Goal: Book appointment/travel/reservation

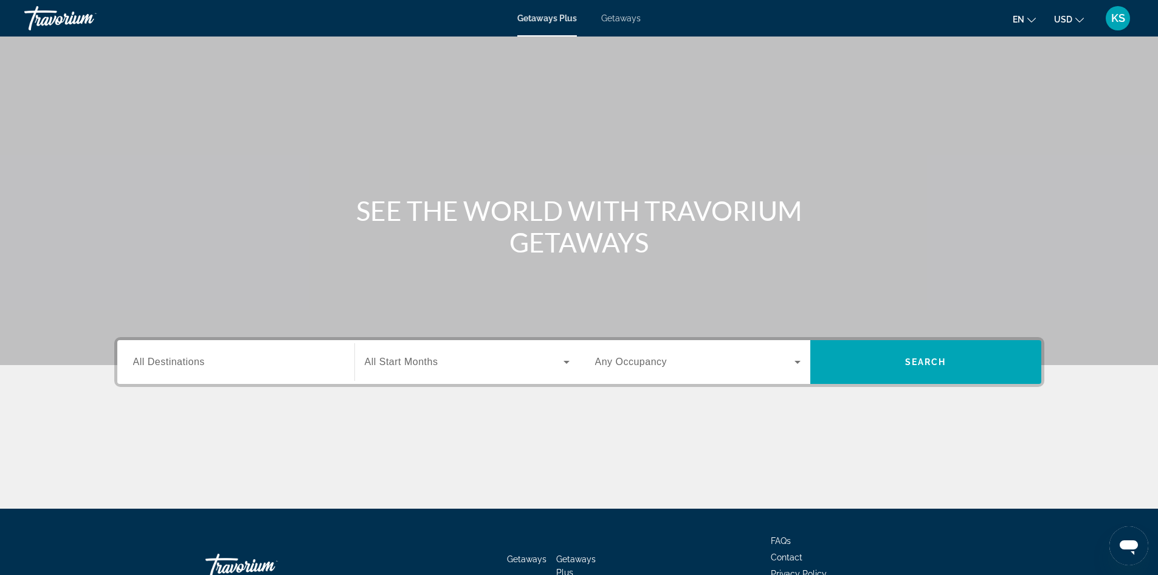
click at [291, 373] on div "Search widget" at bounding box center [236, 362] width 206 height 35
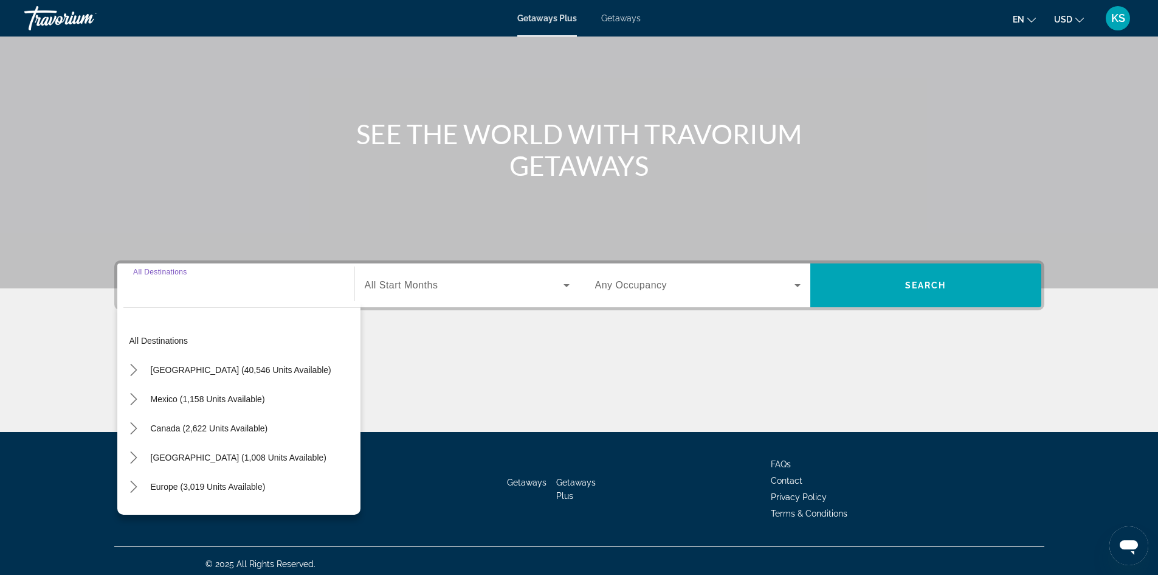
scroll to position [83, 0]
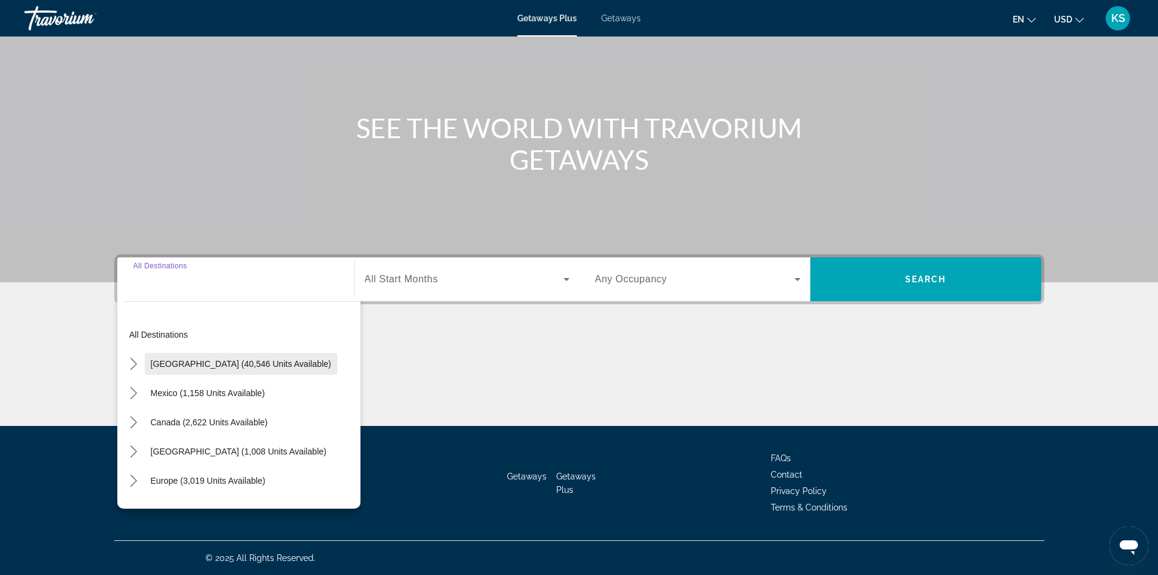
click at [247, 367] on span "[GEOGRAPHIC_DATA] (40,546 units available)" at bounding box center [241, 364] width 181 height 10
type input "**********"
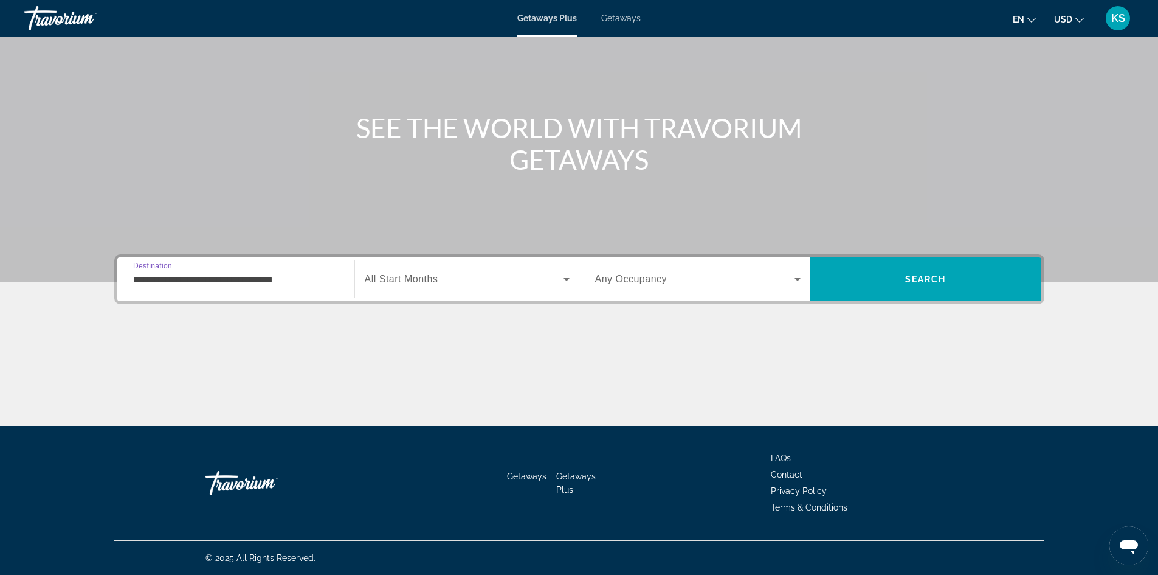
click at [567, 277] on icon "Search widget" at bounding box center [566, 279] width 15 height 15
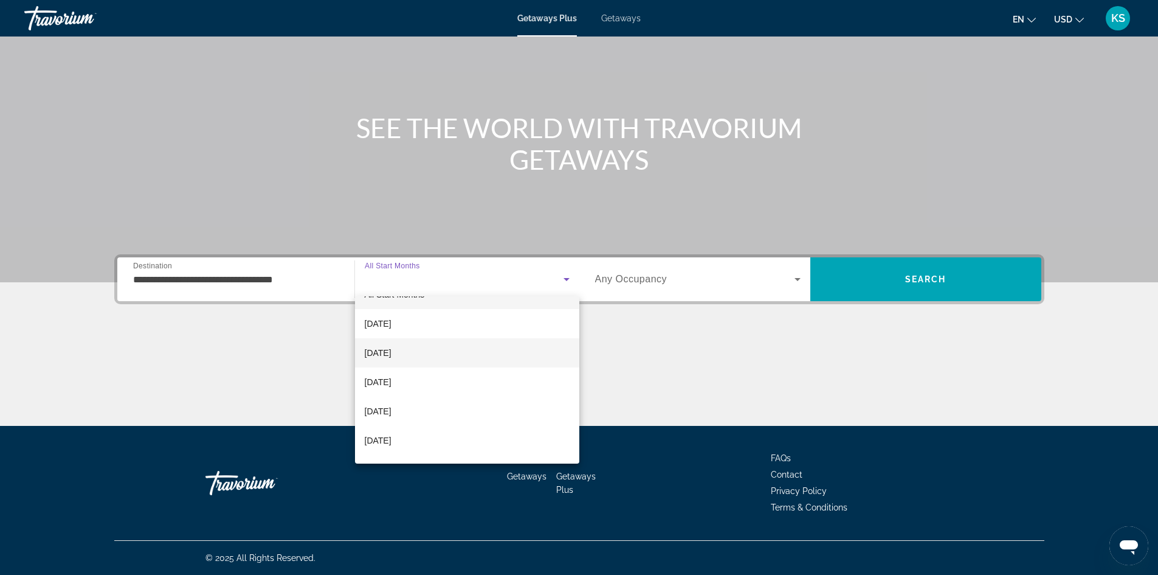
scroll to position [0, 0]
click at [392, 404] on span "[DATE]" at bounding box center [378, 403] width 27 height 15
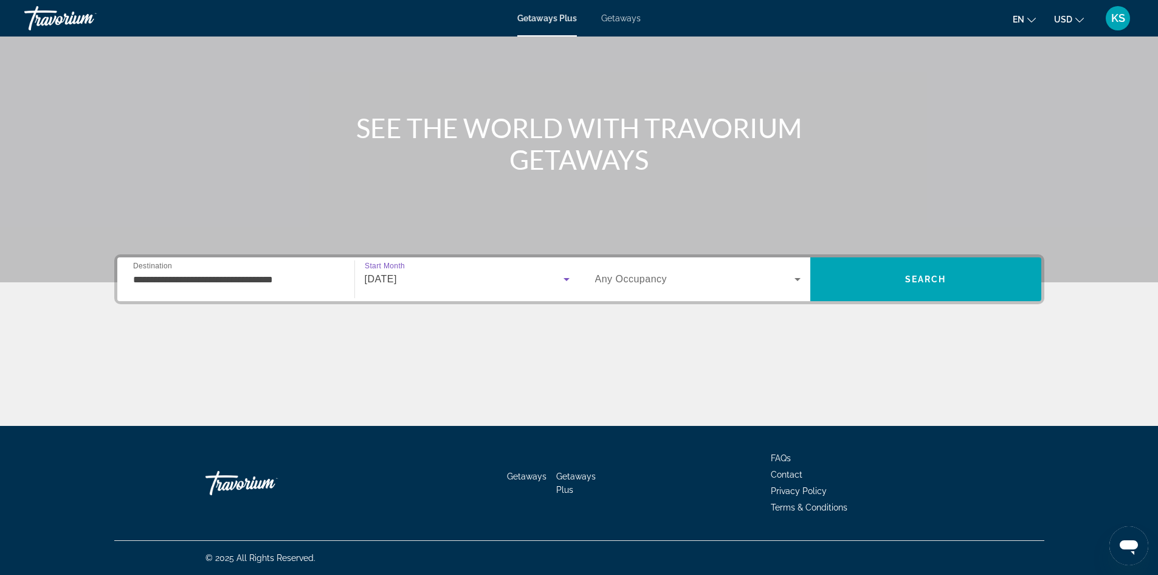
click at [797, 275] on icon "Search widget" at bounding box center [797, 279] width 15 height 15
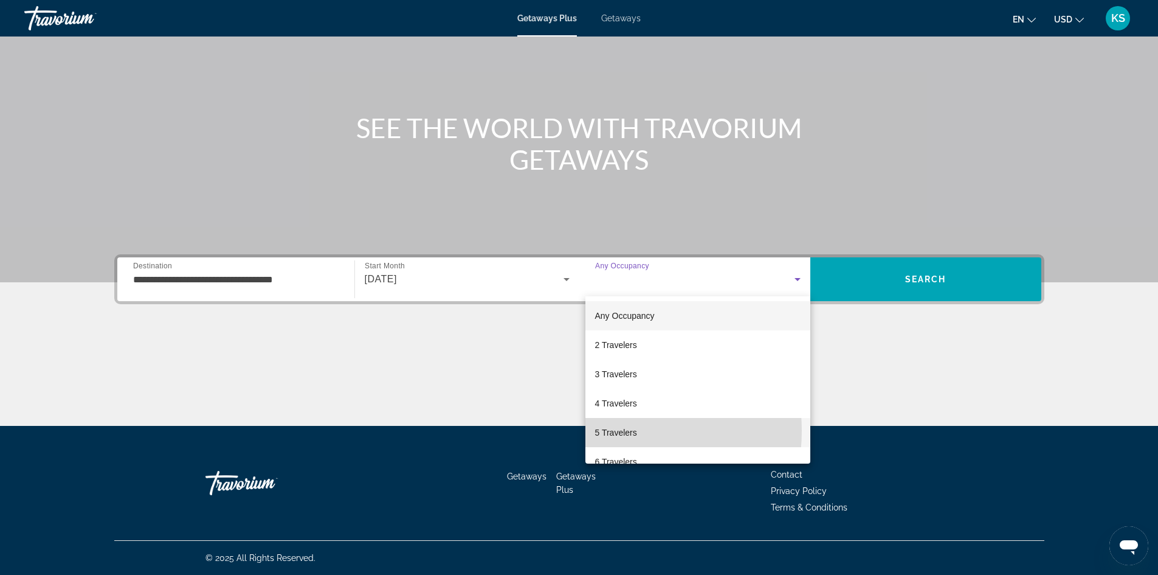
click at [612, 431] on span "5 Travelers" at bounding box center [616, 432] width 42 height 15
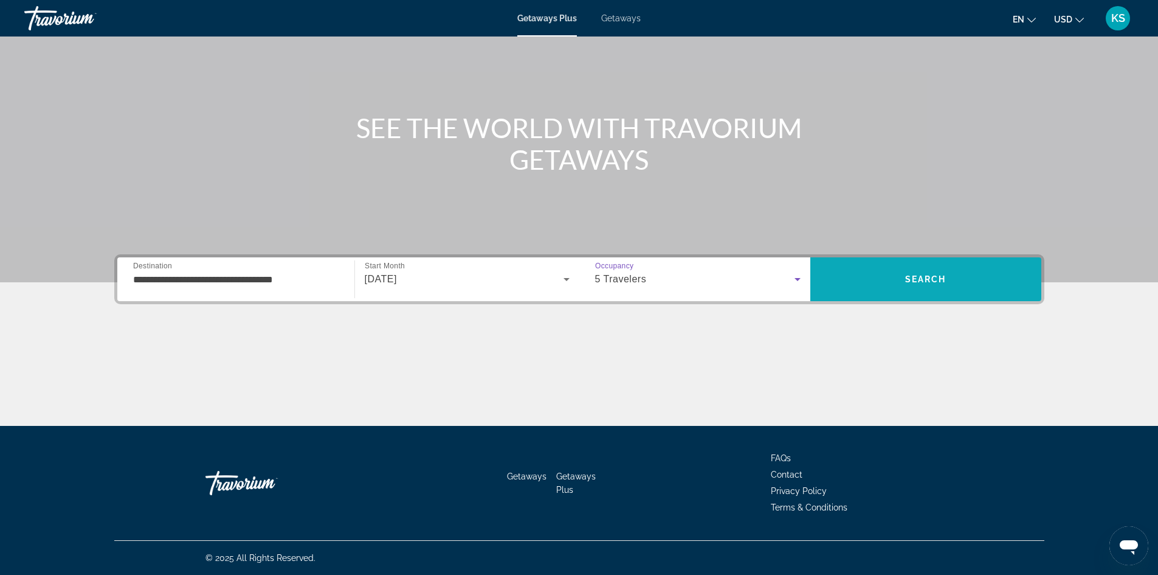
click at [933, 272] on span "Search" at bounding box center [926, 279] width 231 height 29
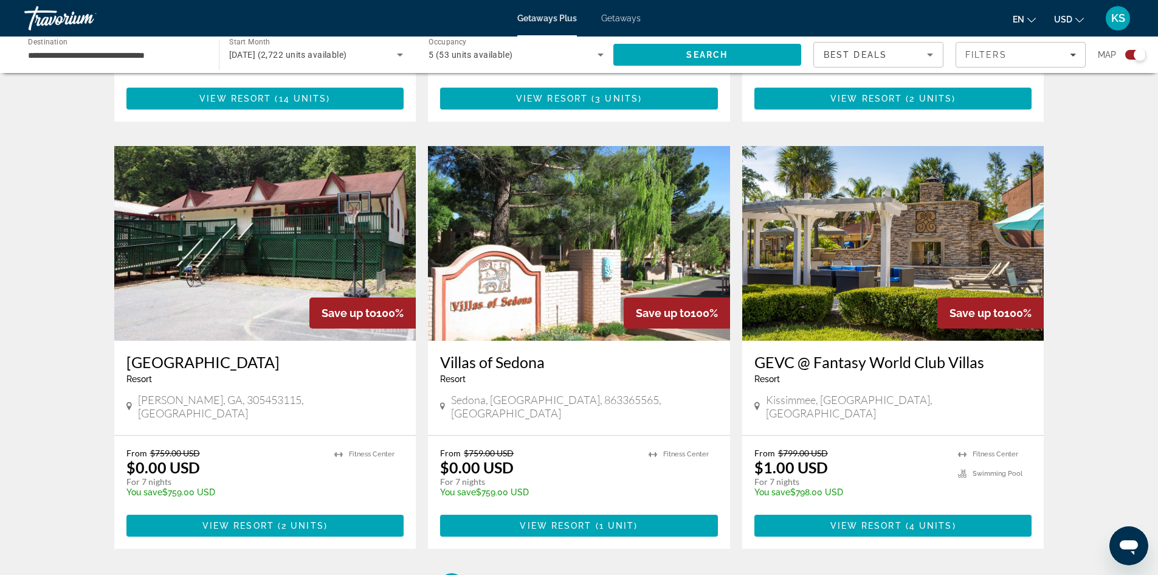
scroll to position [1703, 0]
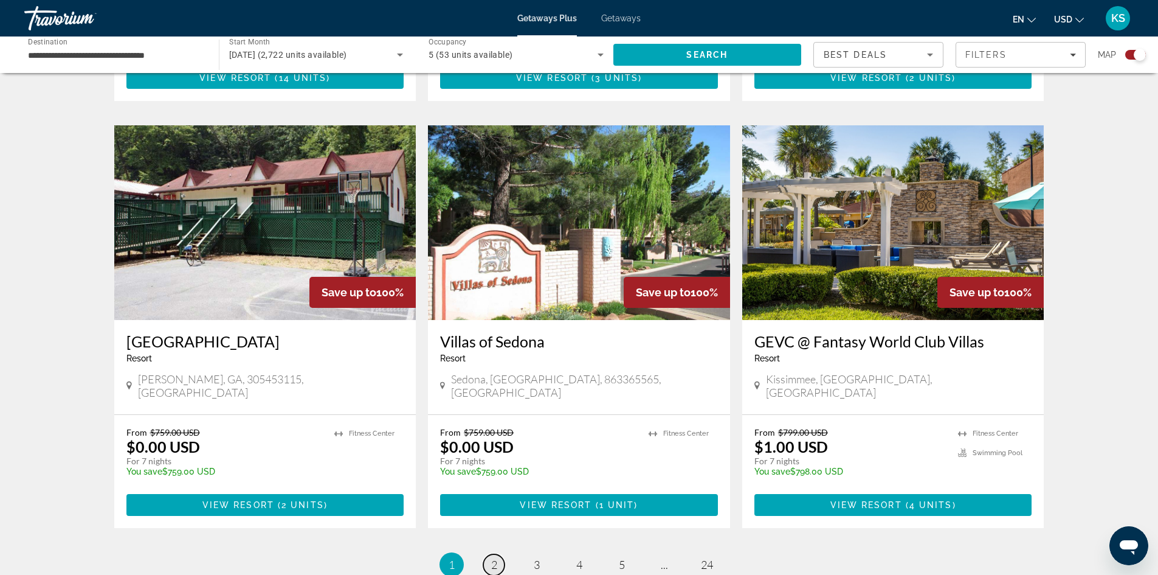
click at [494, 558] on span "2" at bounding box center [494, 564] width 6 height 13
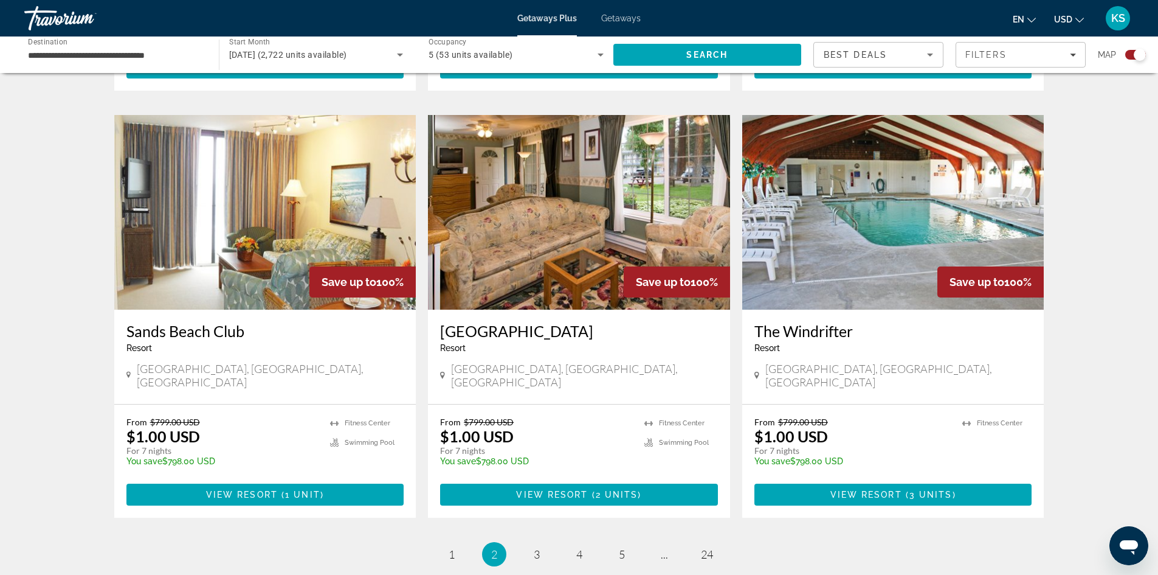
scroll to position [1703, 0]
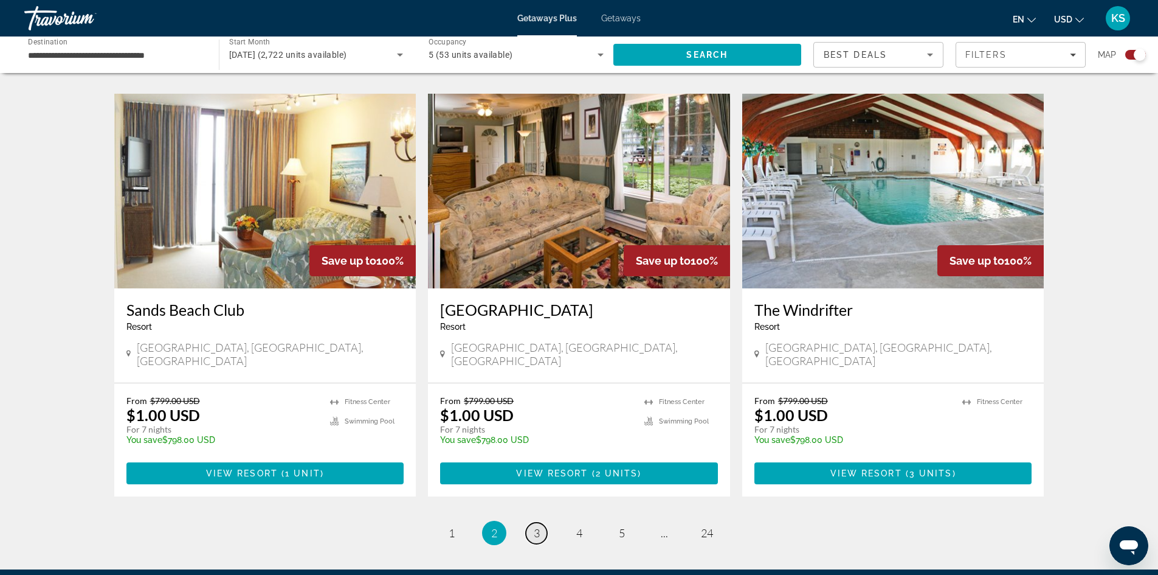
click at [539, 526] on span "3" at bounding box center [537, 532] width 6 height 13
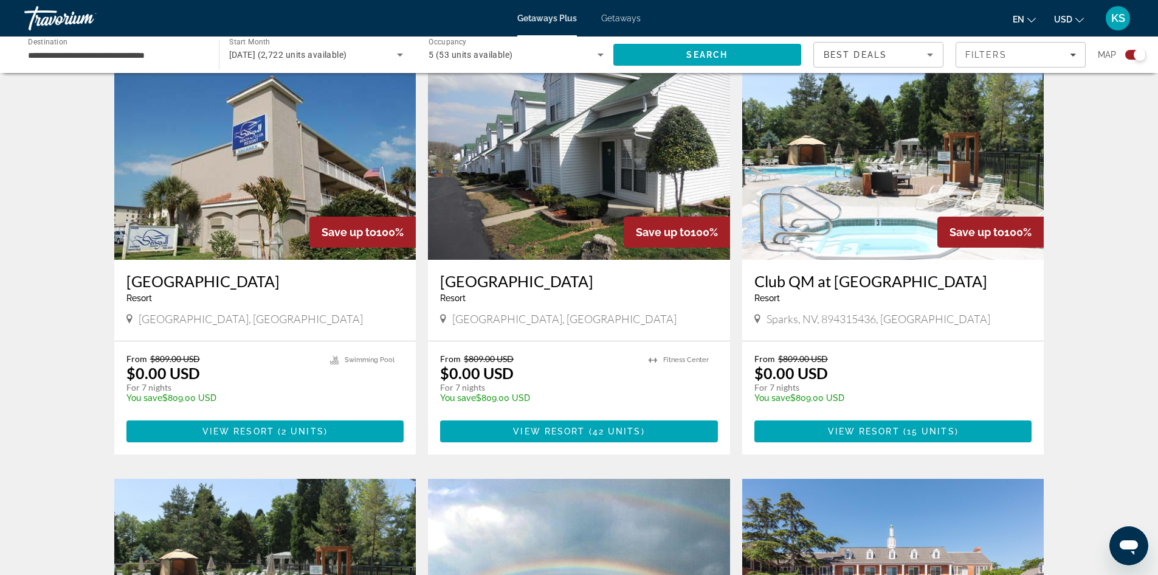
scroll to position [851, 0]
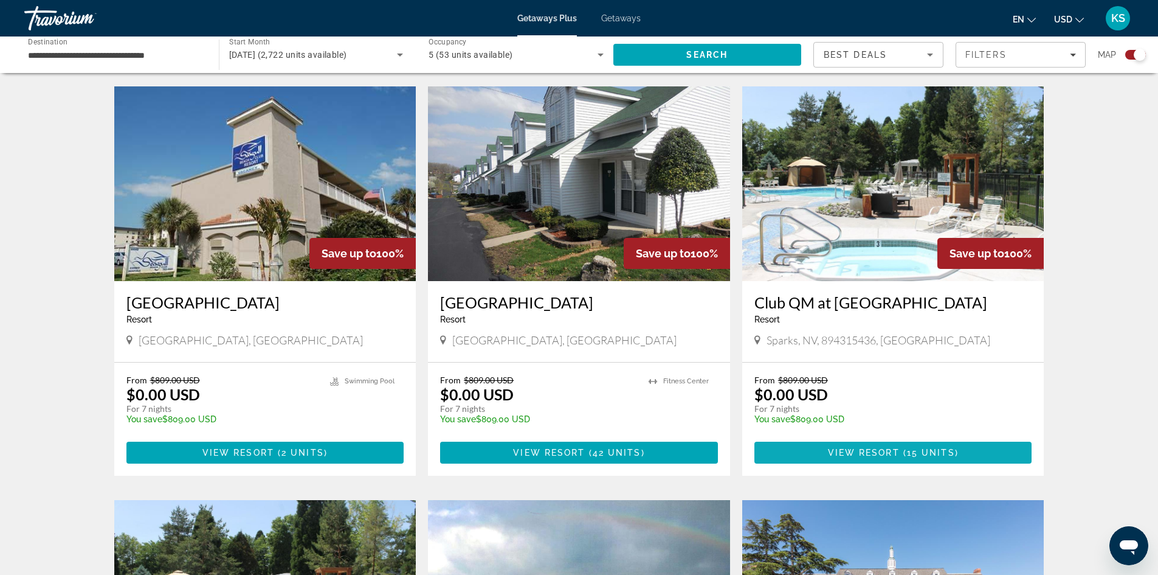
click at [896, 448] on span "View Resort" at bounding box center [864, 453] width 72 height 10
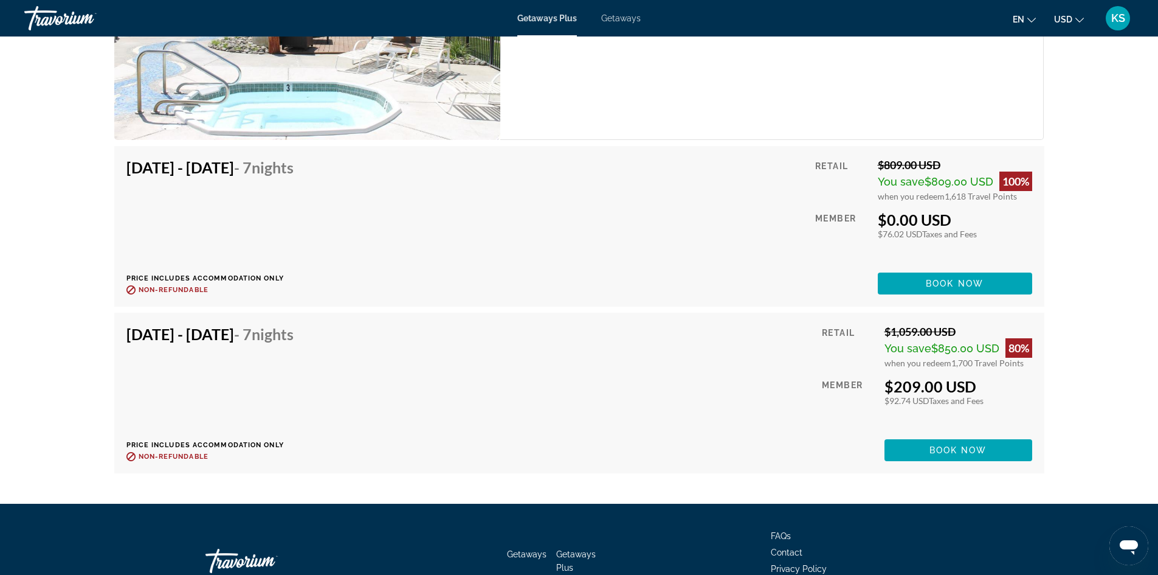
scroll to position [1977, 0]
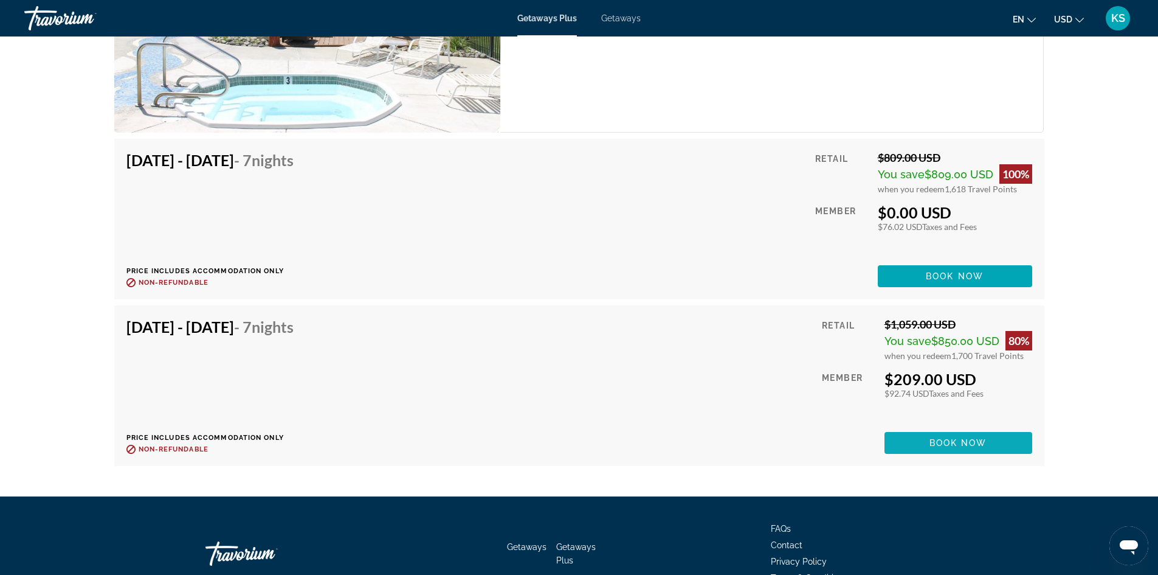
click at [948, 438] on span "Book now" at bounding box center [959, 443] width 58 height 10
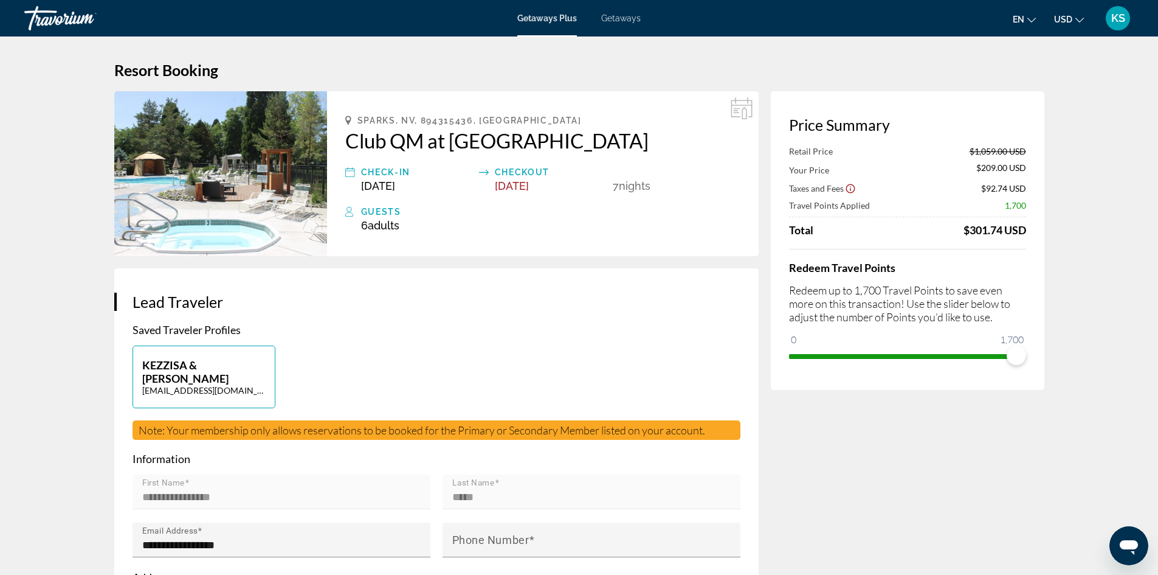
click at [494, 139] on h2 "Club QM at [GEOGRAPHIC_DATA]" at bounding box center [542, 140] width 395 height 24
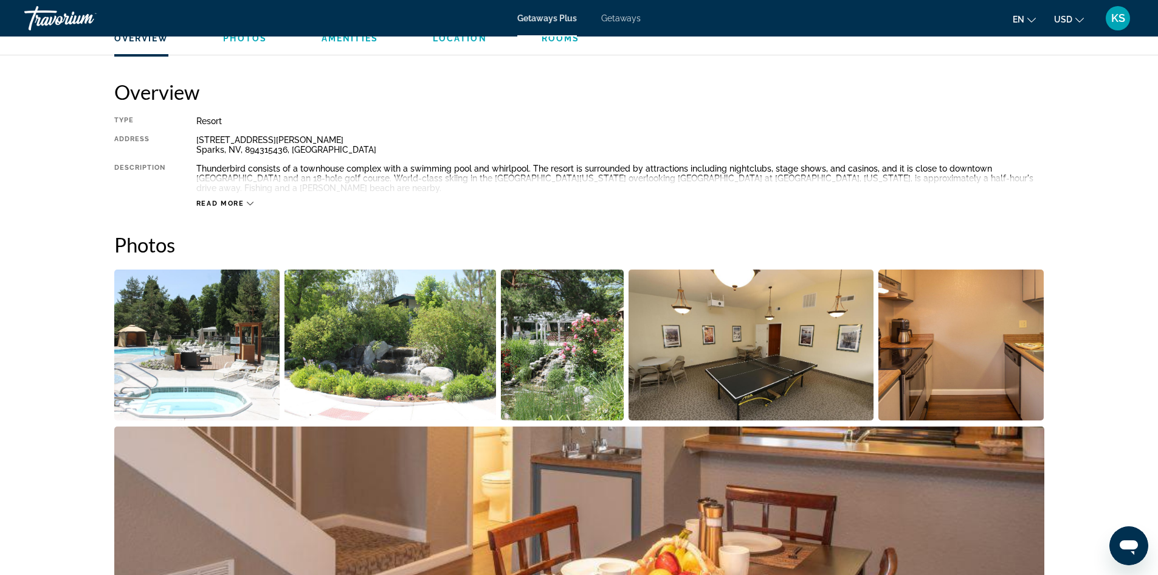
scroll to position [365, 0]
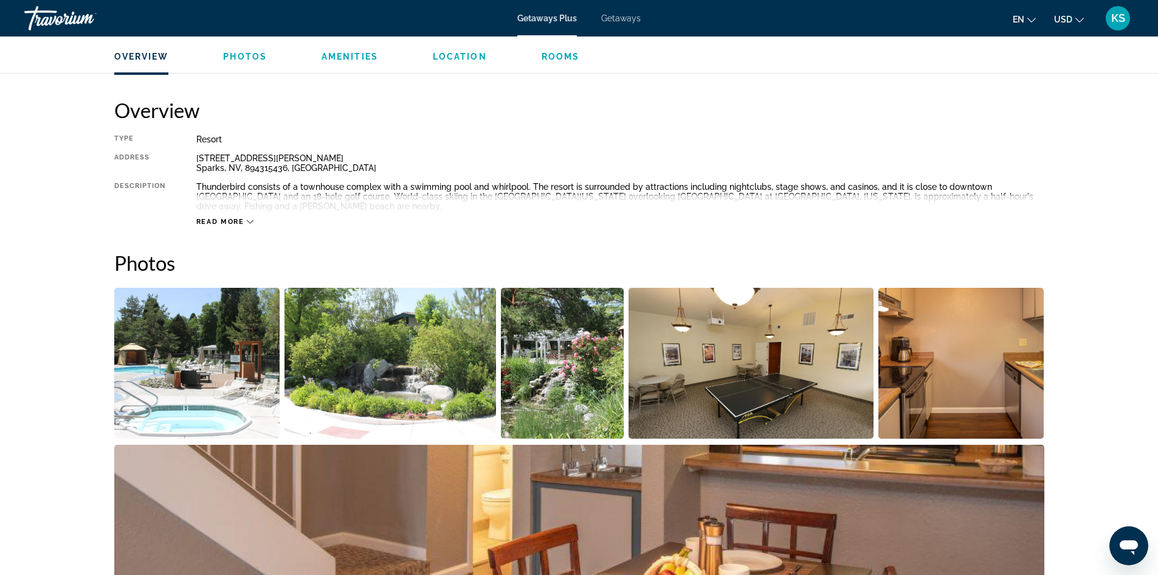
click at [221, 218] on span "Read more" at bounding box center [220, 222] width 48 height 8
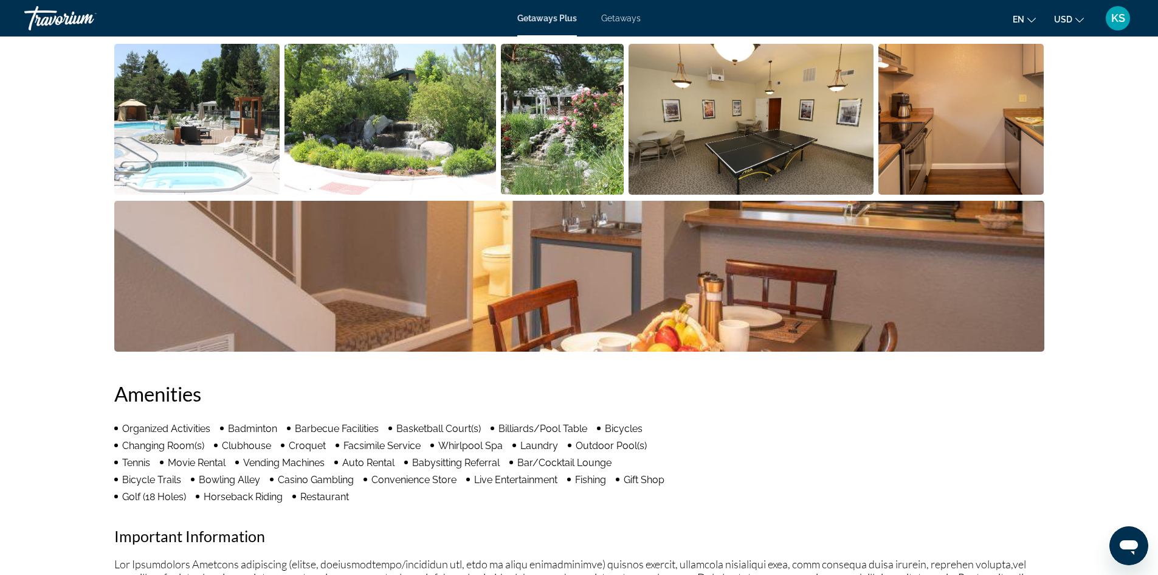
scroll to position [426, 0]
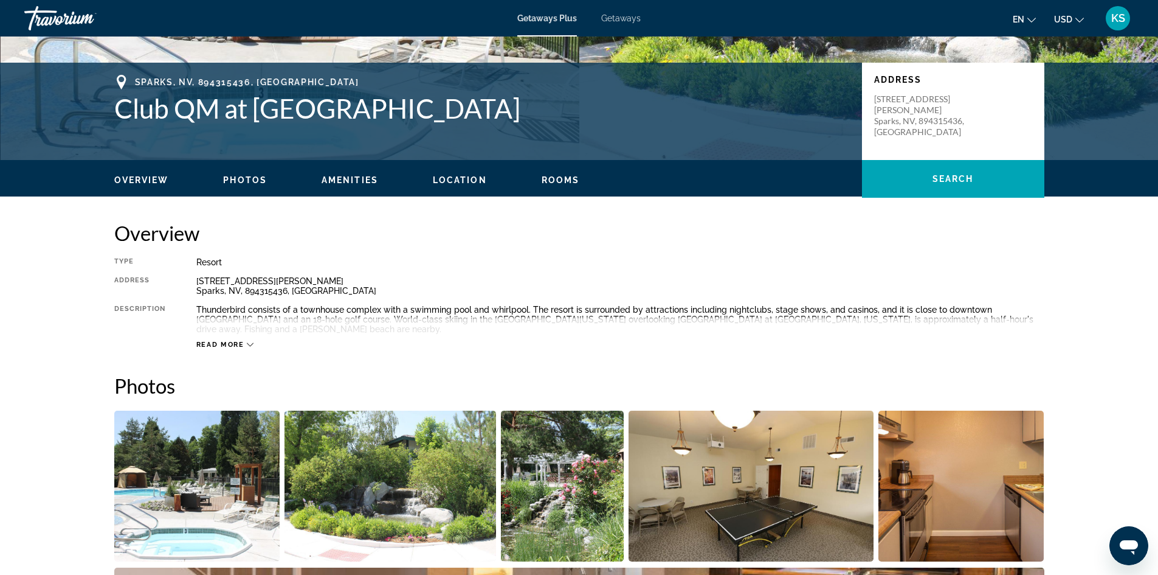
scroll to position [243, 0]
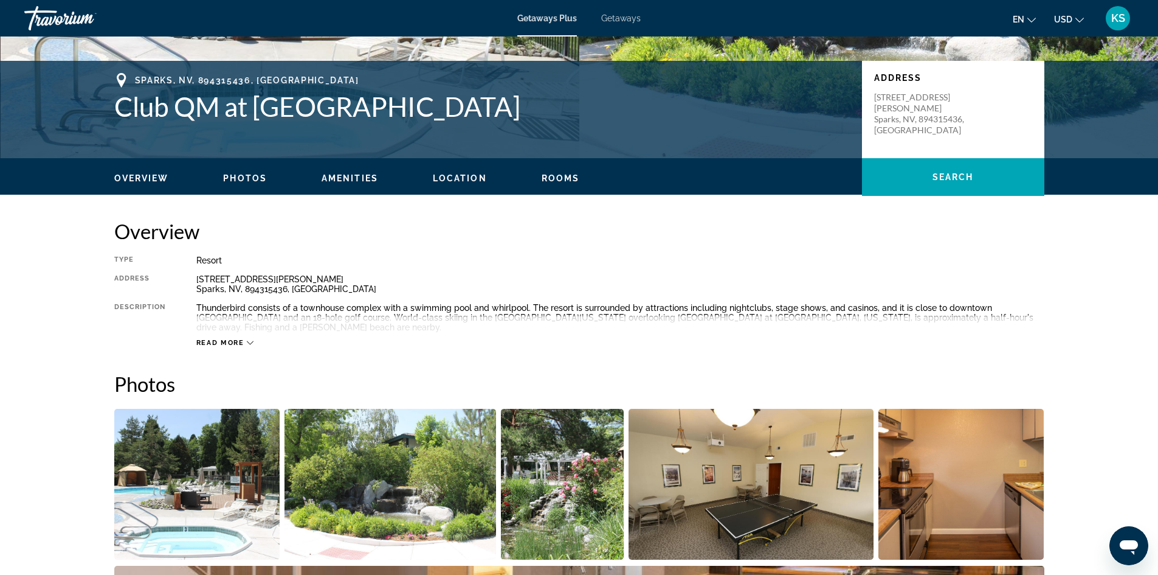
click at [345, 175] on span "Amenities" at bounding box center [350, 178] width 57 height 10
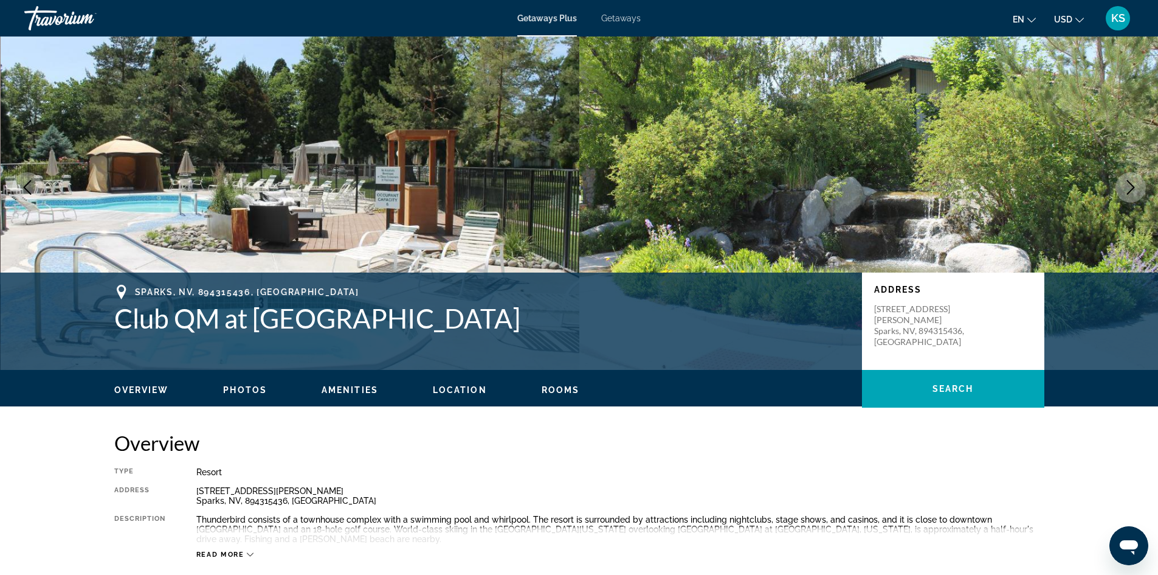
scroll to position [0, 0]
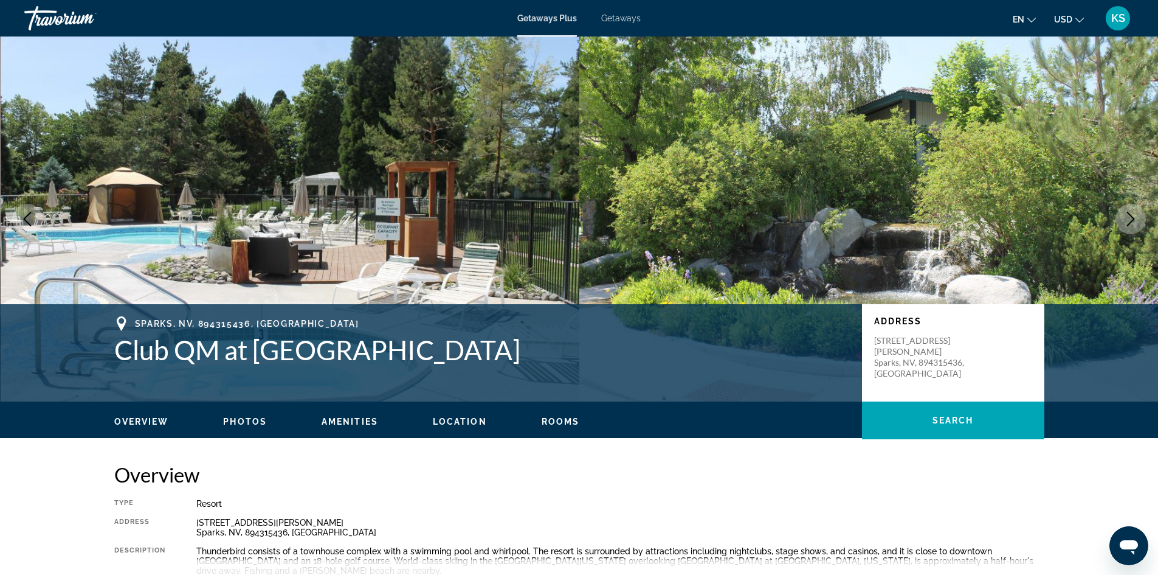
click at [619, 15] on span "Getaways" at bounding box center [621, 18] width 40 height 10
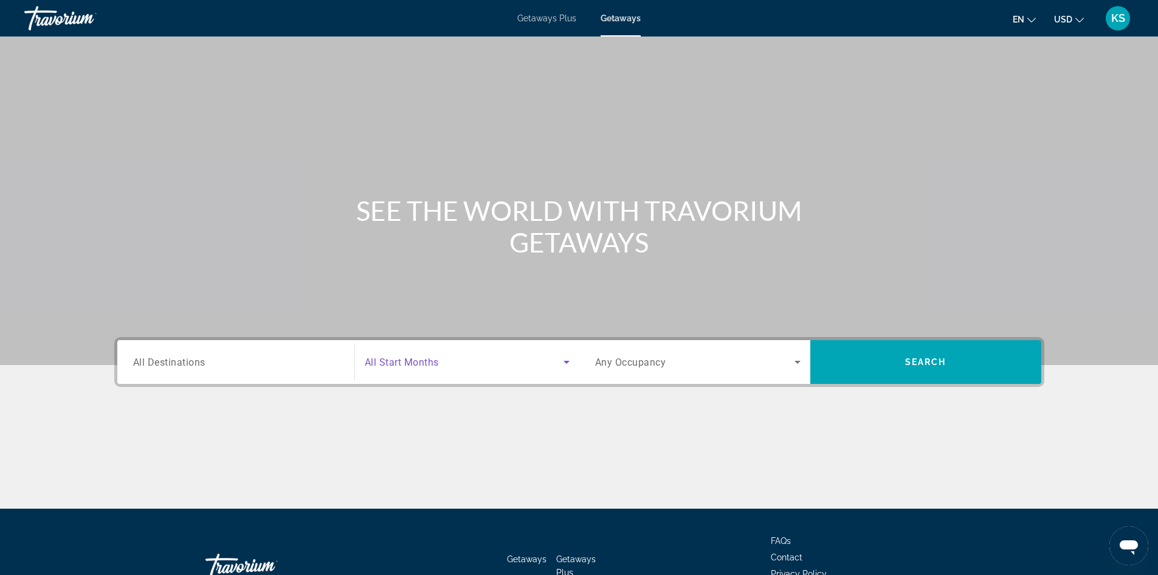
click at [573, 363] on icon "Search widget" at bounding box center [566, 361] width 15 height 15
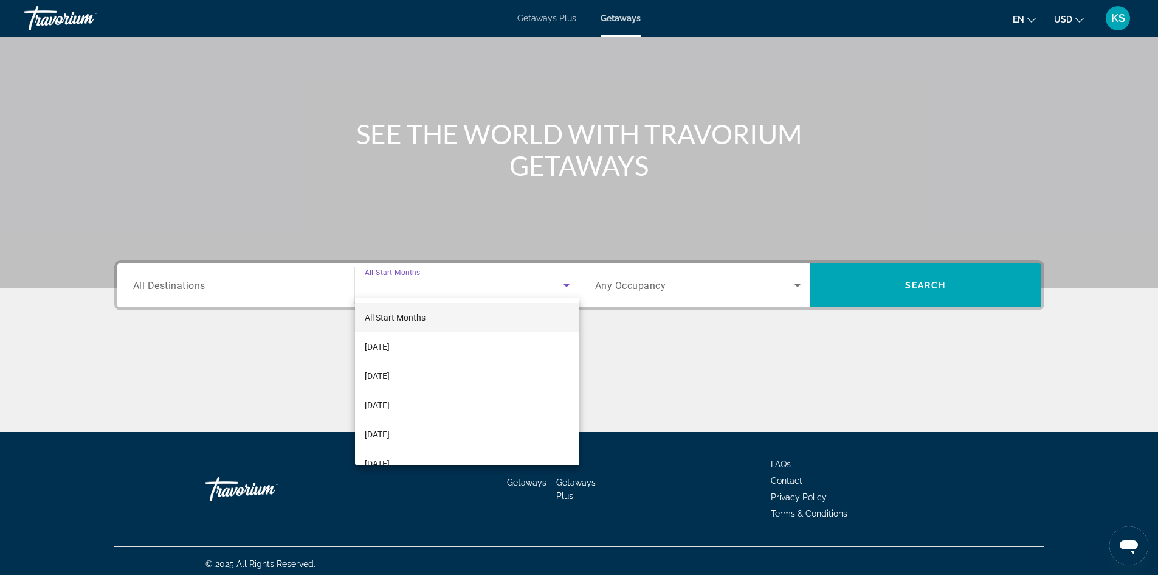
scroll to position [83, 0]
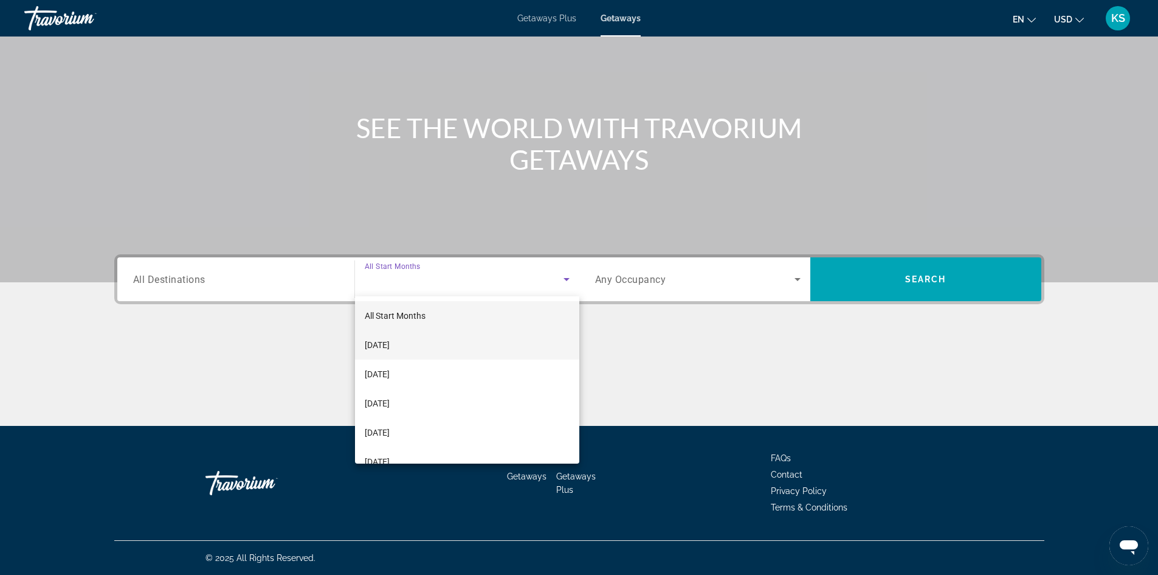
click at [390, 343] on span "[DATE]" at bounding box center [377, 344] width 25 height 15
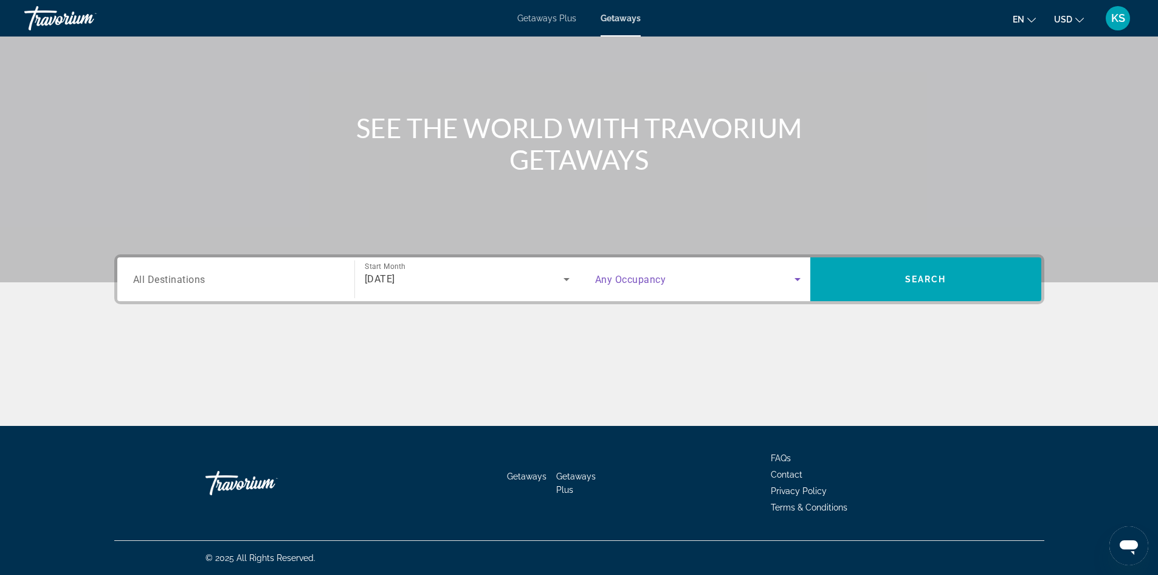
click at [801, 278] on icon "Search widget" at bounding box center [797, 279] width 15 height 15
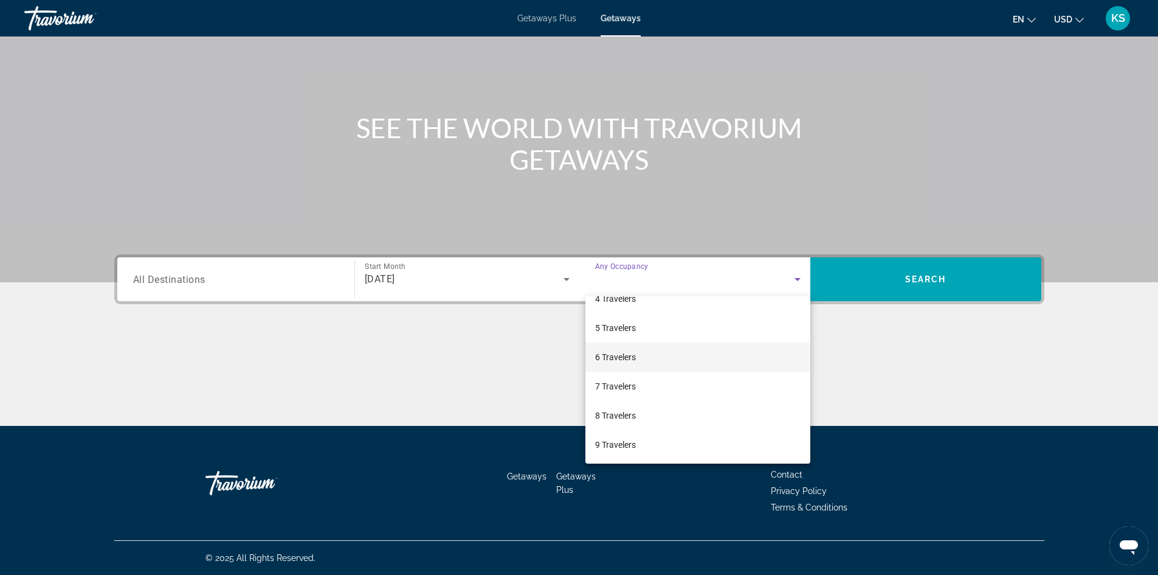
scroll to position [122, 0]
click at [628, 334] on span "6 Travelers" at bounding box center [615, 340] width 41 height 15
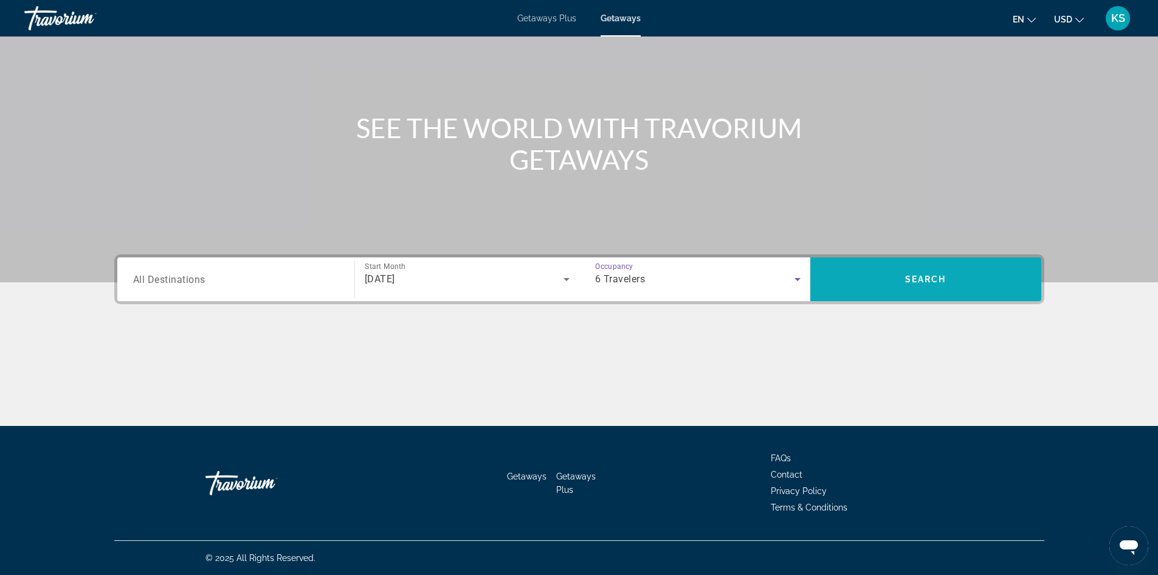
click at [909, 277] on span "Search" at bounding box center [925, 279] width 41 height 10
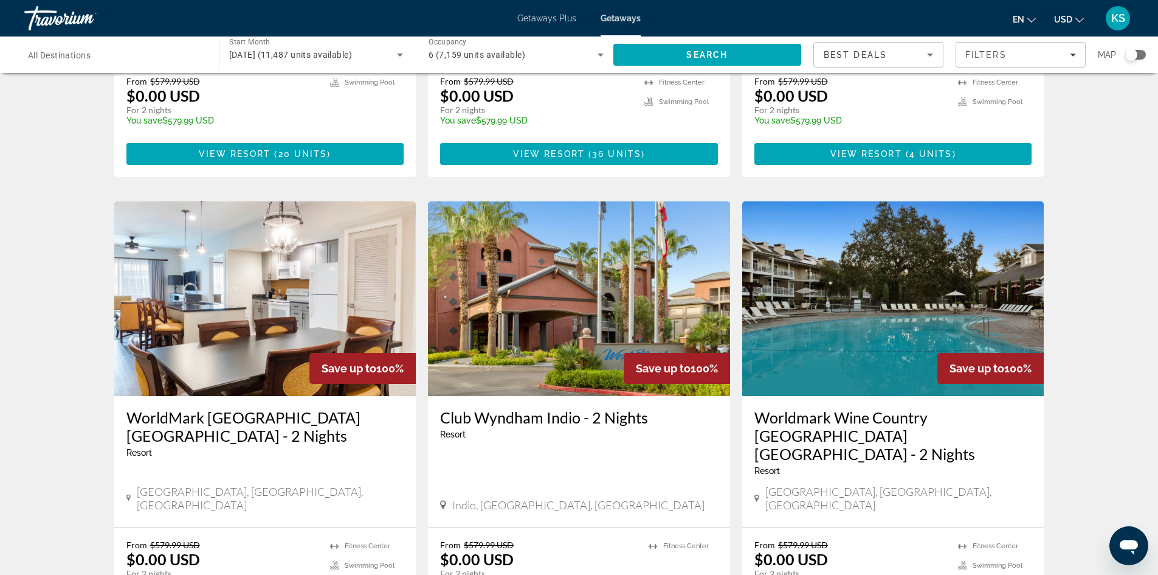
scroll to position [1277, 0]
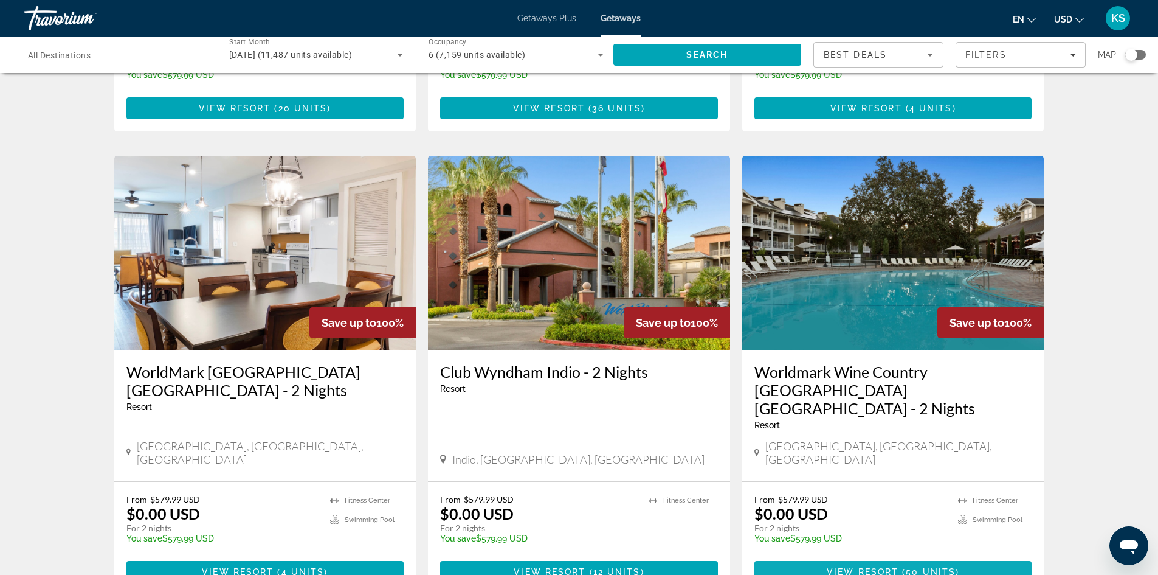
click at [922, 567] on span "50 units" at bounding box center [931, 572] width 50 height 10
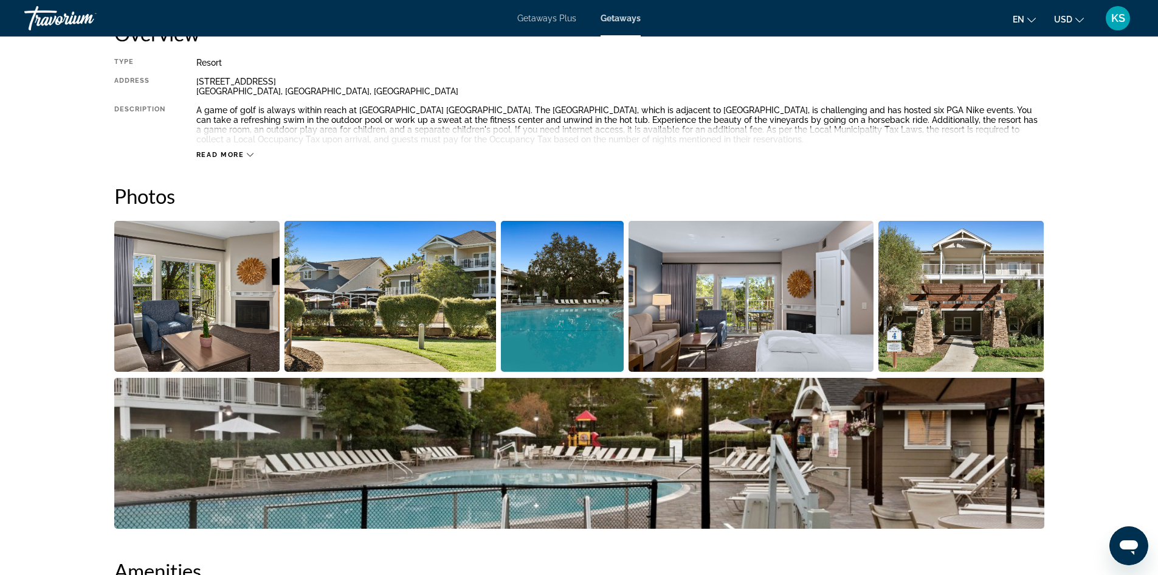
scroll to position [478, 0]
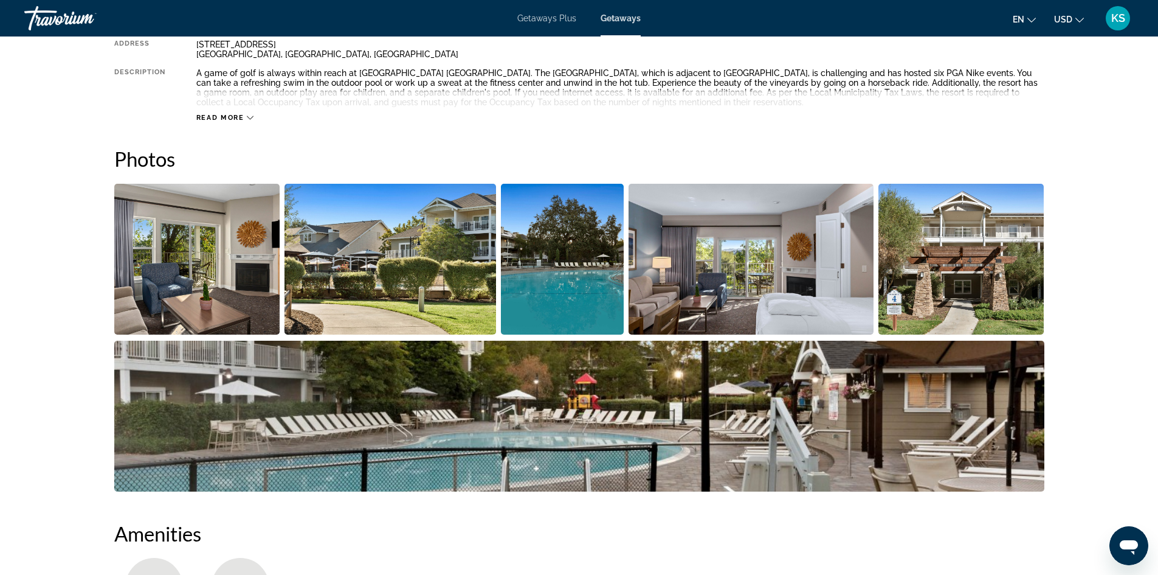
click at [213, 216] on img "Open full-screen image slider" at bounding box center [197, 259] width 166 height 151
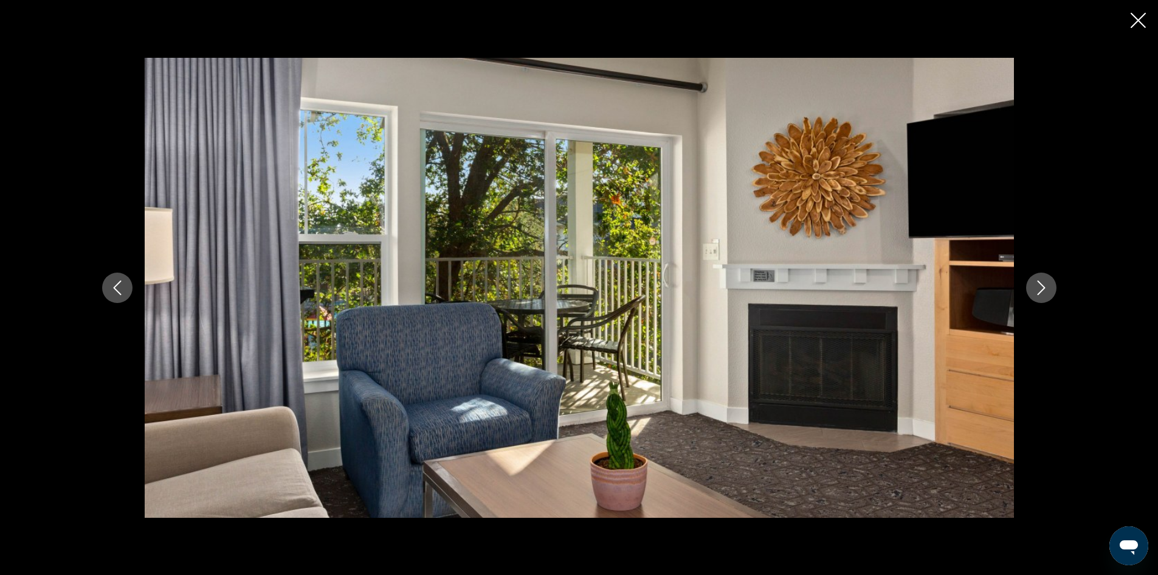
click at [1032, 284] on button "Next image" at bounding box center [1041, 287] width 30 height 30
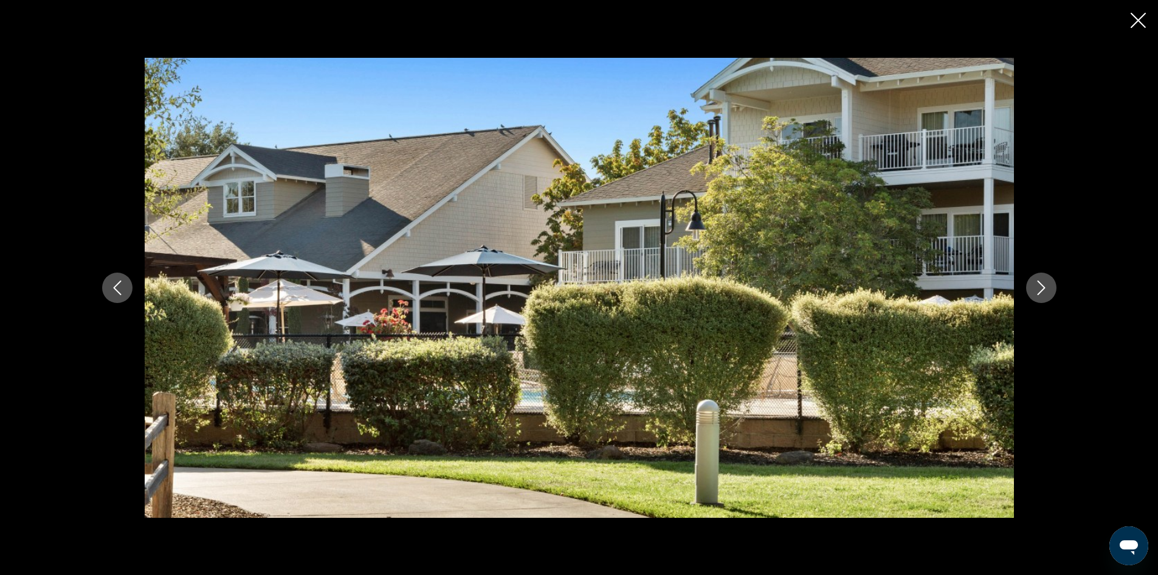
click at [1032, 284] on button "Next image" at bounding box center [1041, 287] width 30 height 30
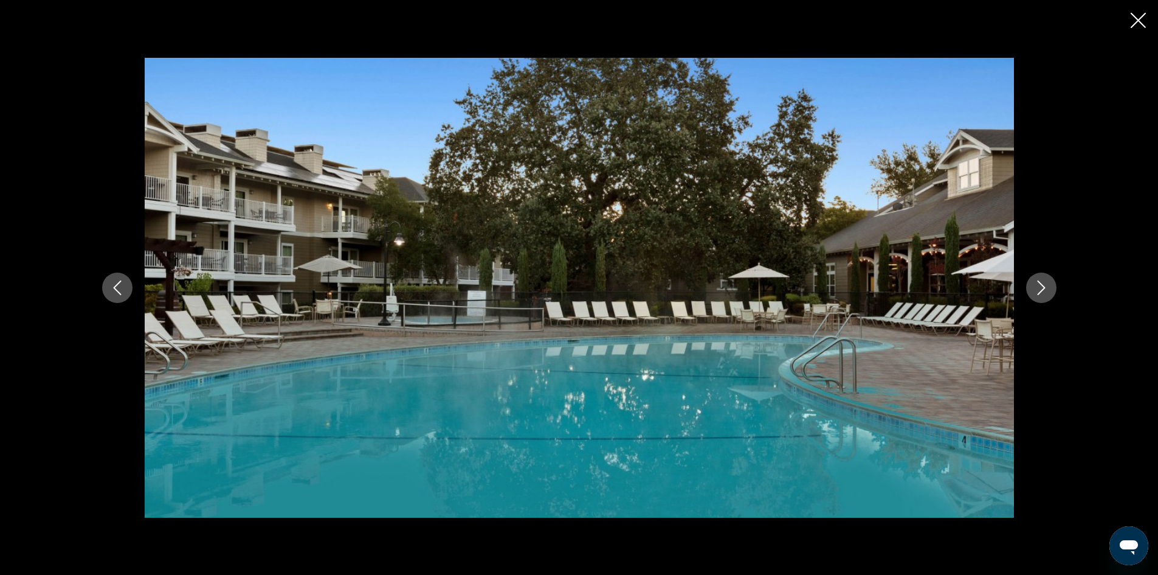
click at [1032, 284] on button "Next image" at bounding box center [1041, 287] width 30 height 30
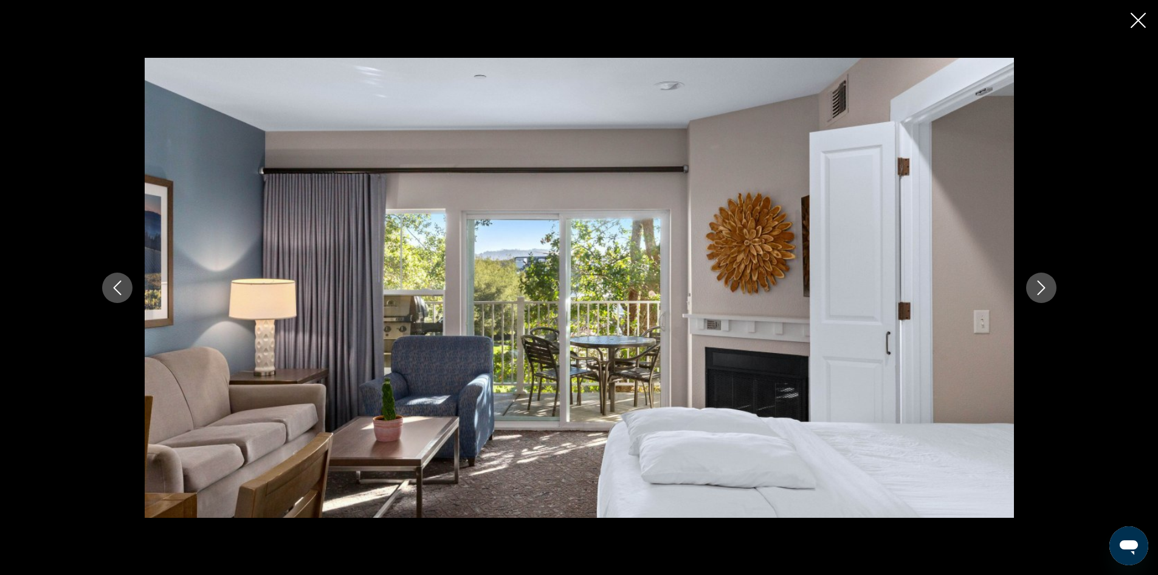
click at [1041, 287] on icon "Next image" at bounding box center [1041, 287] width 15 height 15
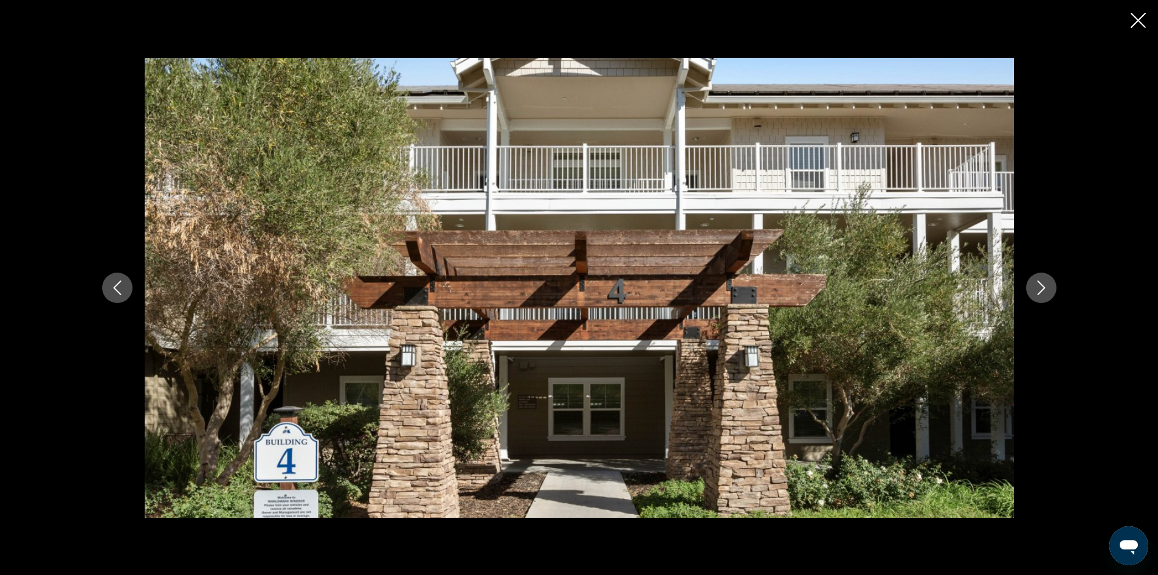
click at [1041, 285] on icon "Next image" at bounding box center [1041, 287] width 15 height 15
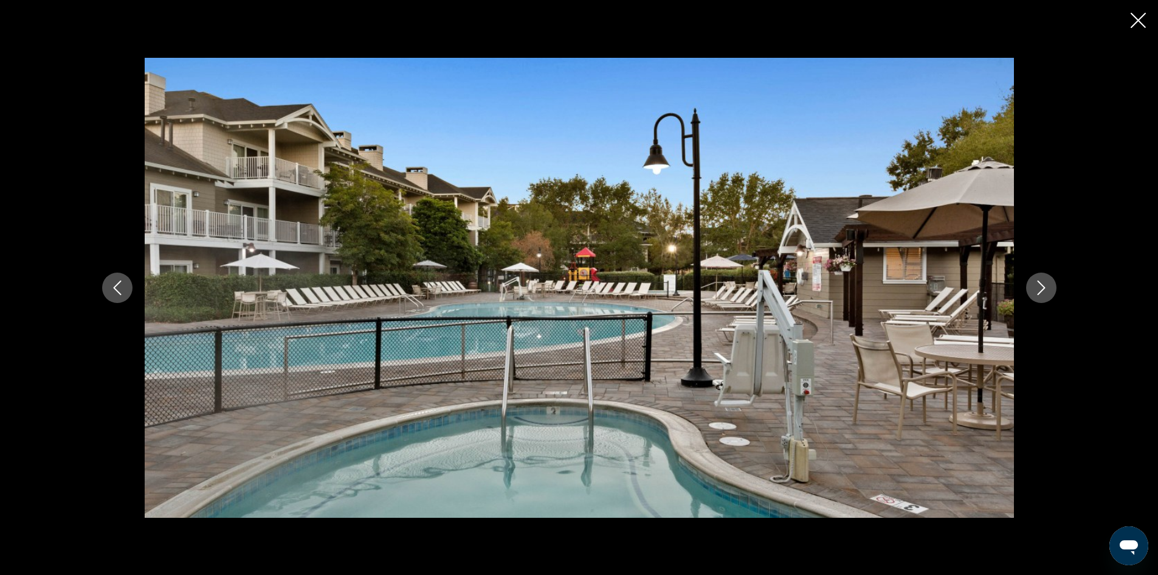
click at [1041, 285] on icon "Next image" at bounding box center [1041, 287] width 15 height 15
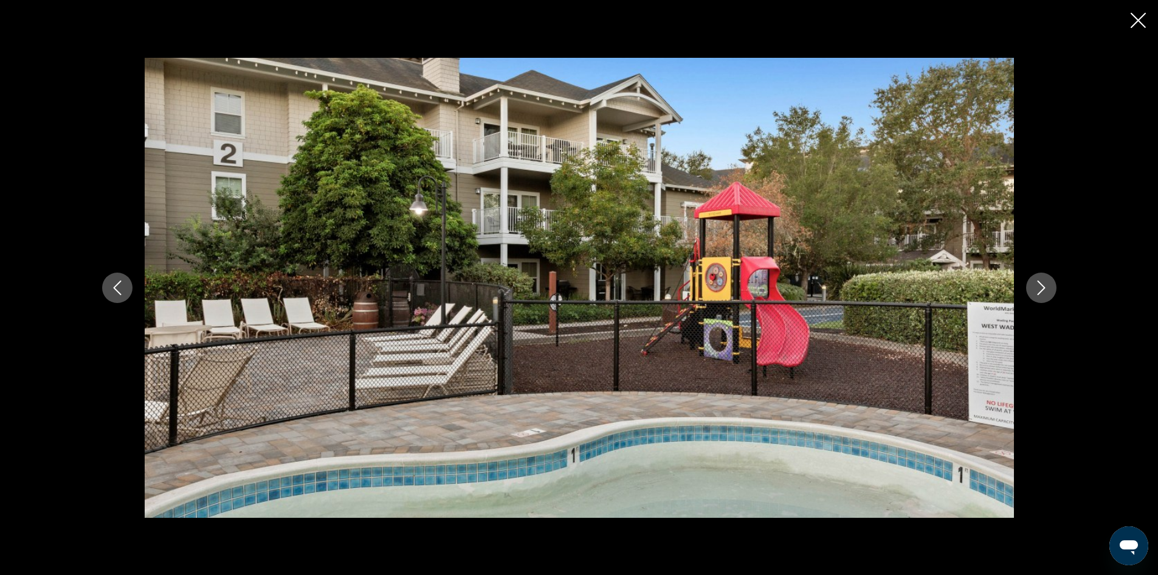
click at [1041, 285] on icon "Next image" at bounding box center [1041, 287] width 15 height 15
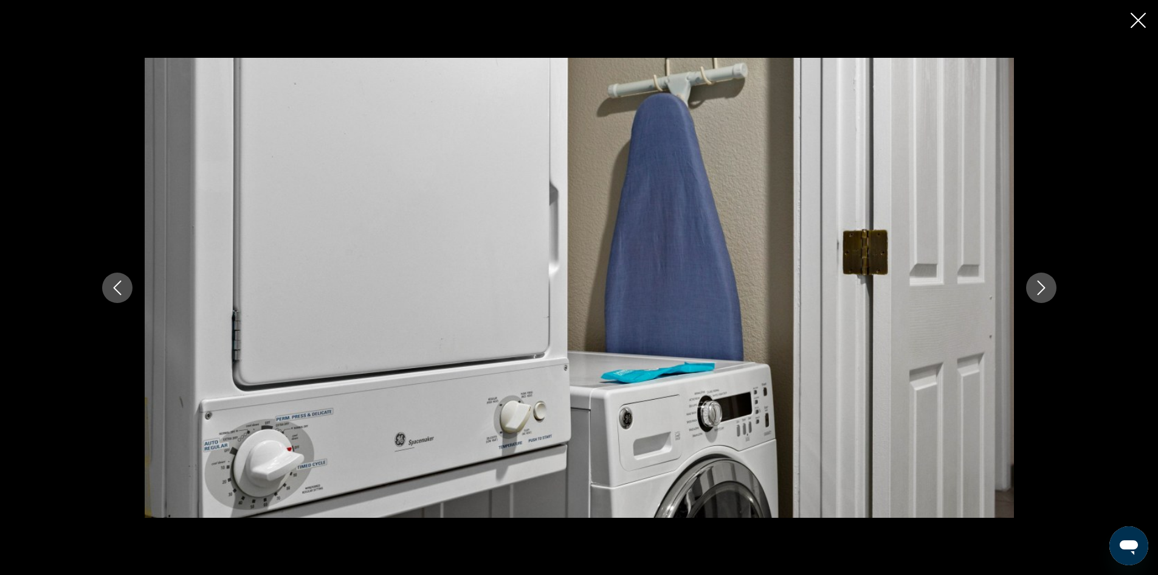
click at [1041, 285] on icon "Next image" at bounding box center [1041, 287] width 15 height 15
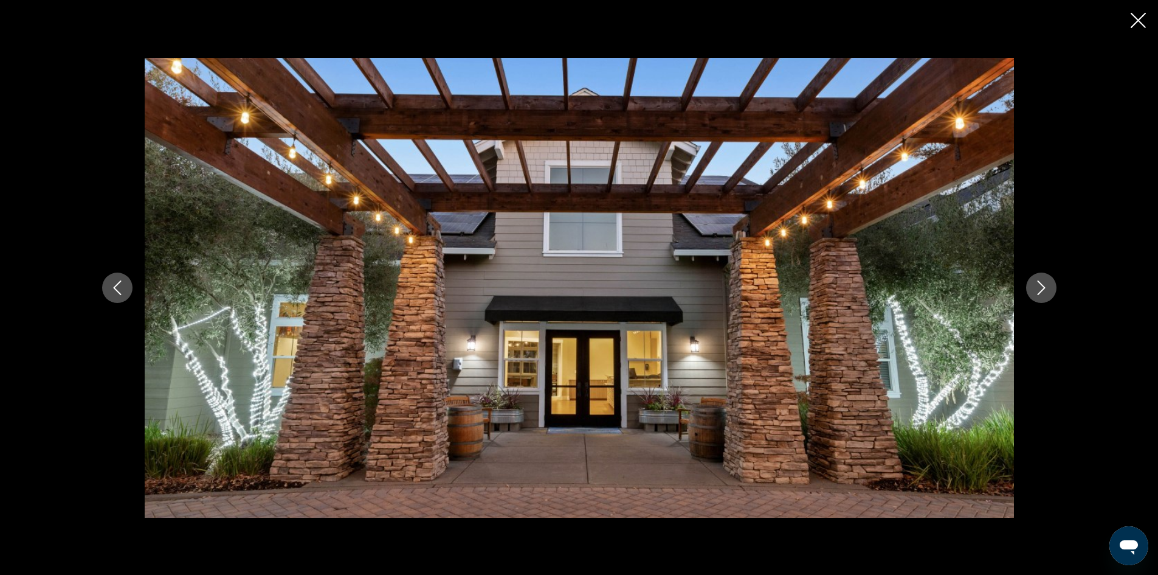
click at [1039, 286] on icon "Next image" at bounding box center [1041, 287] width 15 height 15
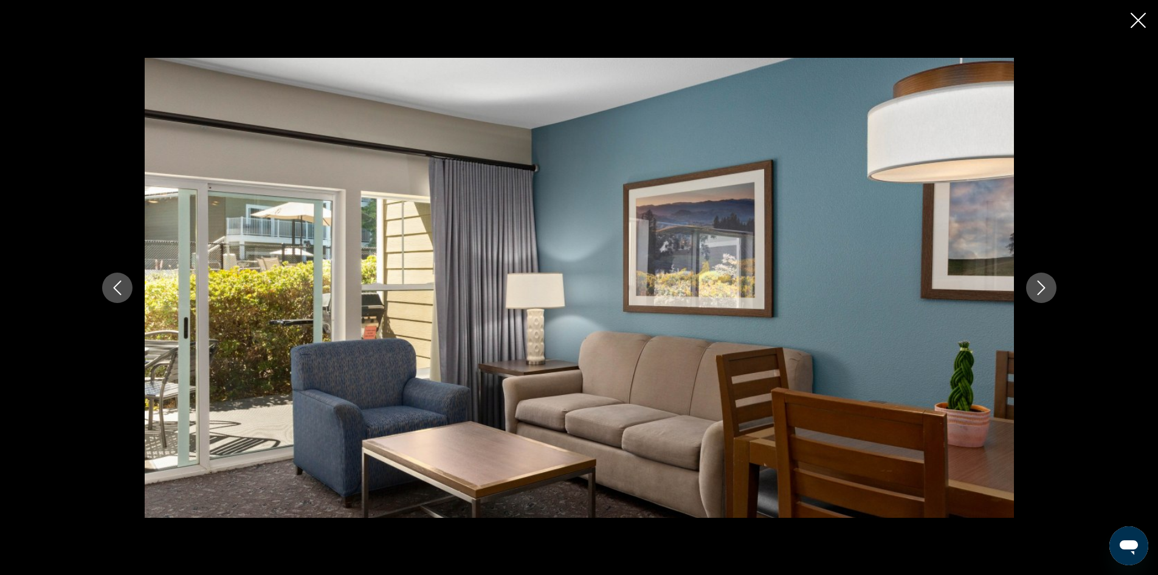
click at [1039, 285] on icon "Next image" at bounding box center [1041, 287] width 15 height 15
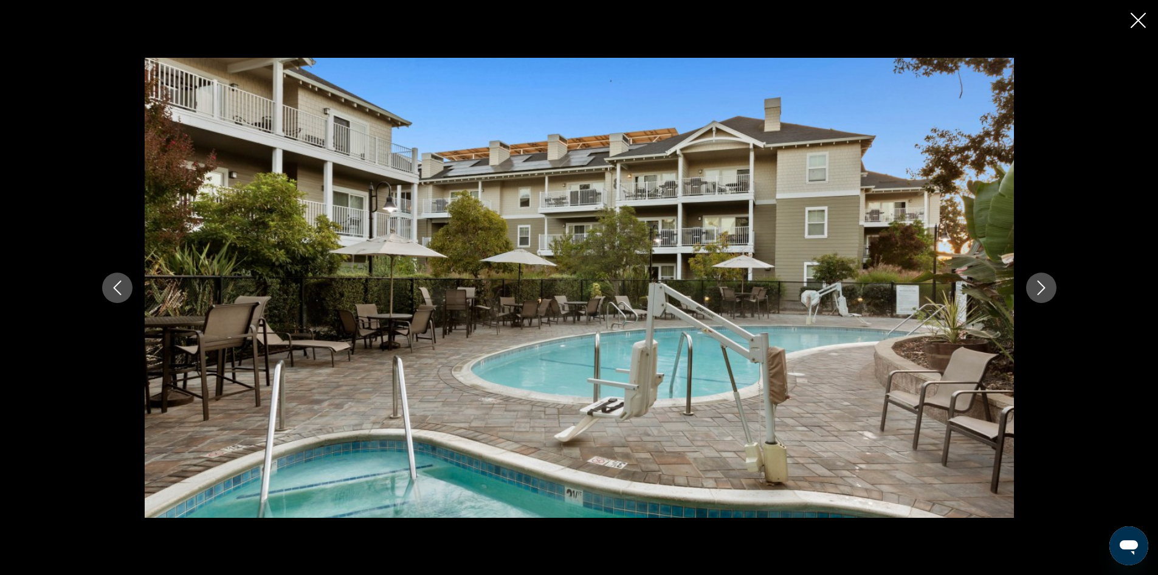
click at [1039, 285] on icon "Next image" at bounding box center [1041, 287] width 15 height 15
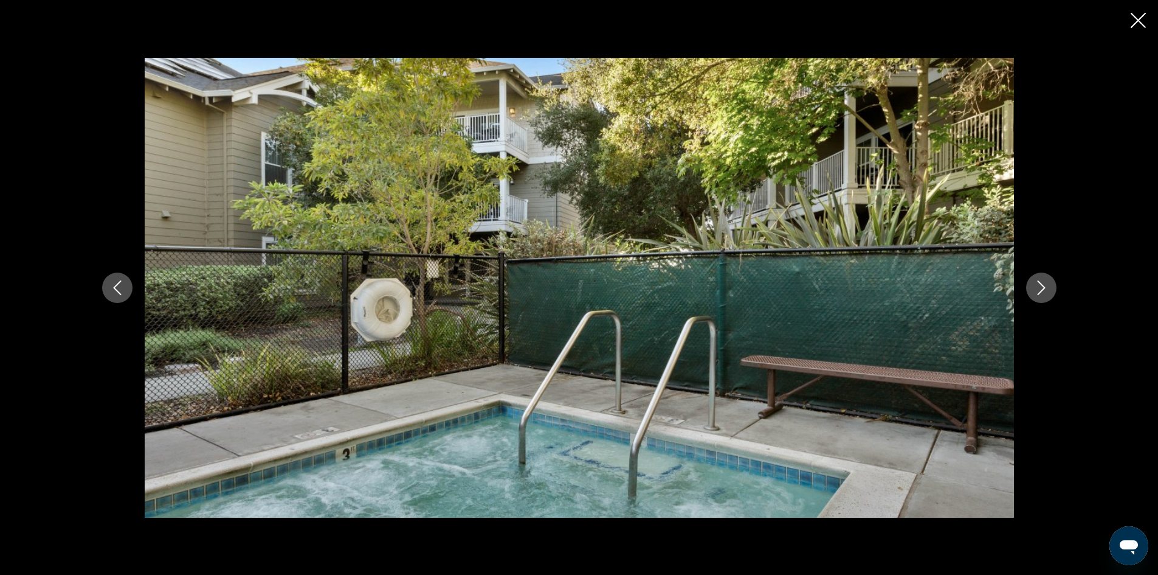
click at [1039, 285] on icon "Next image" at bounding box center [1041, 287] width 15 height 15
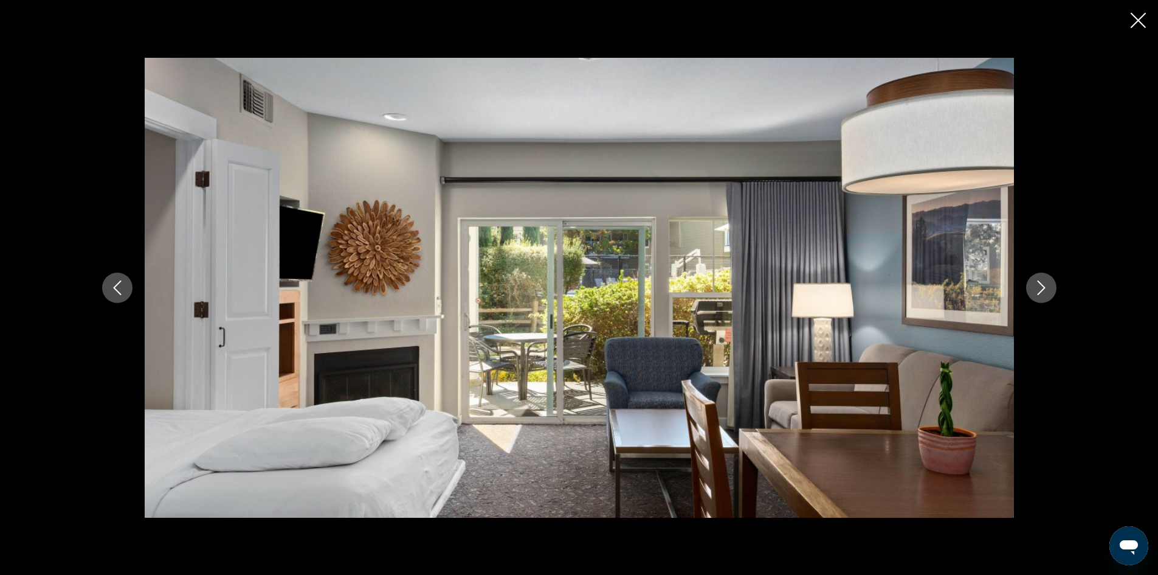
click at [1039, 285] on icon "Next image" at bounding box center [1041, 287] width 15 height 15
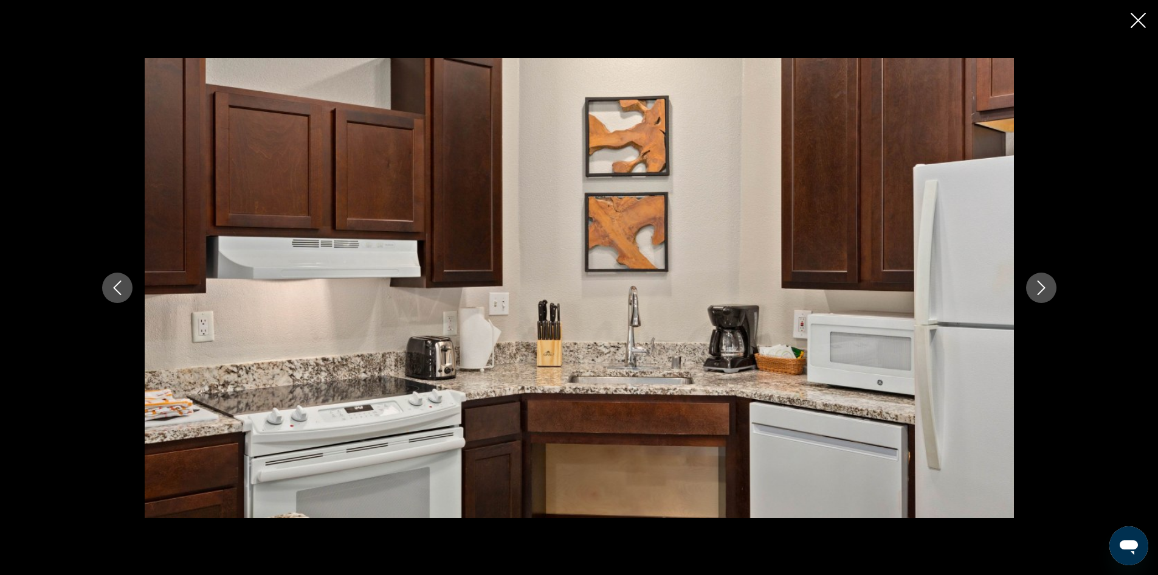
click at [1039, 285] on icon "Next image" at bounding box center [1041, 287] width 15 height 15
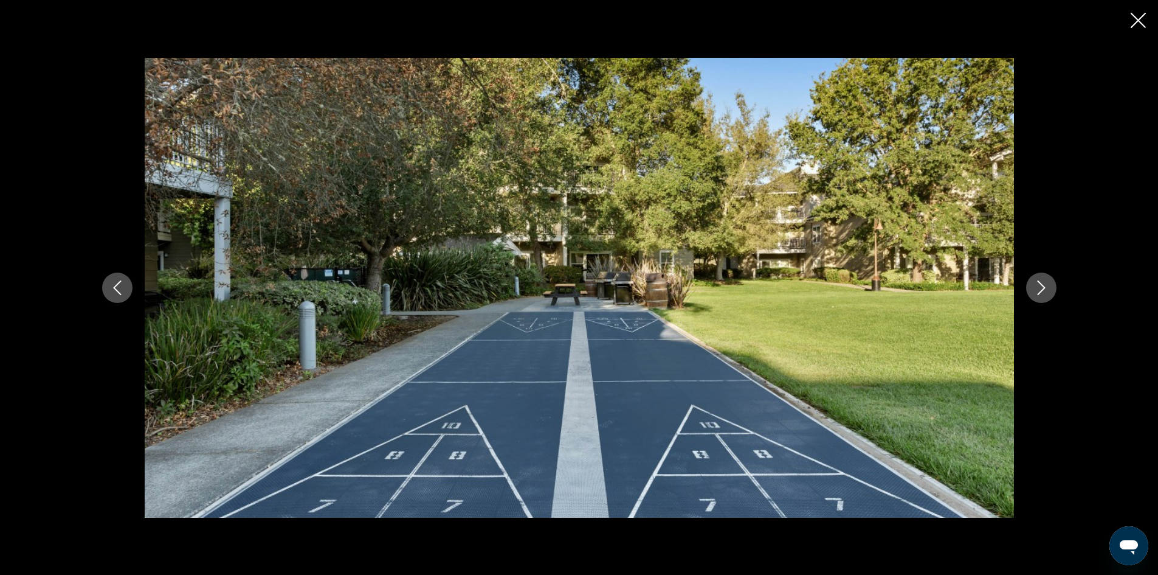
click at [1039, 285] on icon "Next image" at bounding box center [1041, 287] width 15 height 15
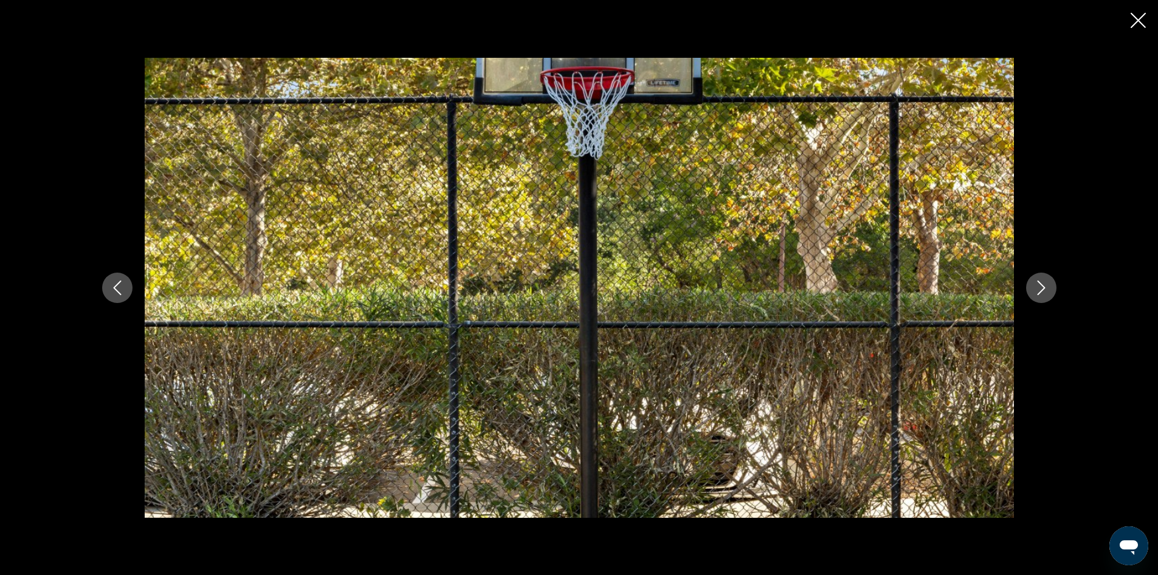
click at [1039, 285] on icon "Next image" at bounding box center [1041, 287] width 15 height 15
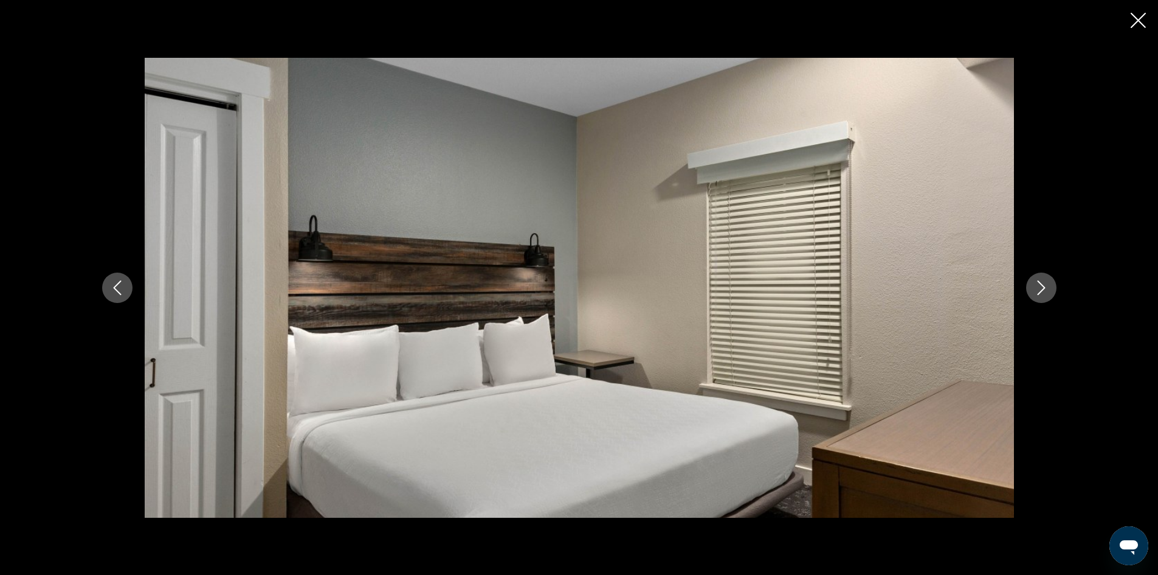
click at [1039, 285] on icon "Next image" at bounding box center [1041, 287] width 15 height 15
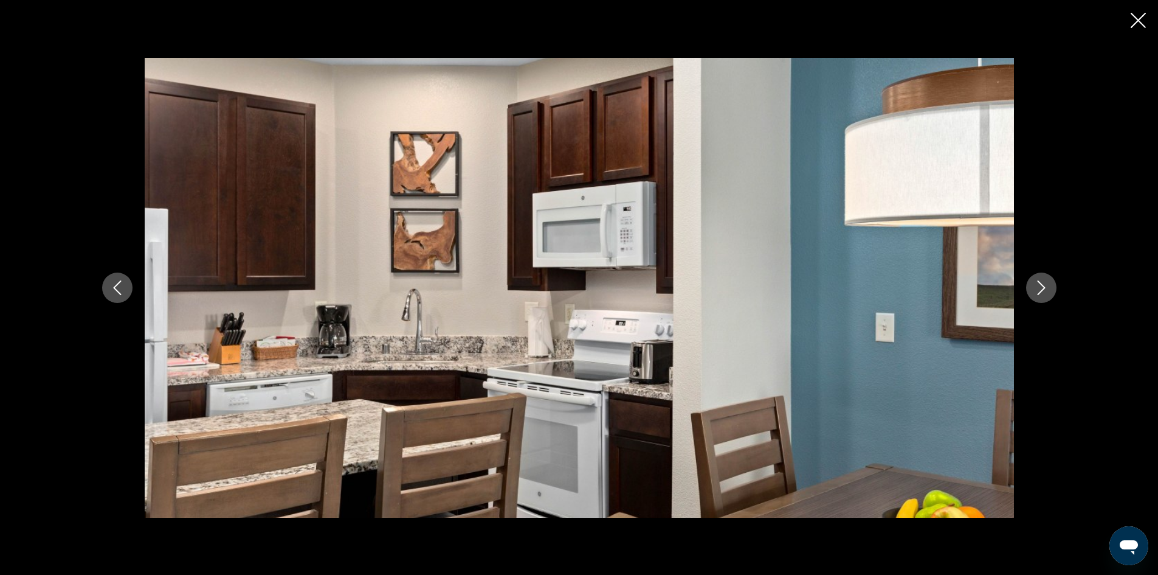
scroll to position [600, 0]
click at [1038, 285] on icon "Next image" at bounding box center [1041, 287] width 15 height 15
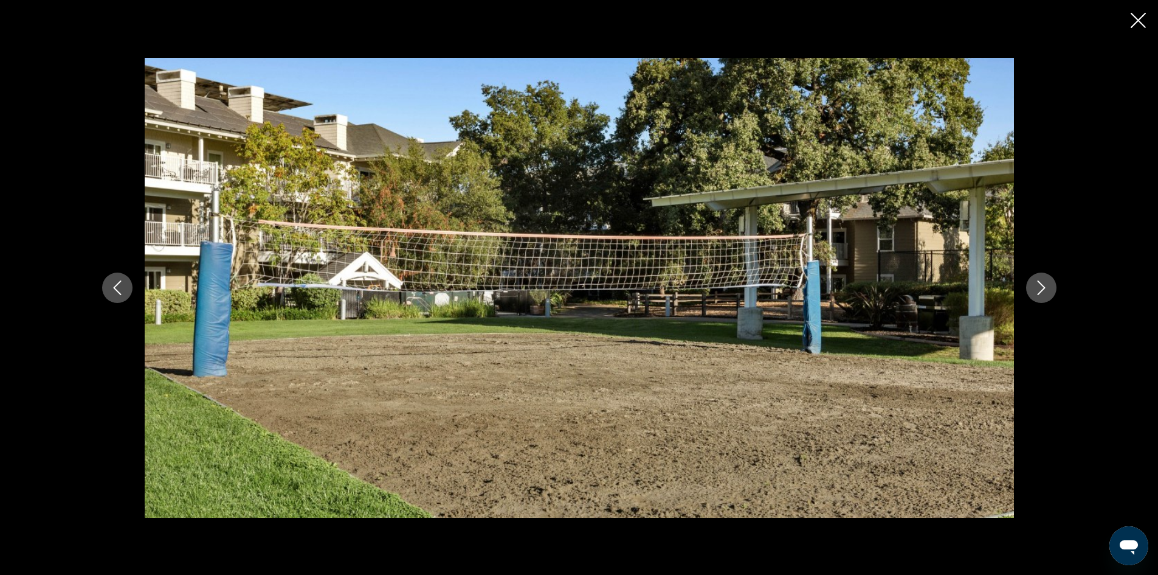
click at [1038, 285] on icon "Next image" at bounding box center [1041, 287] width 15 height 15
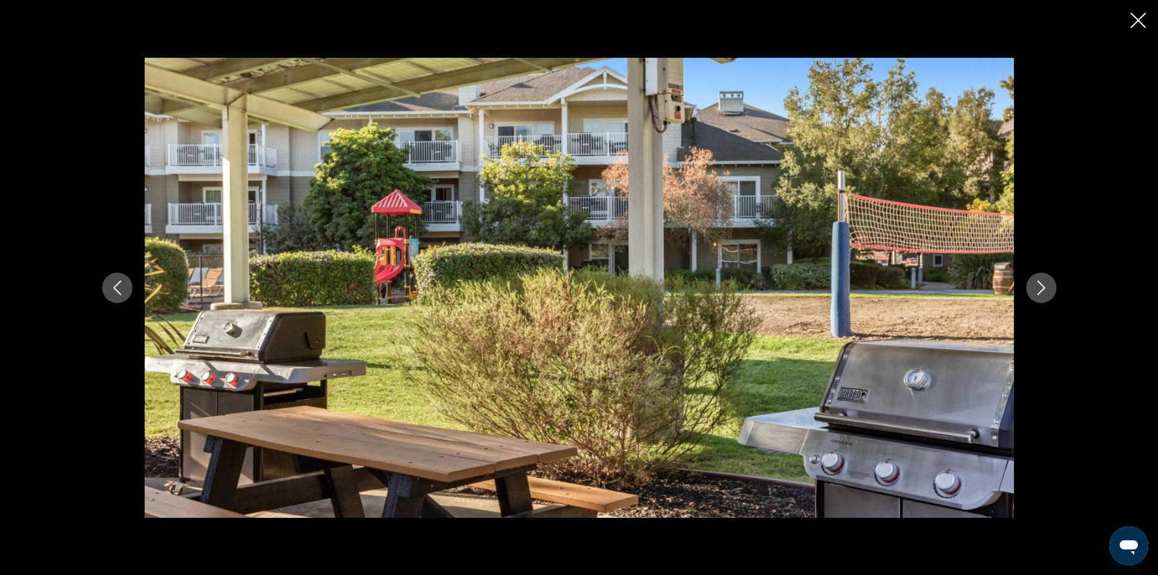
click at [1042, 284] on icon "Next image" at bounding box center [1041, 287] width 8 height 15
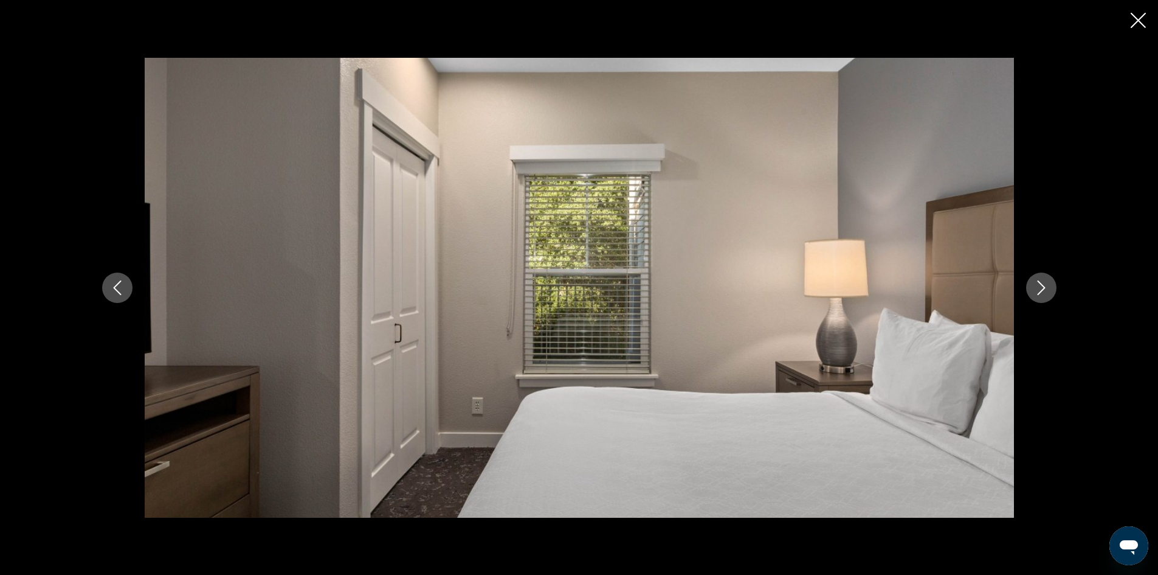
click at [1035, 288] on icon "Next image" at bounding box center [1041, 287] width 15 height 15
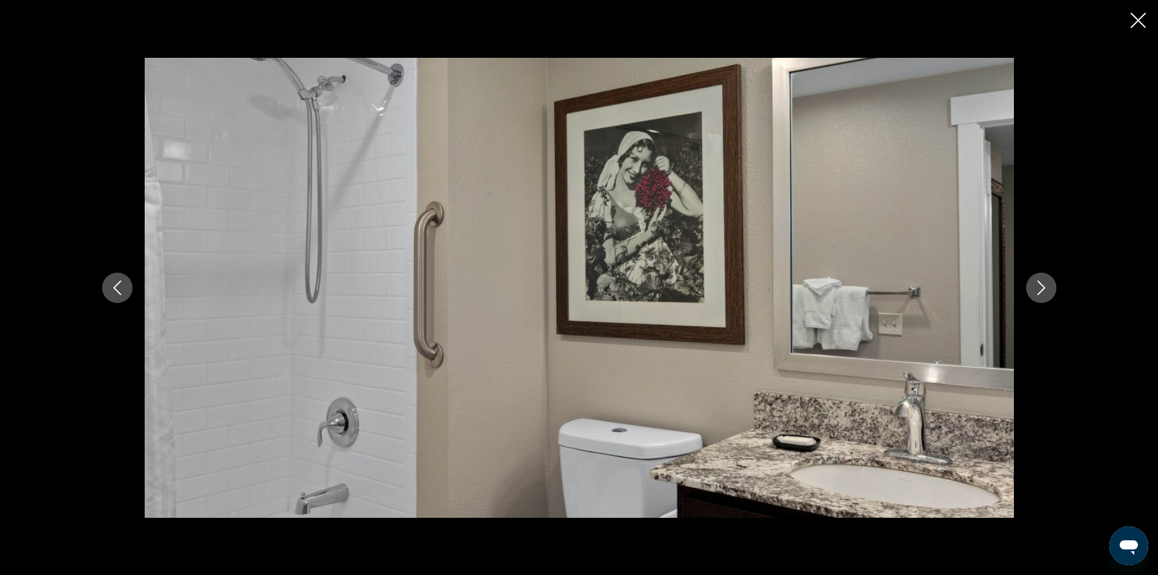
click at [1035, 288] on icon "Next image" at bounding box center [1041, 287] width 15 height 15
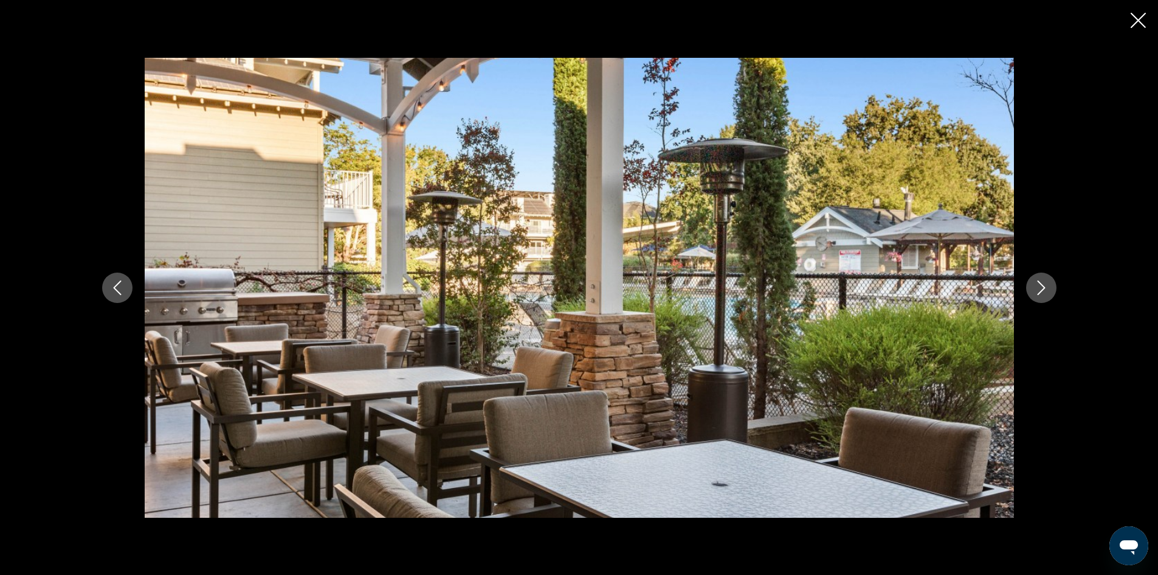
click at [1035, 288] on icon "Next image" at bounding box center [1041, 287] width 15 height 15
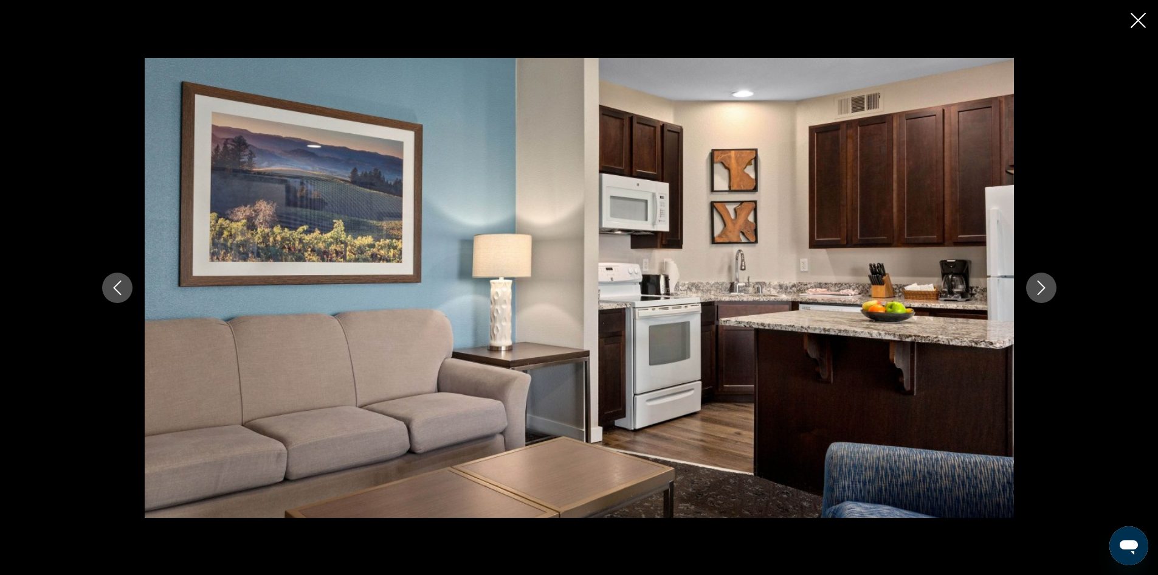
click at [1035, 288] on icon "Next image" at bounding box center [1041, 287] width 15 height 15
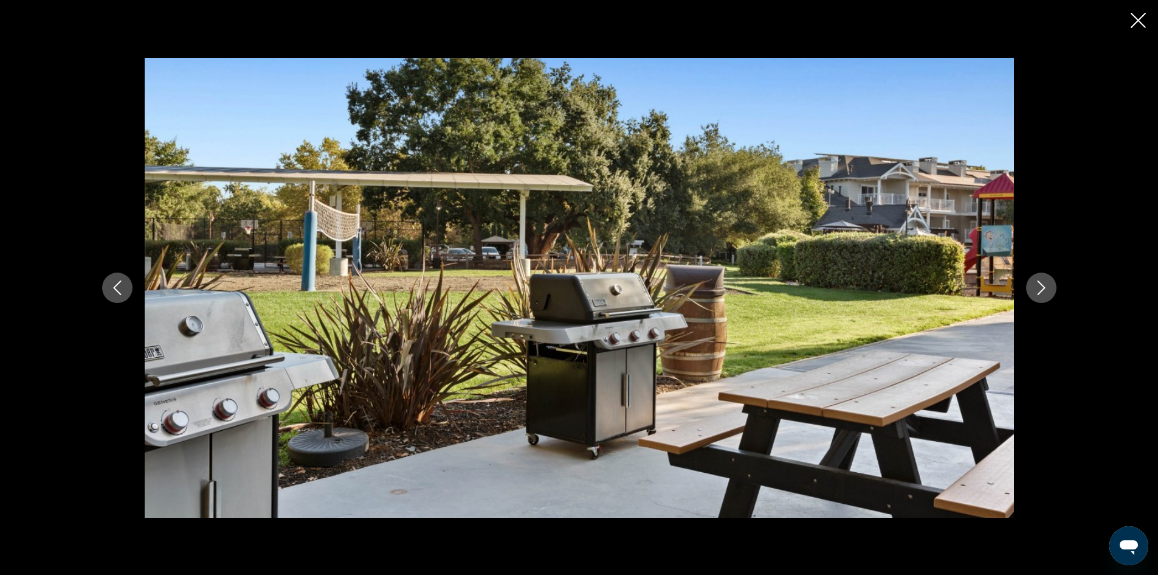
click at [1044, 284] on icon "Next image" at bounding box center [1041, 287] width 15 height 15
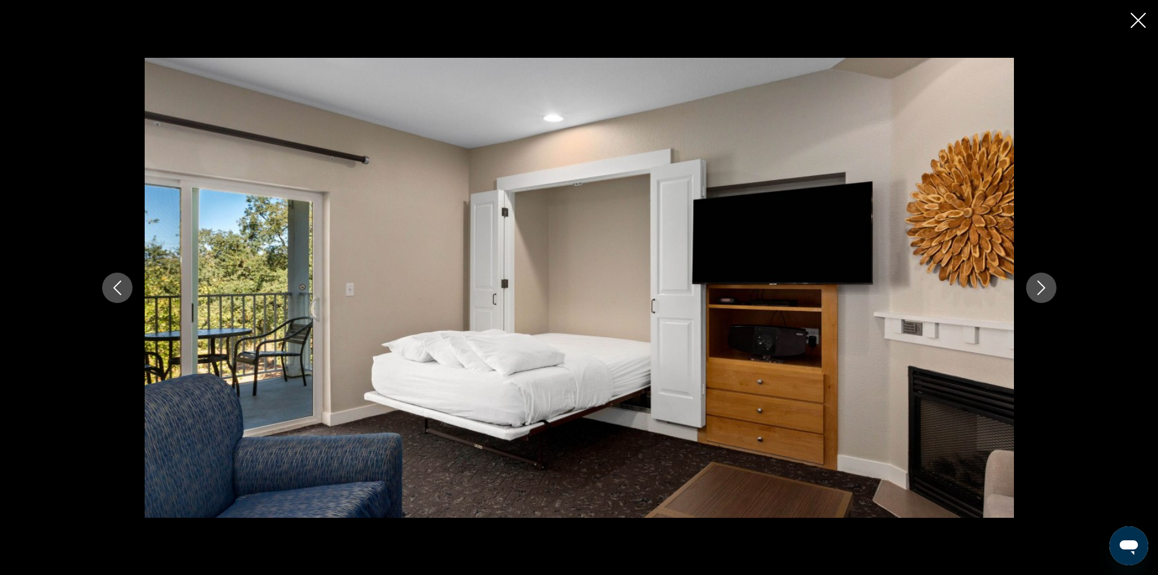
click at [1037, 284] on icon "Next image" at bounding box center [1041, 287] width 15 height 15
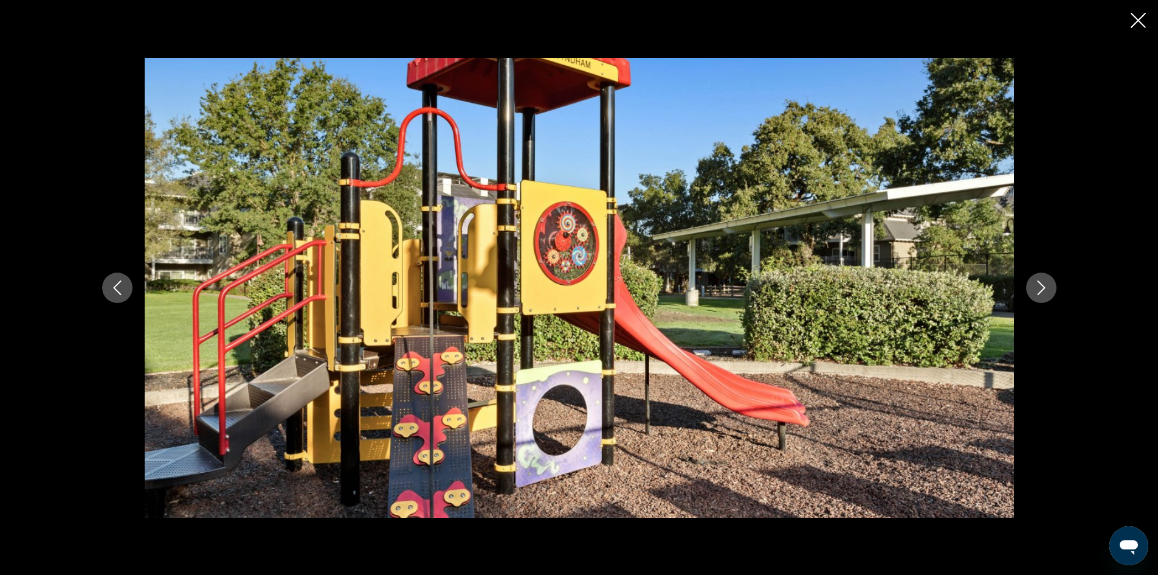
click at [1037, 284] on icon "Next image" at bounding box center [1041, 287] width 15 height 15
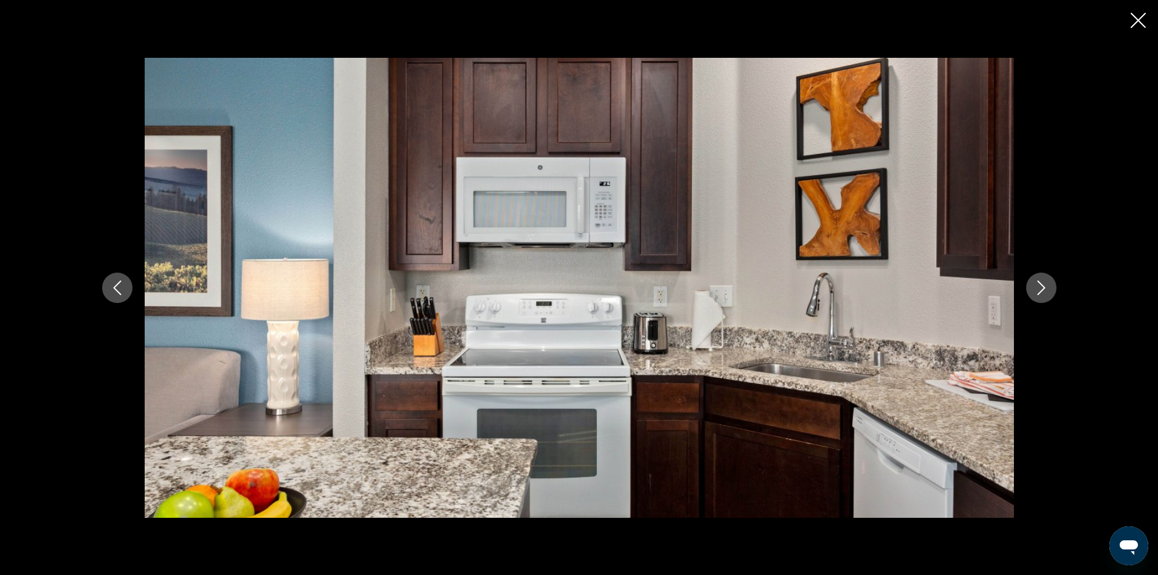
click at [1037, 284] on icon "Next image" at bounding box center [1041, 287] width 15 height 15
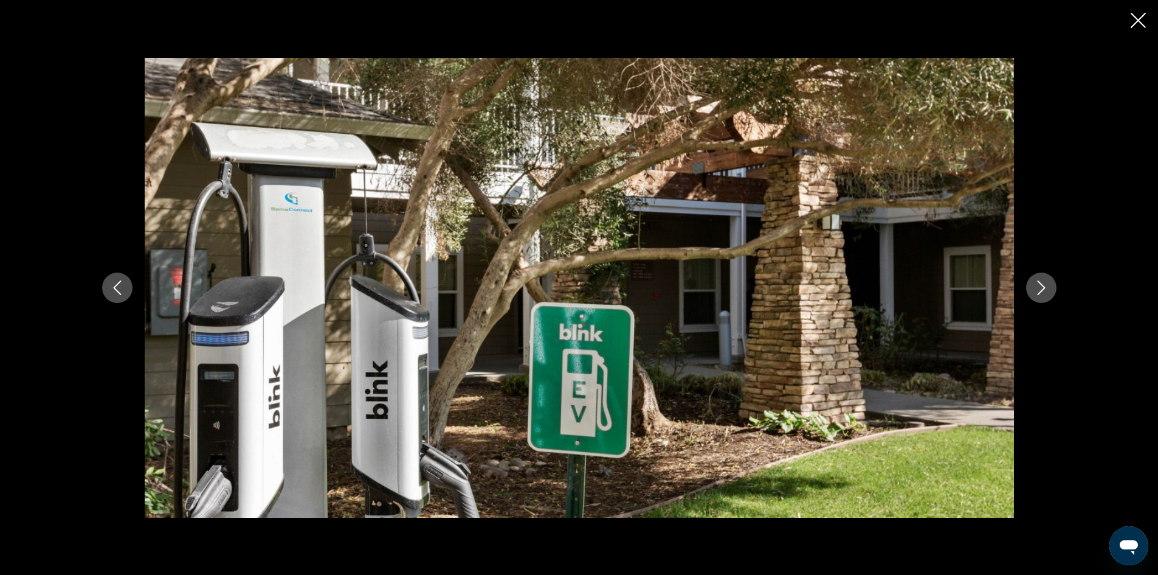
click at [1037, 284] on icon "Next image" at bounding box center [1041, 287] width 15 height 15
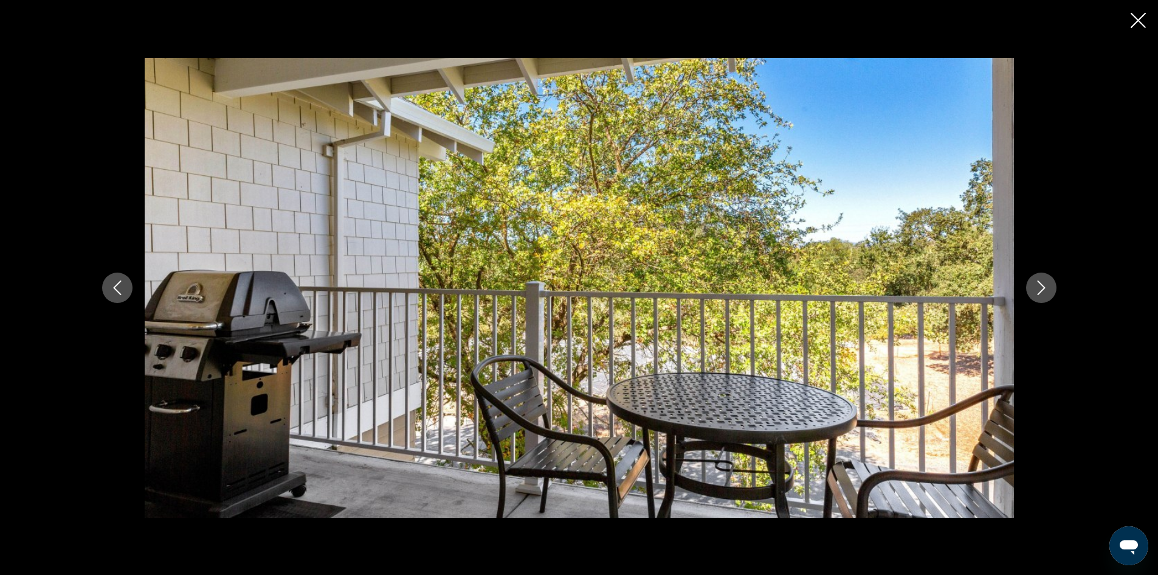
click at [1037, 284] on icon "Next image" at bounding box center [1041, 287] width 15 height 15
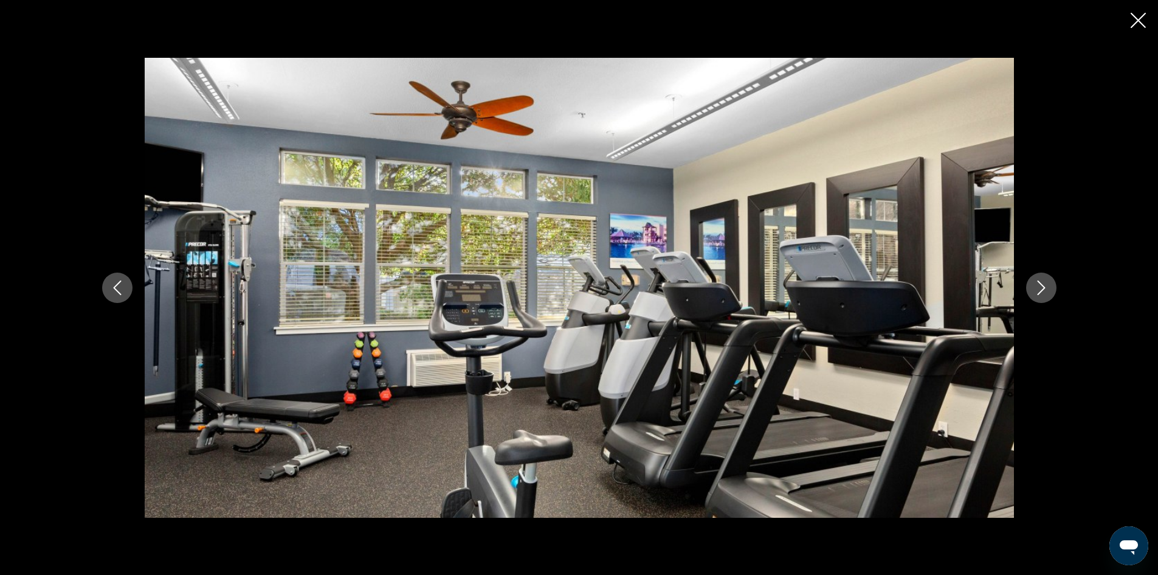
click at [1037, 284] on icon "Next image" at bounding box center [1041, 287] width 15 height 15
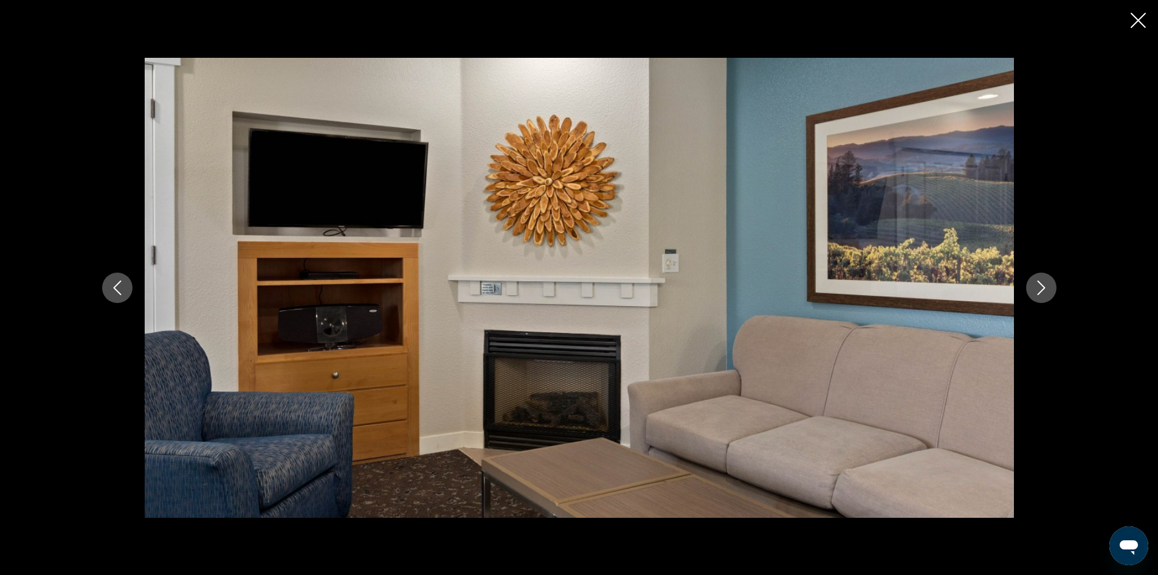
click at [1037, 284] on icon "Next image" at bounding box center [1041, 287] width 15 height 15
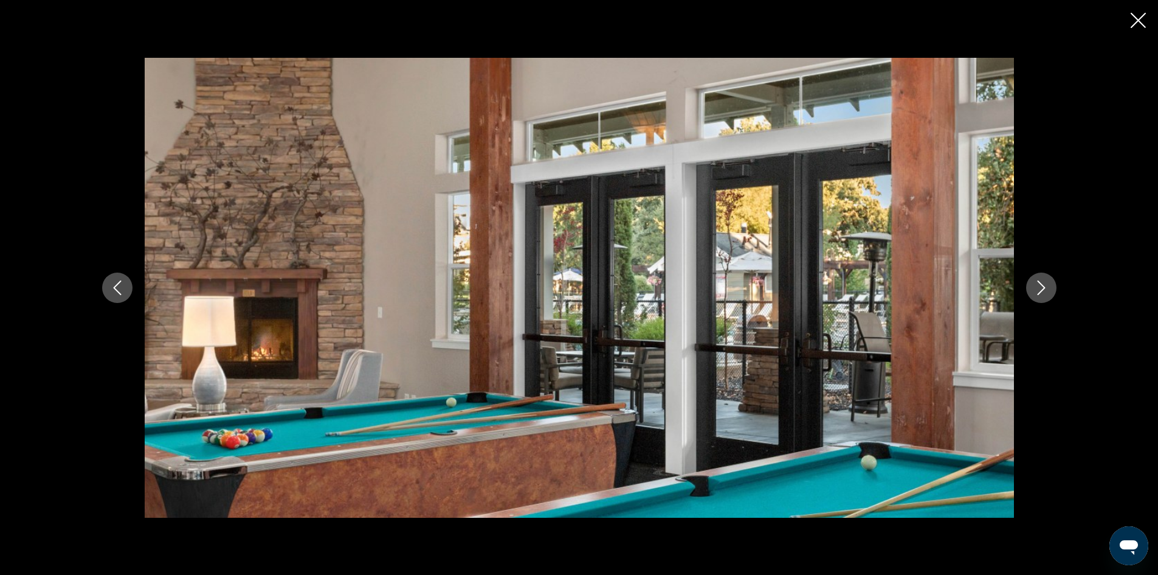
click at [1037, 284] on icon "Next image" at bounding box center [1041, 287] width 15 height 15
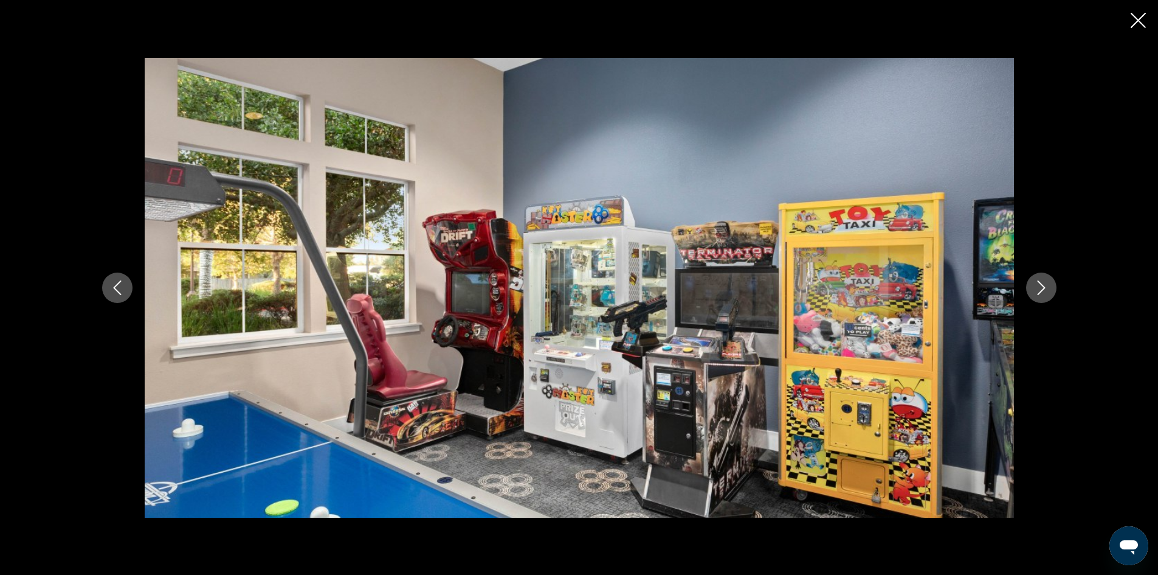
click at [1038, 285] on icon "Next image" at bounding box center [1041, 287] width 15 height 15
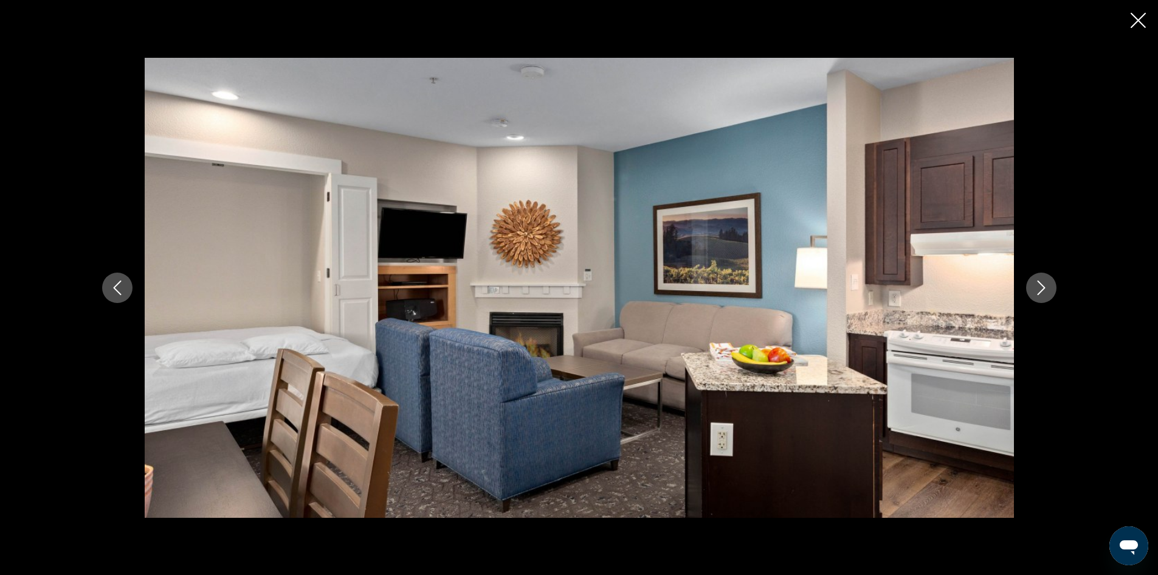
click at [1042, 281] on icon "Next image" at bounding box center [1041, 287] width 15 height 15
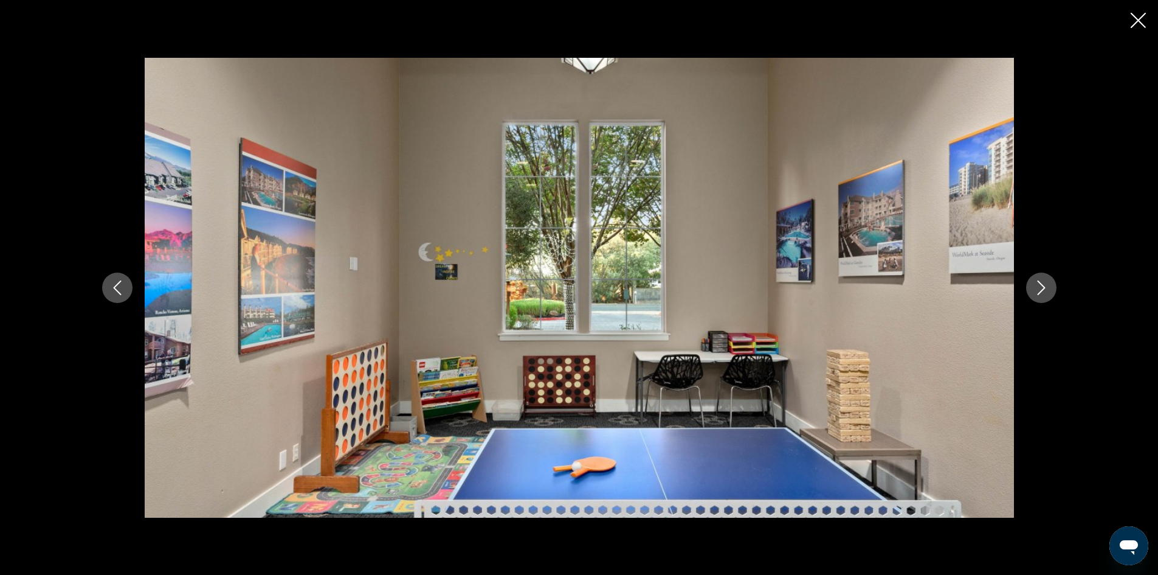
click at [1039, 282] on icon "Next image" at bounding box center [1041, 287] width 8 height 15
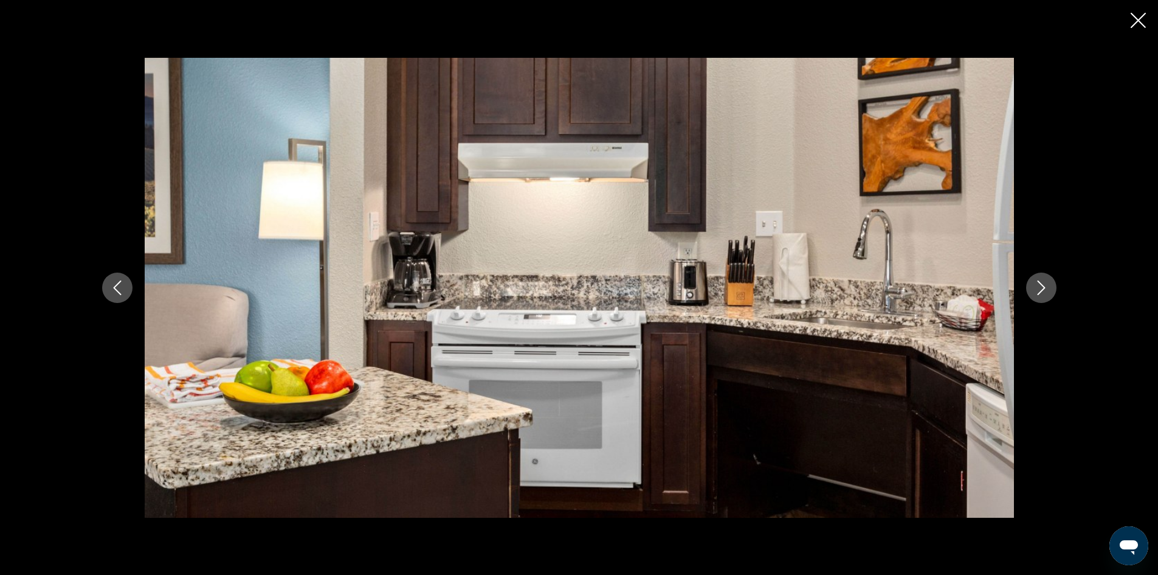
click at [1038, 286] on icon "Next image" at bounding box center [1041, 287] width 15 height 15
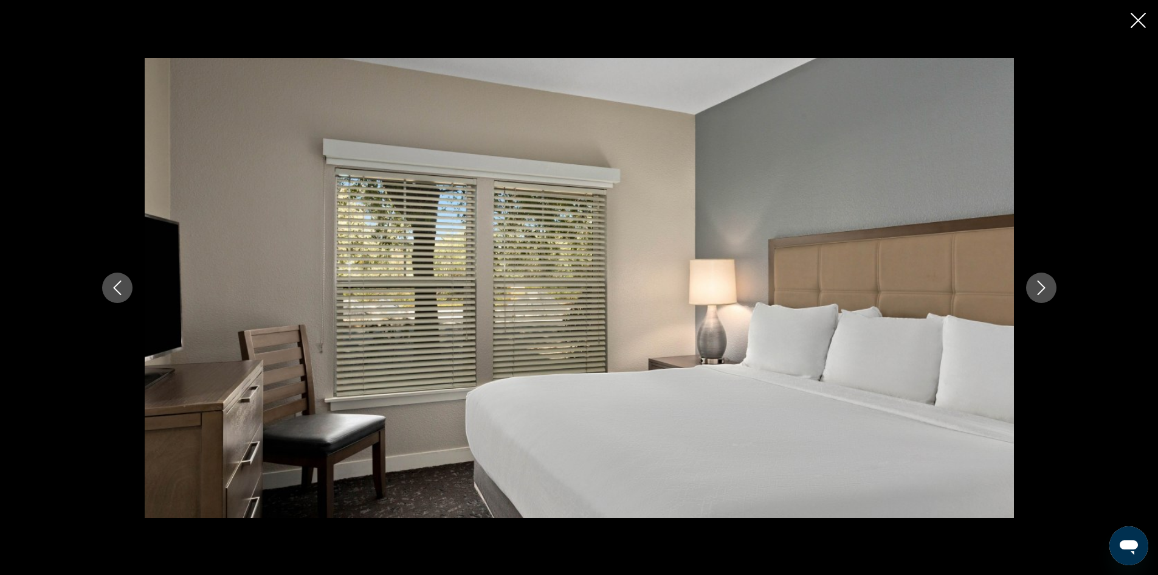
click at [1037, 285] on icon "Next image" at bounding box center [1041, 287] width 15 height 15
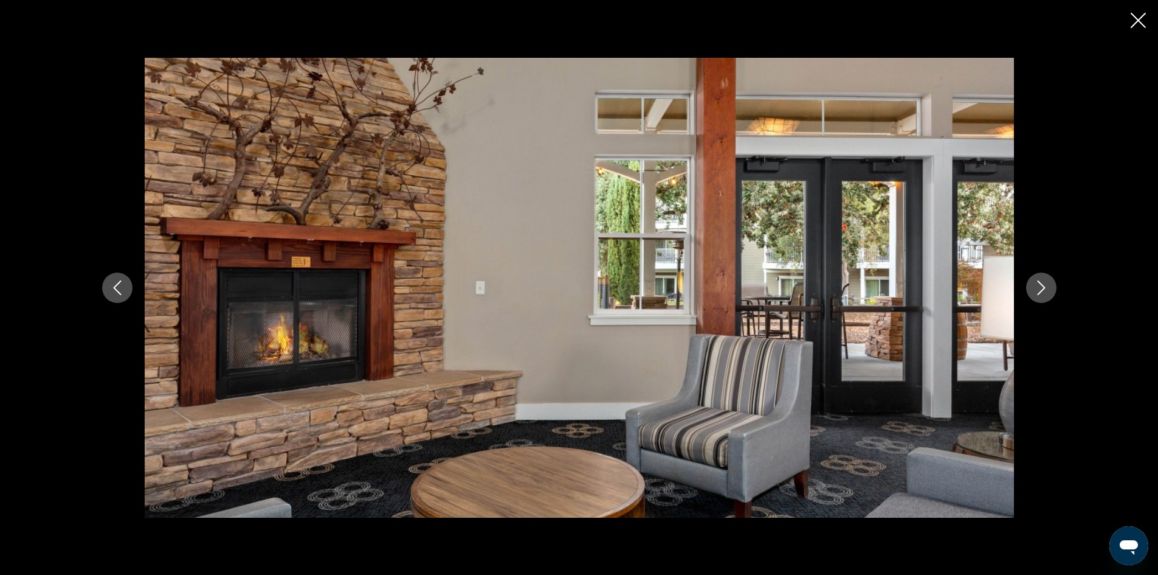
click at [1037, 285] on icon "Next image" at bounding box center [1041, 287] width 15 height 15
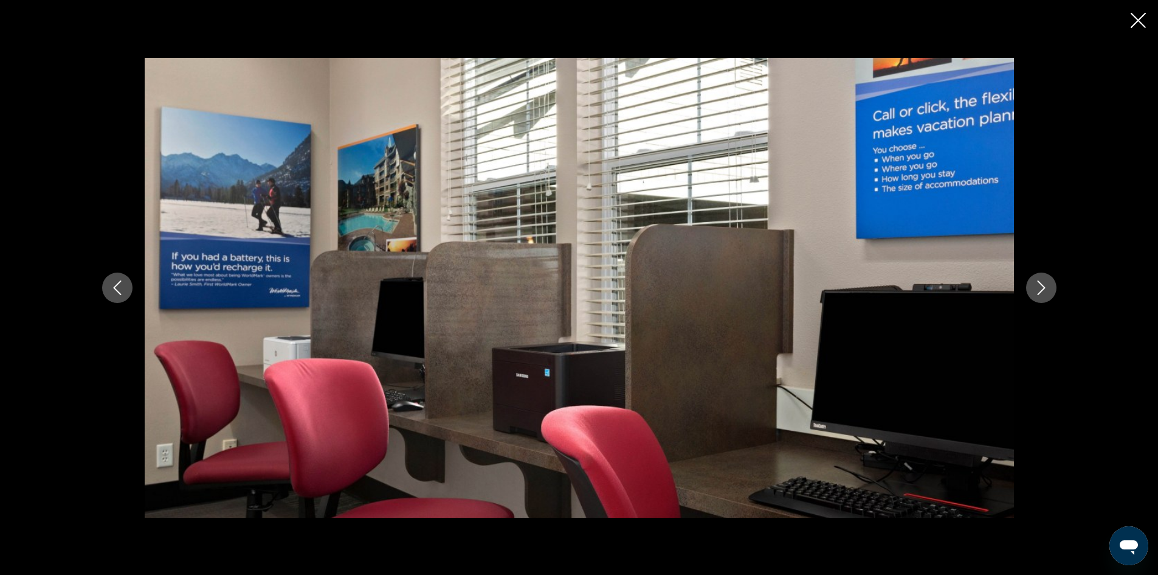
click at [1037, 285] on icon "Next image" at bounding box center [1041, 287] width 15 height 15
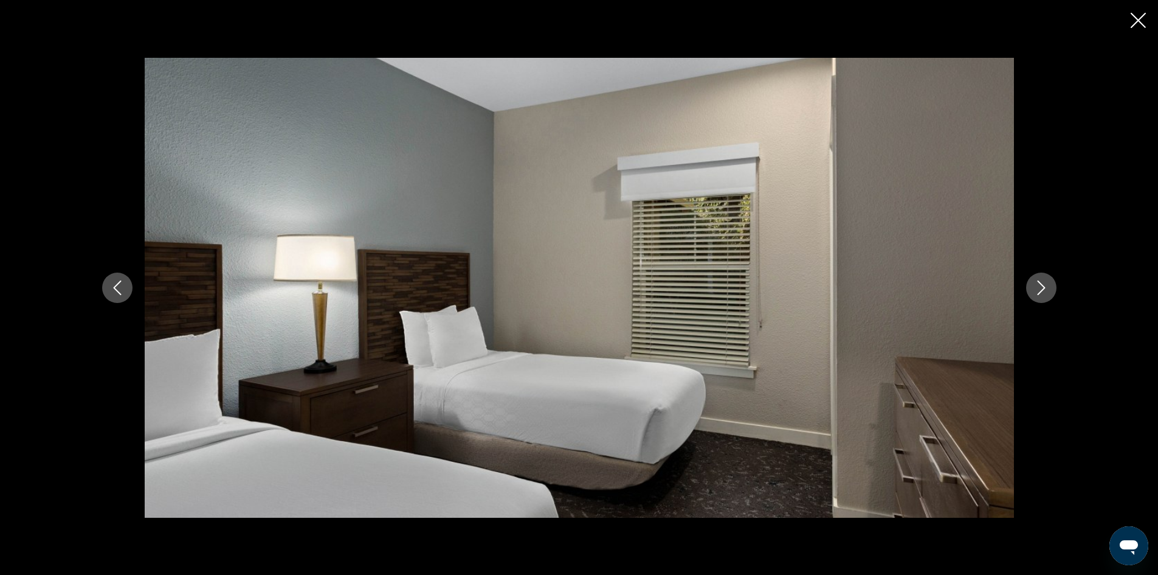
click at [1037, 285] on icon "Next image" at bounding box center [1041, 287] width 15 height 15
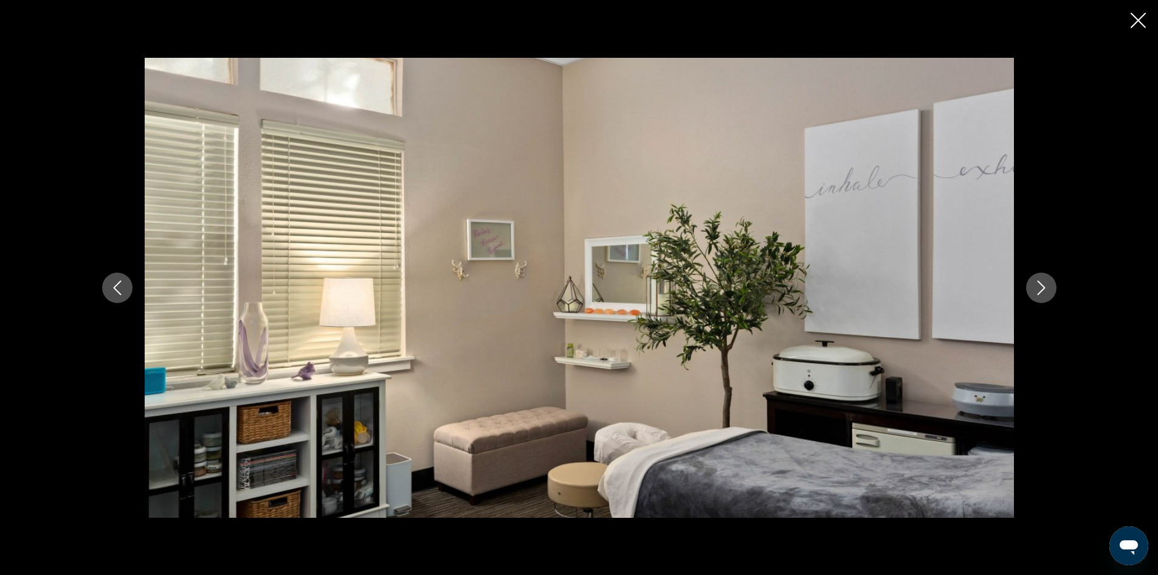
click at [1041, 283] on icon "Next image" at bounding box center [1041, 287] width 8 height 15
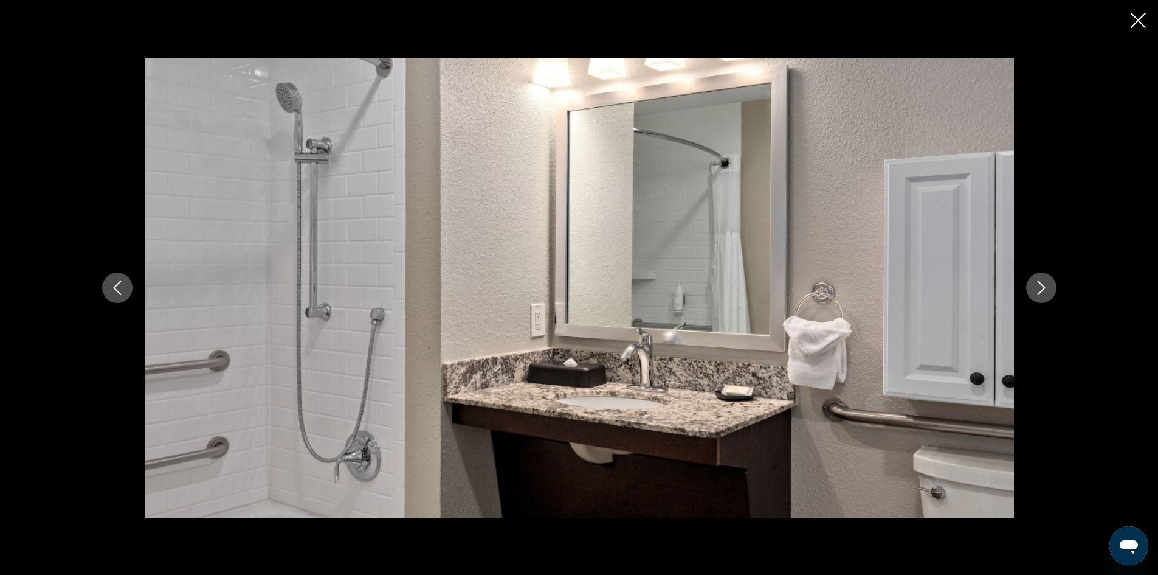
click at [1041, 283] on icon "Next image" at bounding box center [1041, 287] width 8 height 15
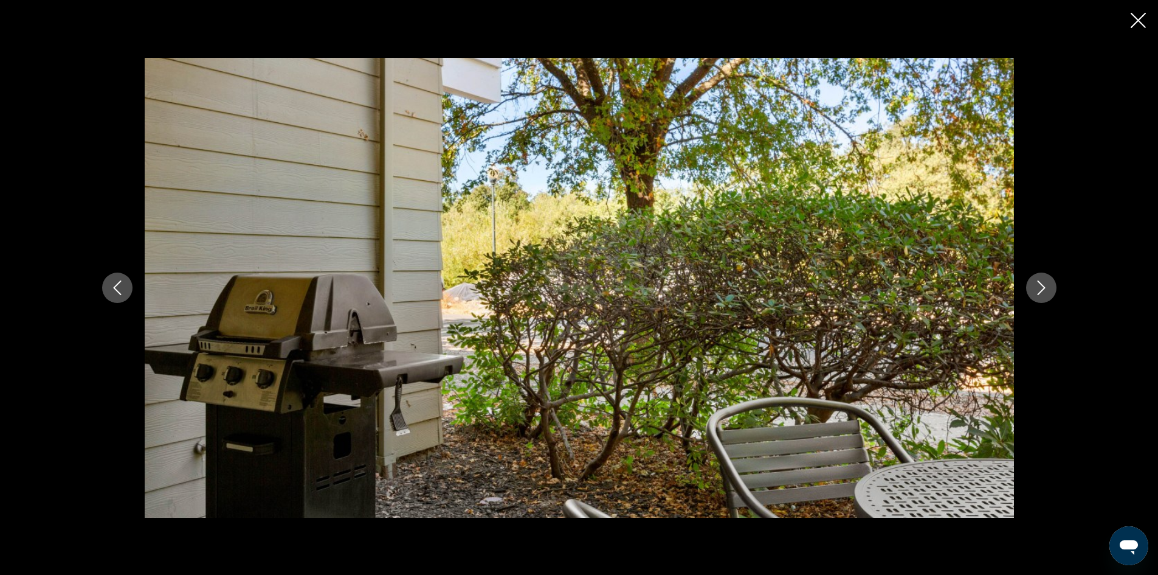
click at [1041, 283] on icon "Next image" at bounding box center [1041, 287] width 8 height 15
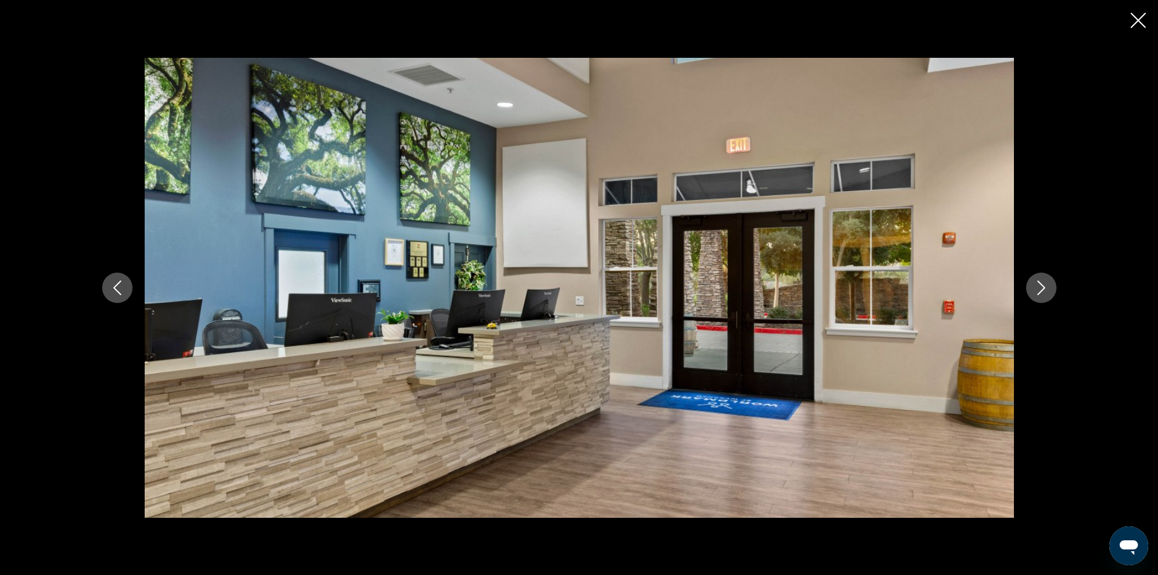
click at [1041, 283] on icon "Next image" at bounding box center [1041, 287] width 8 height 15
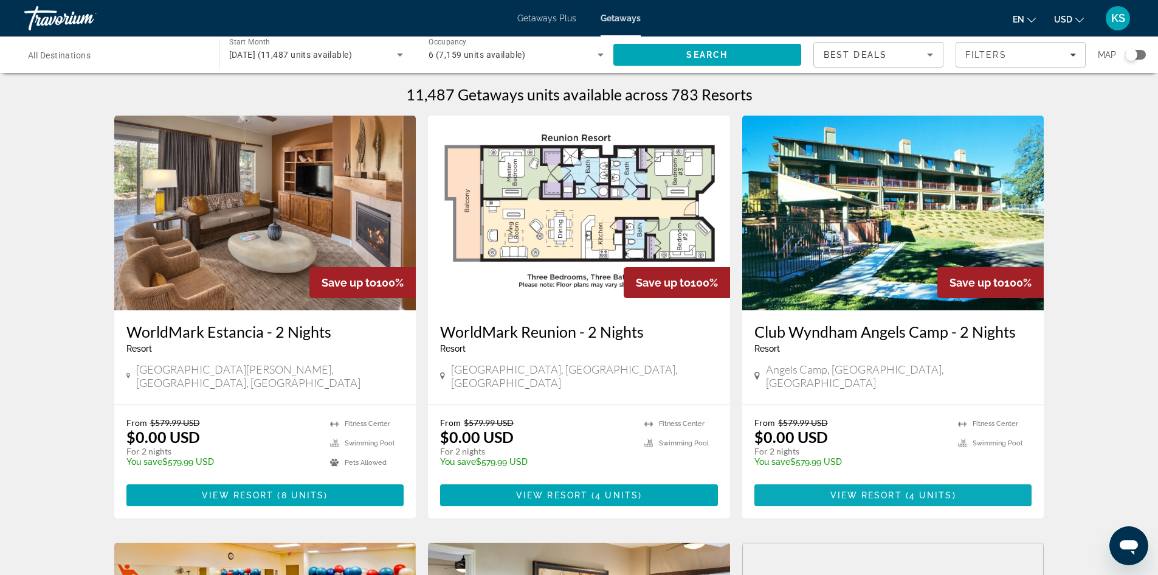
click at [890, 480] on span "Main content" at bounding box center [894, 494] width 278 height 29
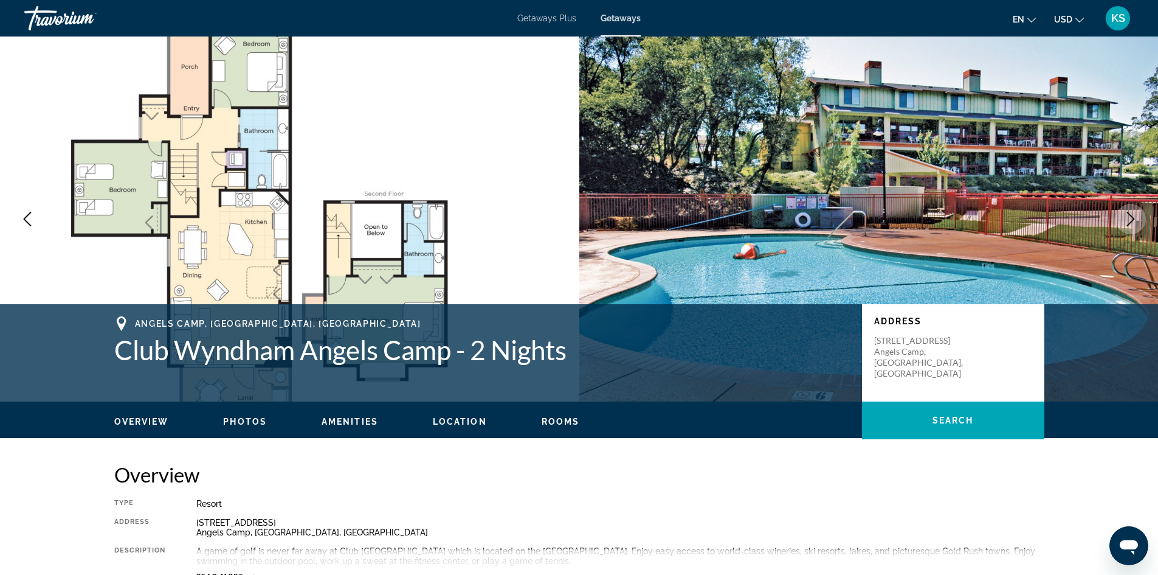
click at [1132, 218] on icon "Next image" at bounding box center [1131, 219] width 15 height 15
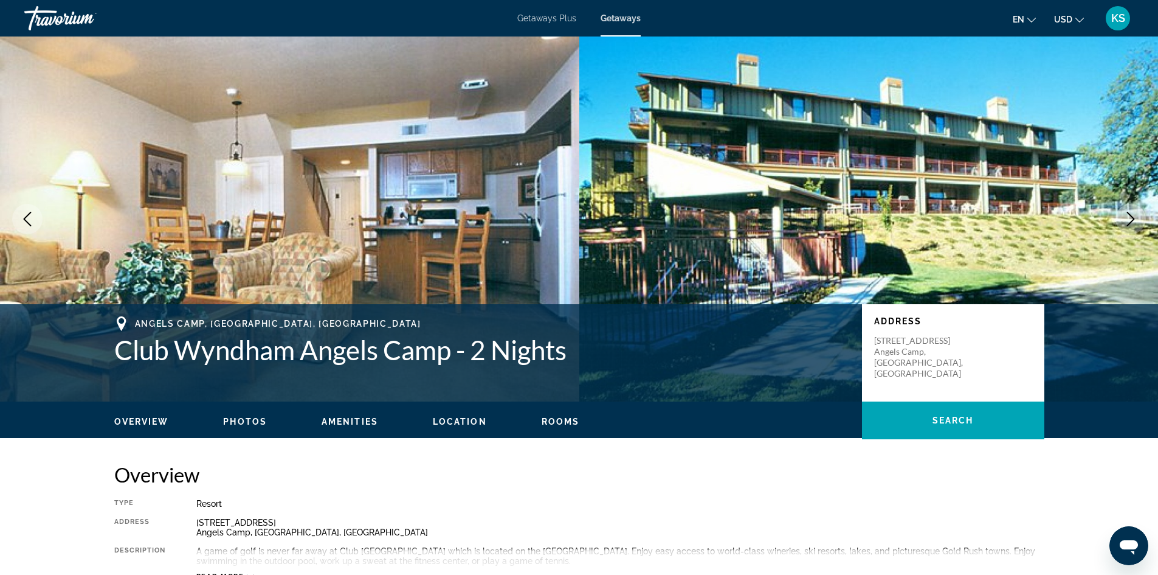
click at [1127, 216] on icon "Next image" at bounding box center [1131, 219] width 15 height 15
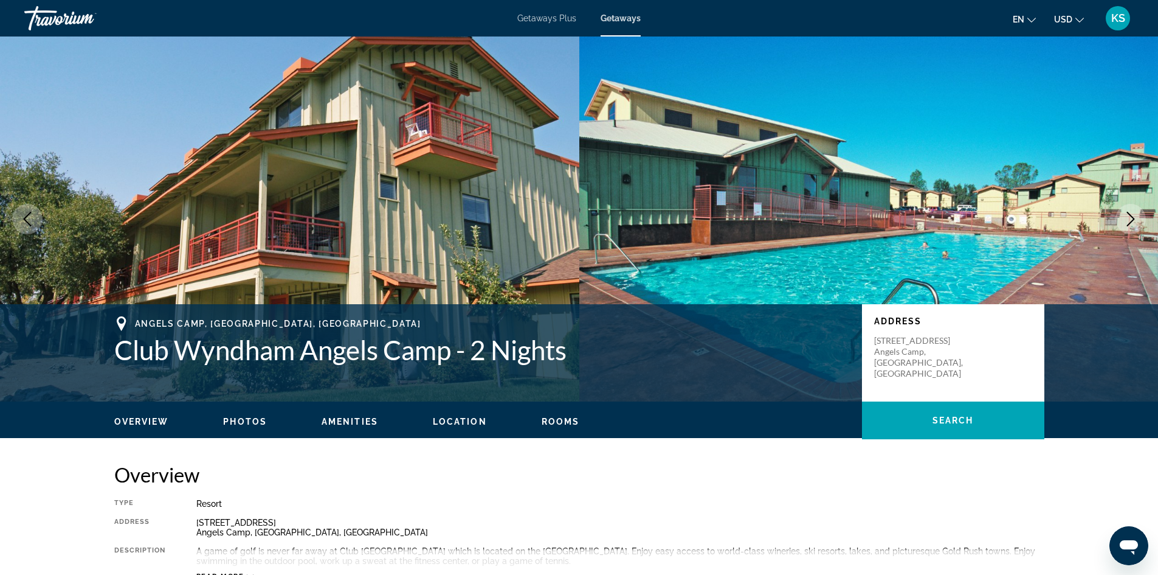
click at [1127, 216] on icon "Next image" at bounding box center [1131, 219] width 15 height 15
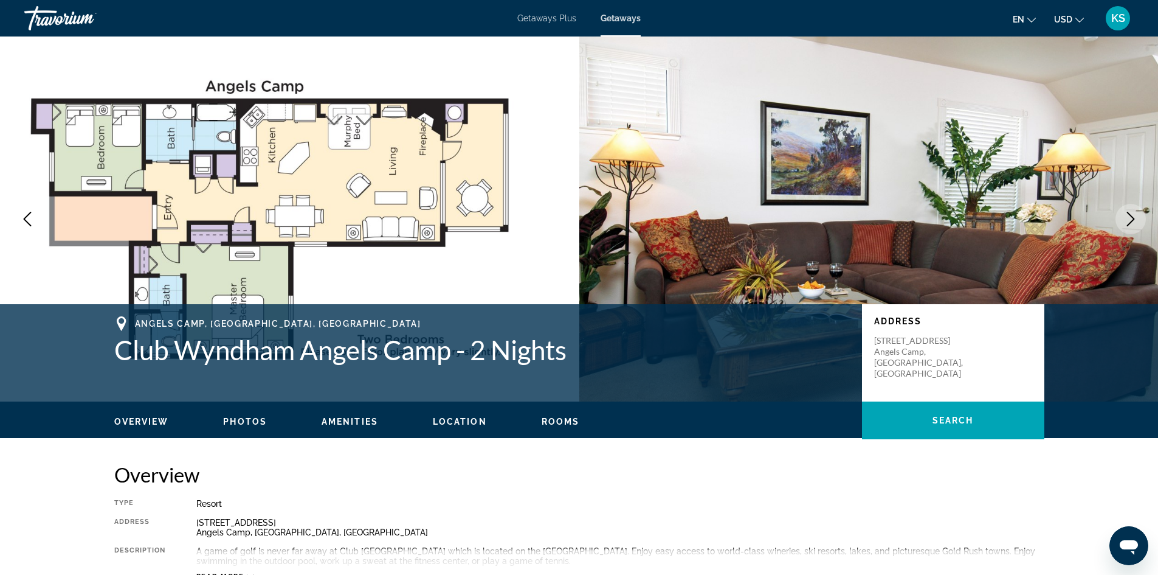
click at [1127, 218] on icon "Next image" at bounding box center [1131, 219] width 15 height 15
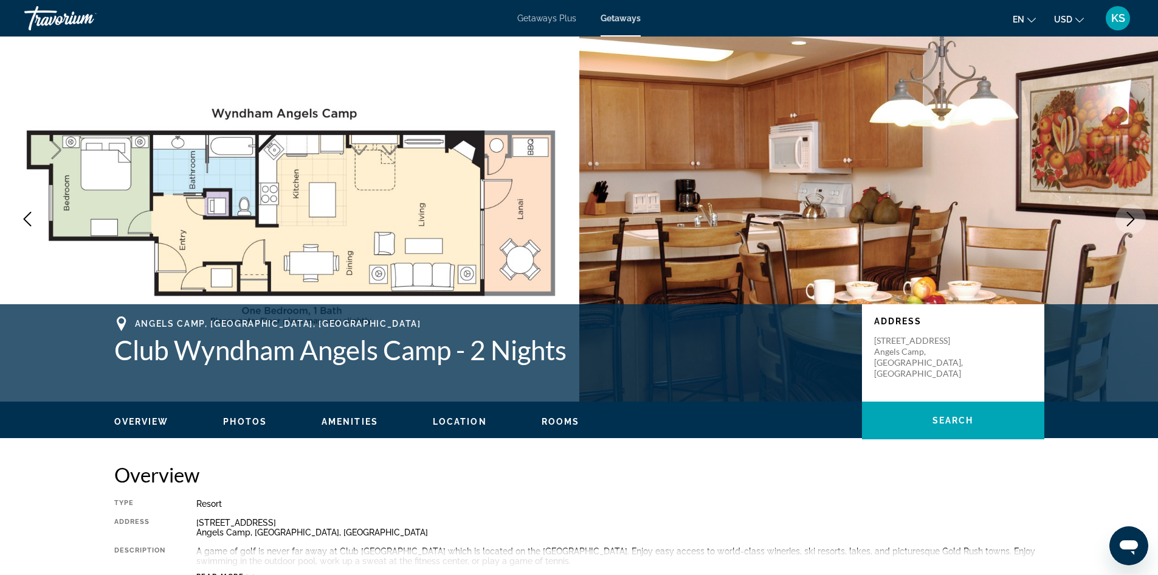
click at [1127, 218] on icon "Next image" at bounding box center [1131, 219] width 15 height 15
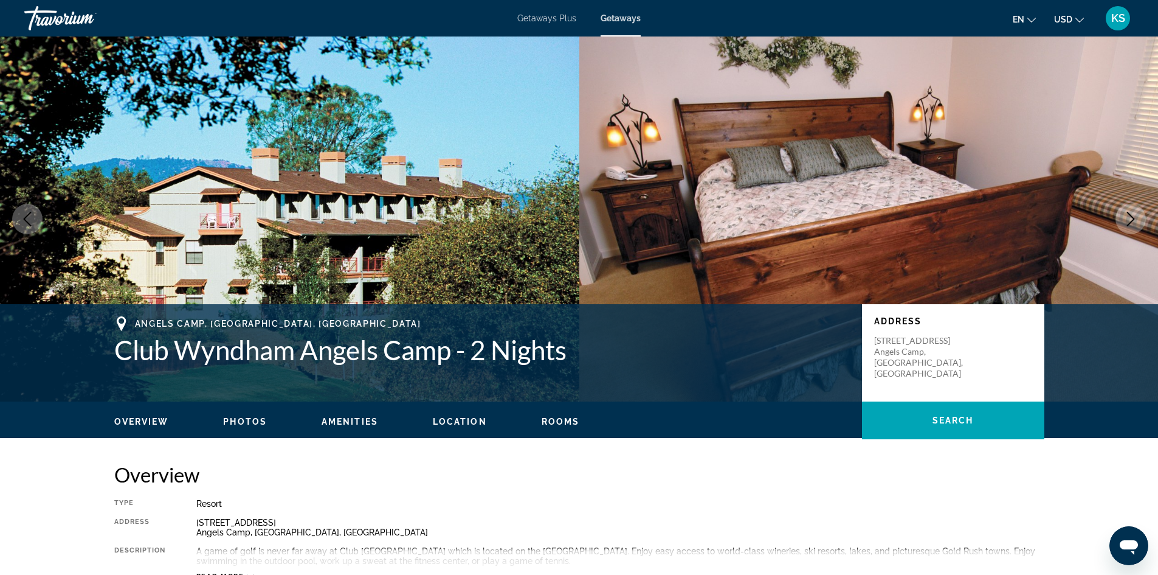
click at [1127, 218] on icon "Next image" at bounding box center [1131, 219] width 15 height 15
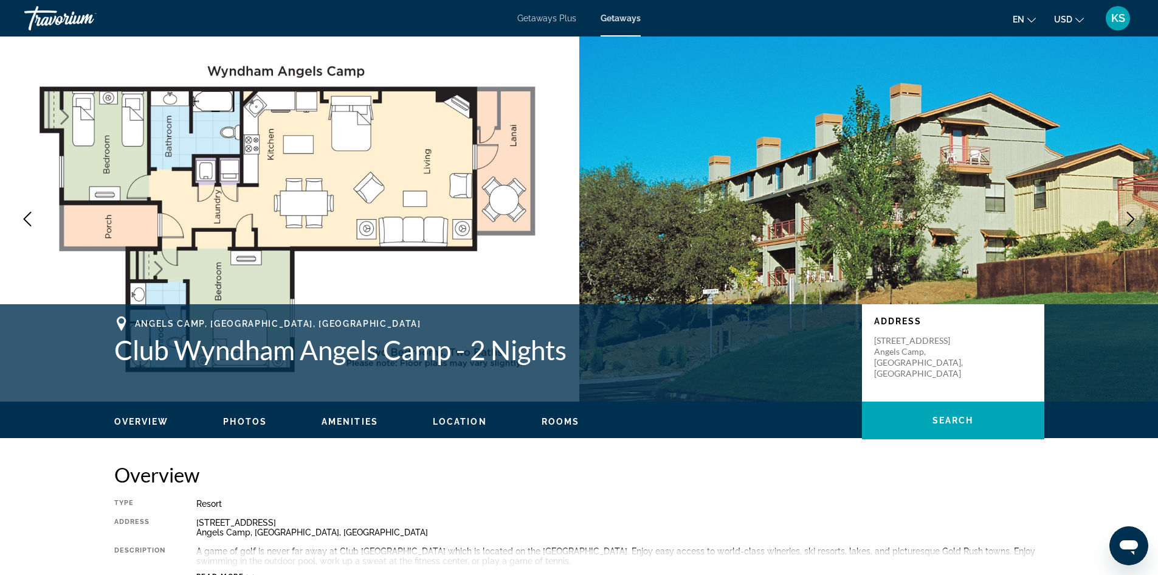
click at [1127, 218] on icon "Next image" at bounding box center [1131, 219] width 15 height 15
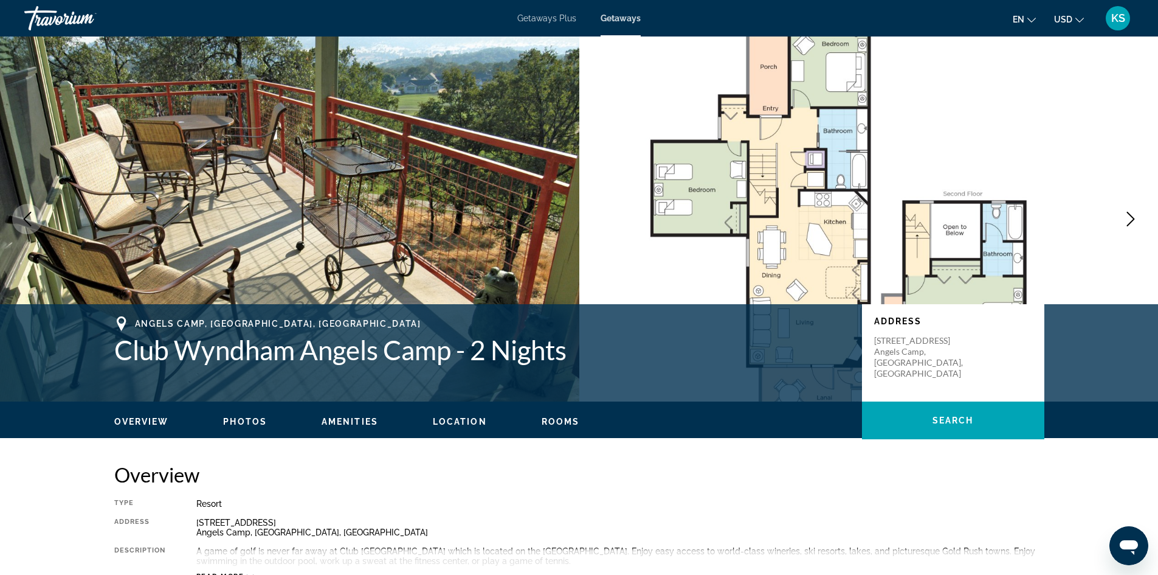
click at [1124, 214] on icon "Next image" at bounding box center [1131, 219] width 15 height 15
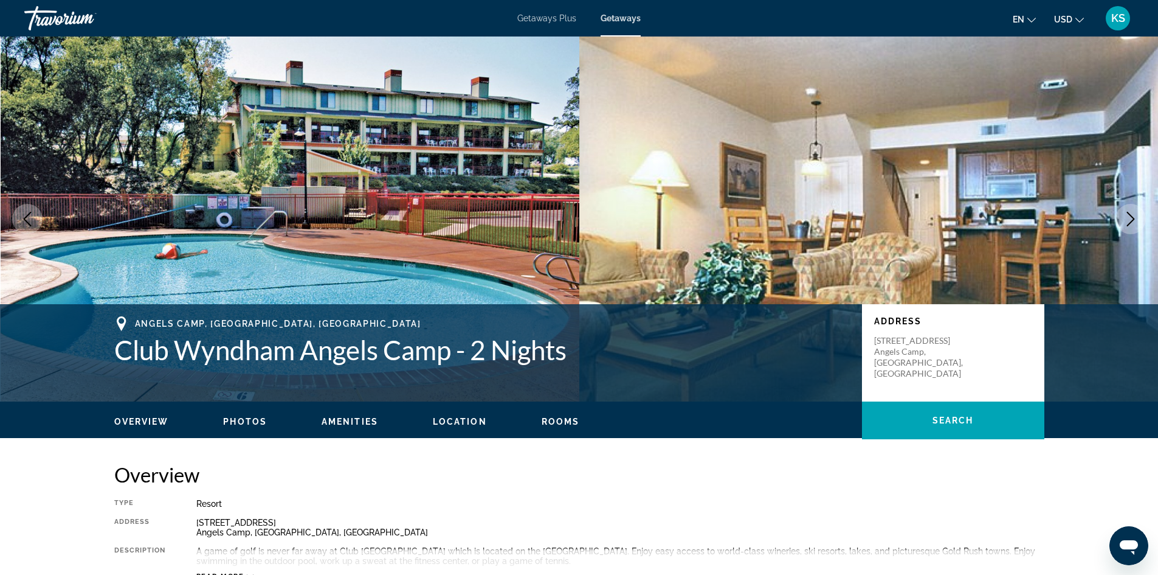
click at [1124, 214] on icon "Next image" at bounding box center [1131, 219] width 15 height 15
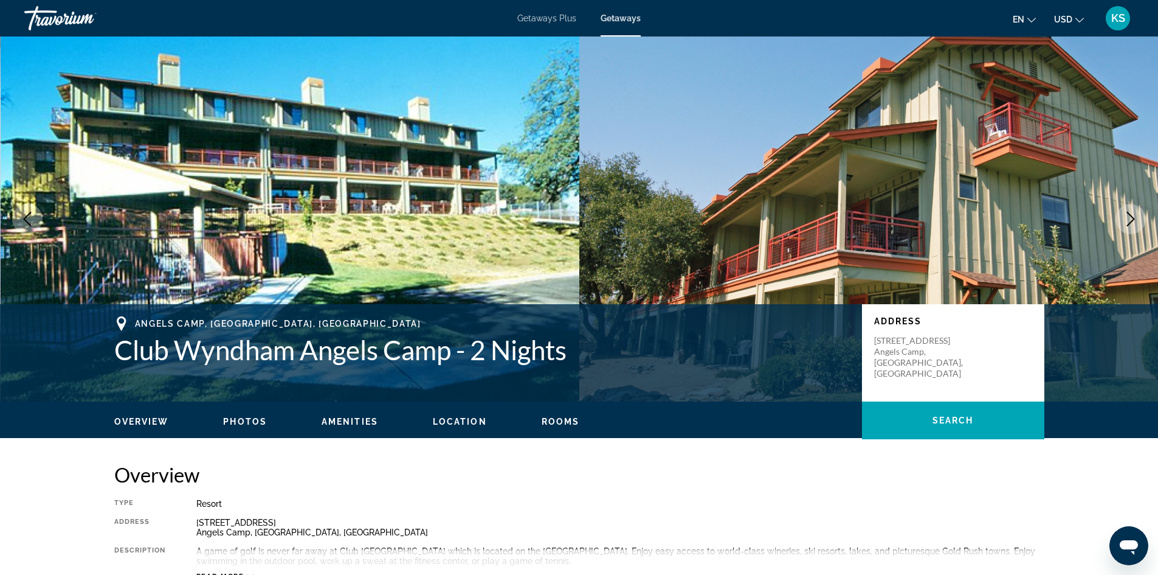
click at [1124, 214] on icon "Next image" at bounding box center [1131, 219] width 15 height 15
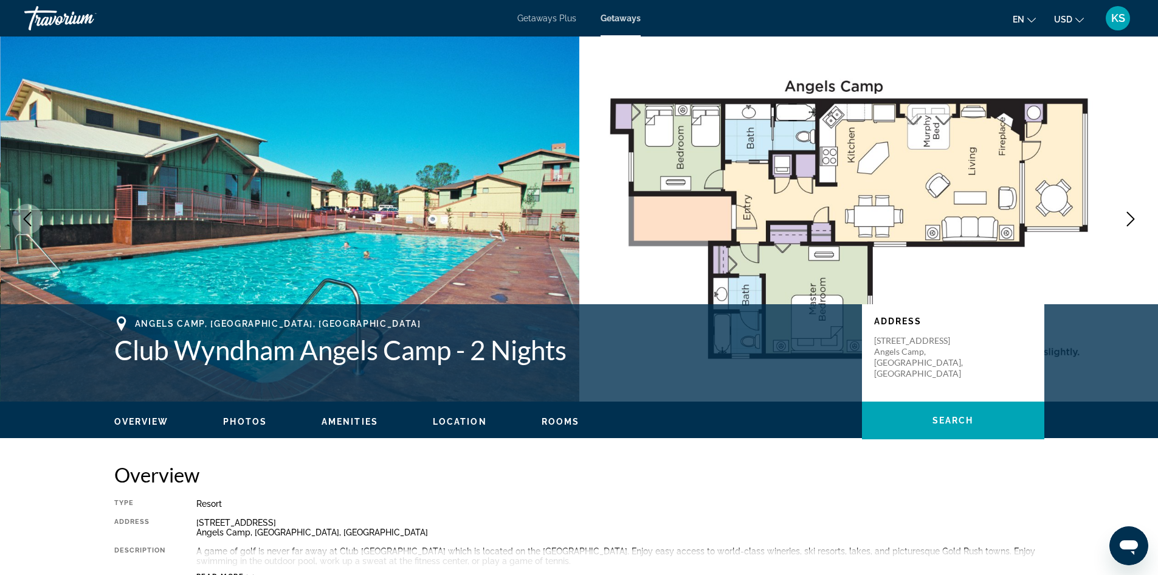
click at [1124, 214] on icon "Next image" at bounding box center [1131, 219] width 15 height 15
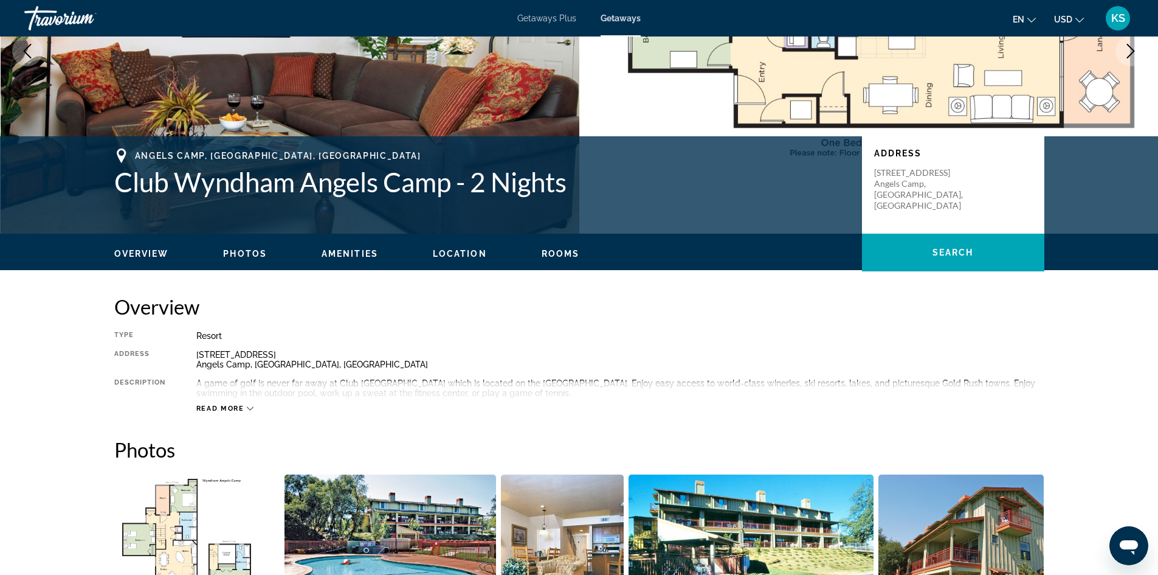
scroll to position [243, 0]
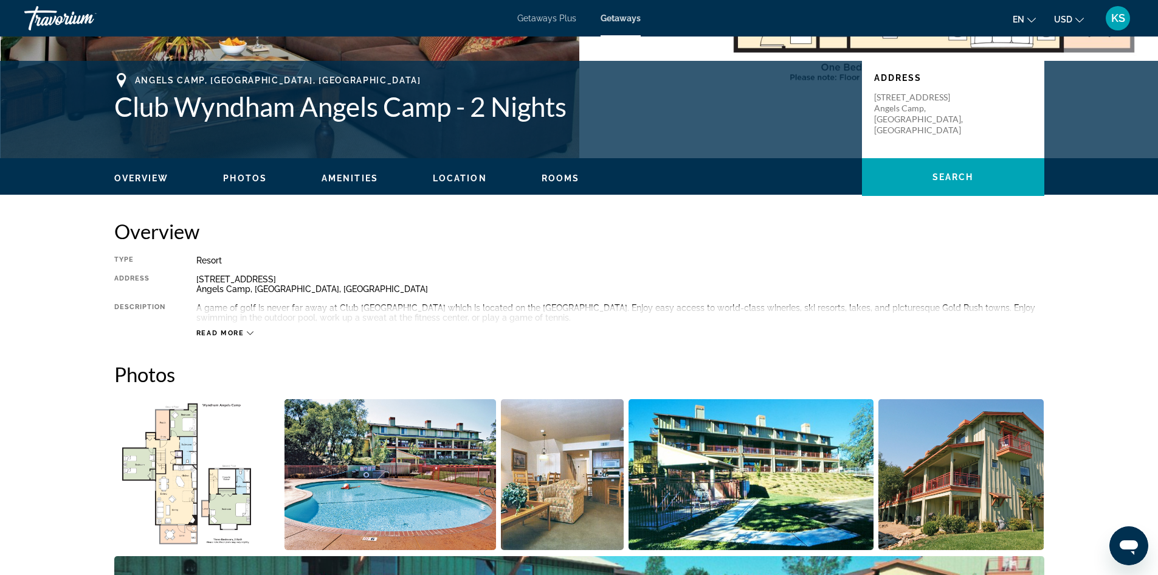
click at [231, 332] on span "Read more" at bounding box center [220, 333] width 48 height 8
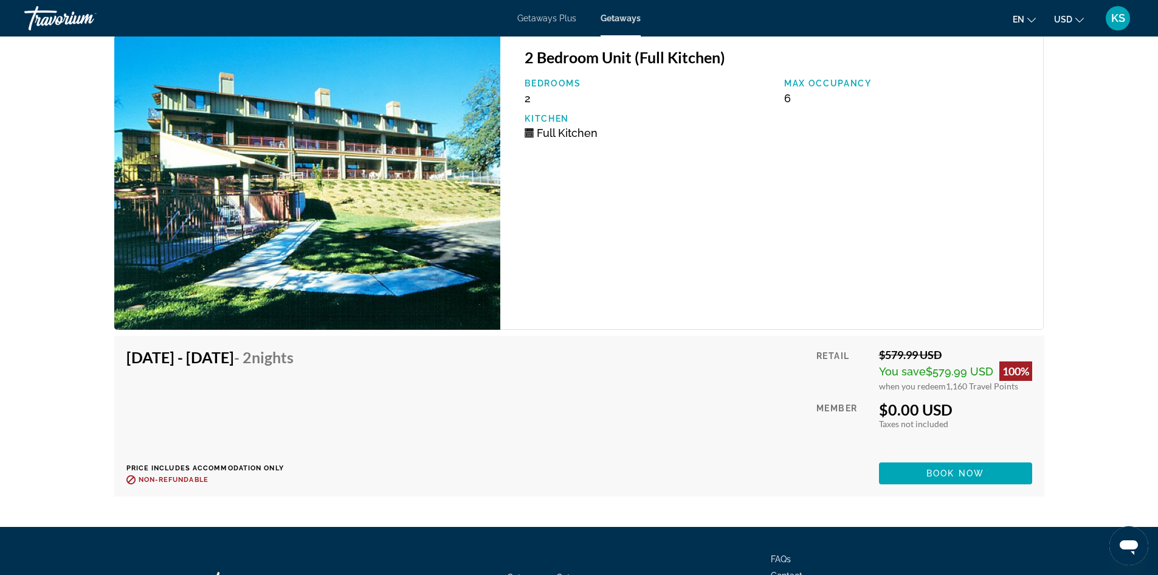
scroll to position [2371, 0]
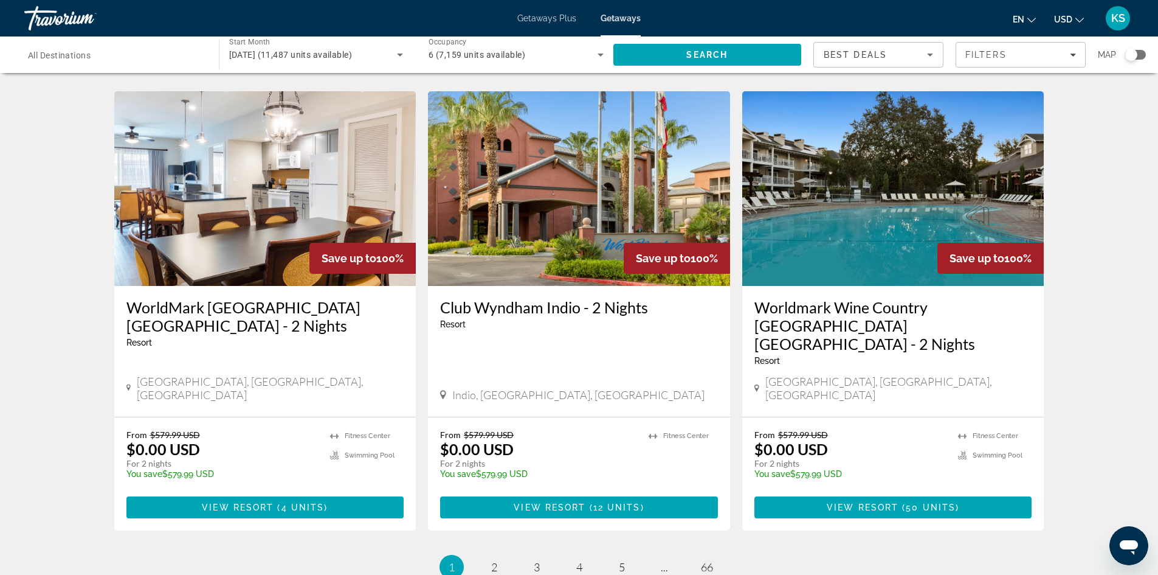
scroll to position [1447, 0]
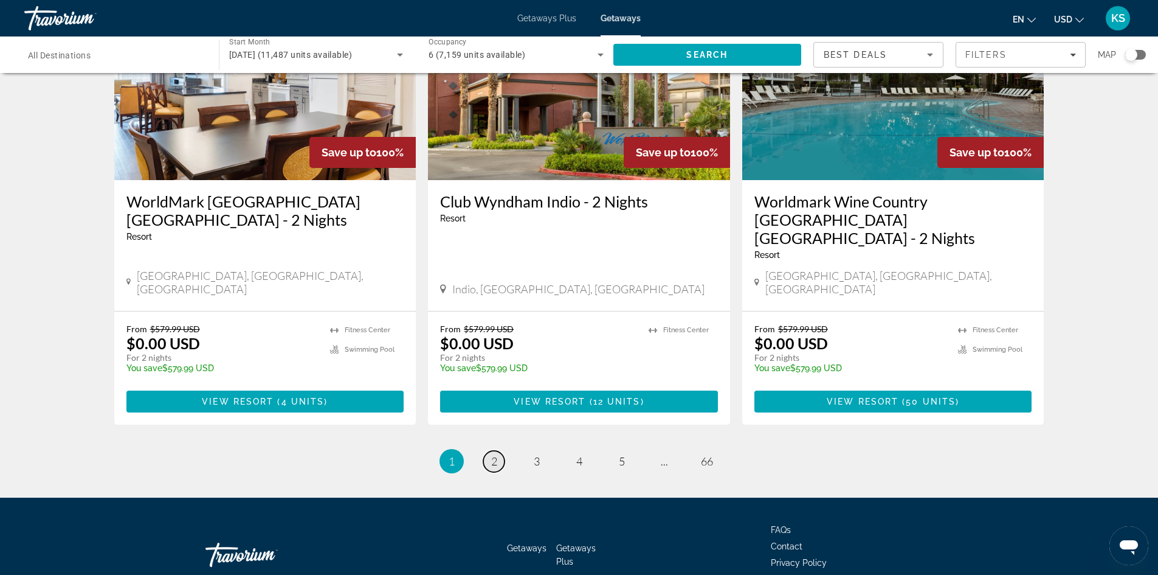
click at [494, 454] on span "2" at bounding box center [494, 460] width 6 height 13
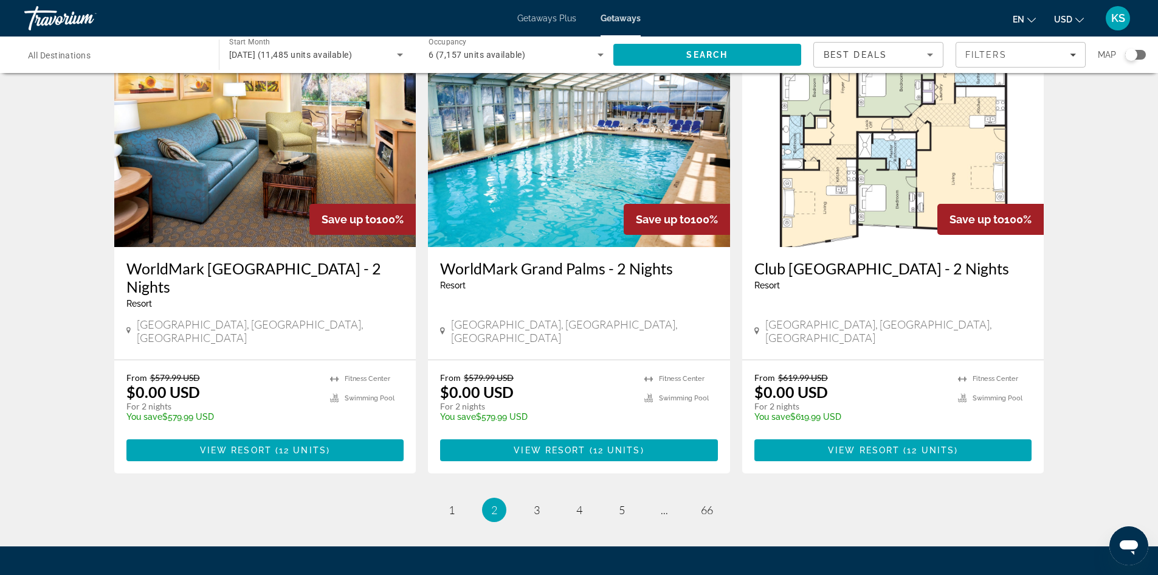
scroll to position [1338, 0]
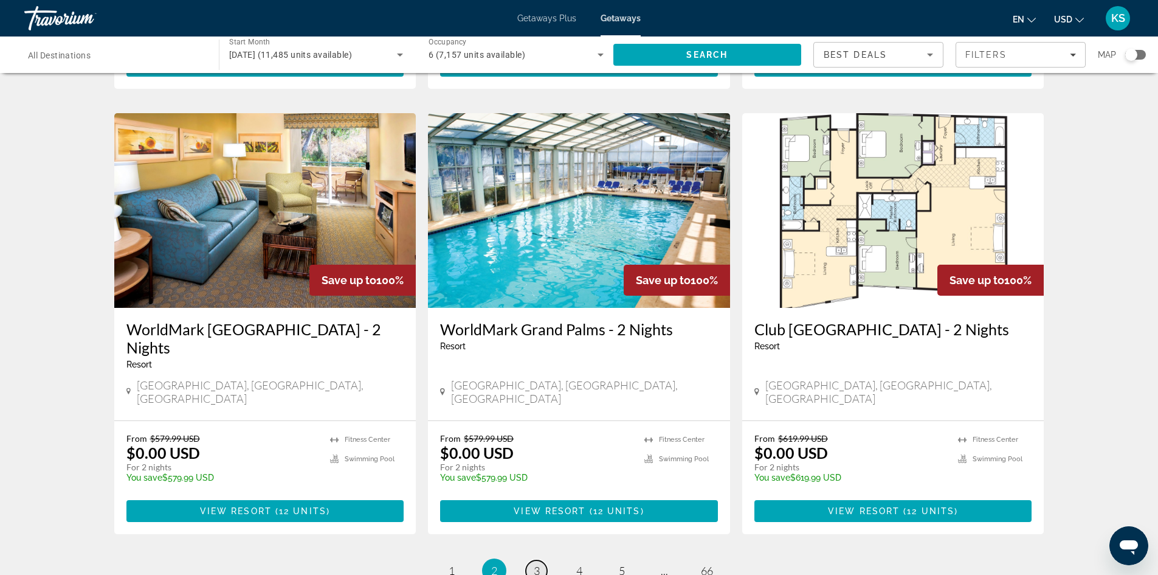
click at [541, 560] on link "page 3" at bounding box center [536, 570] width 21 height 21
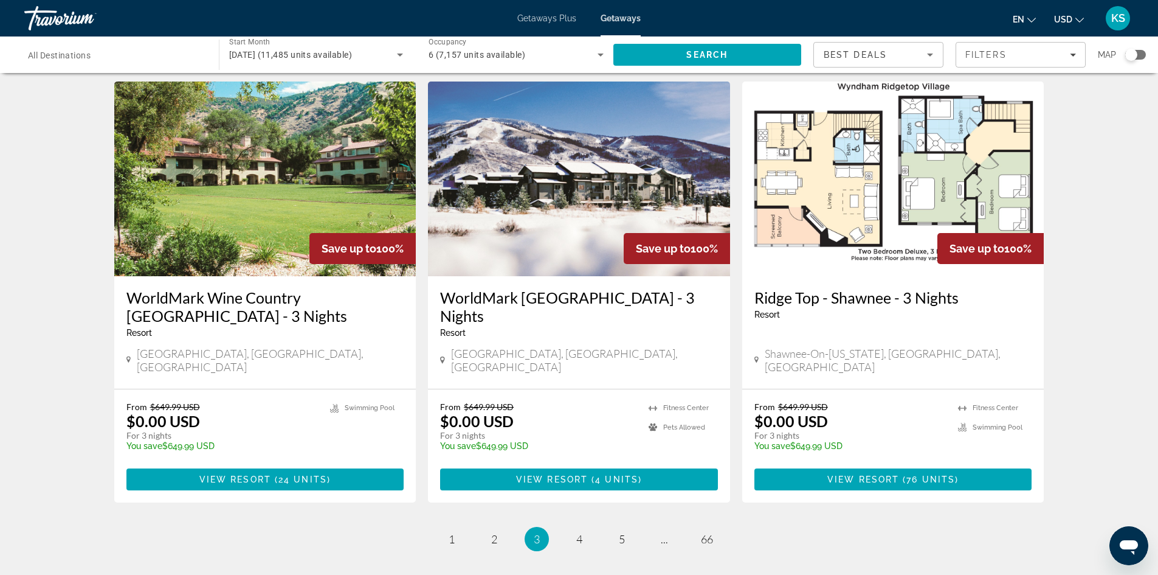
scroll to position [1338, 0]
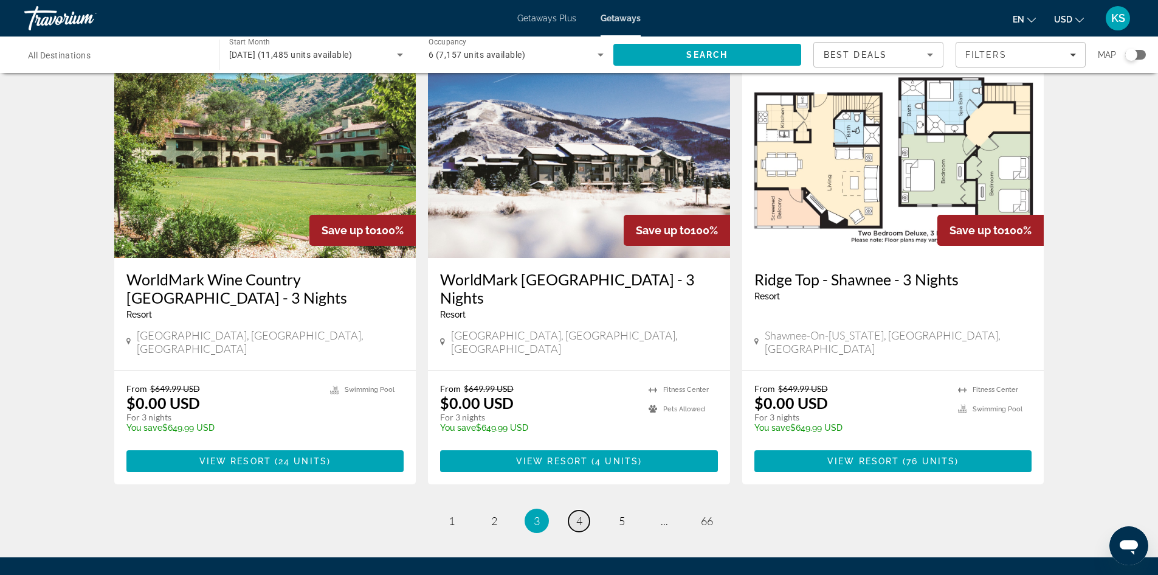
click at [583, 510] on link "page 4" at bounding box center [579, 520] width 21 height 21
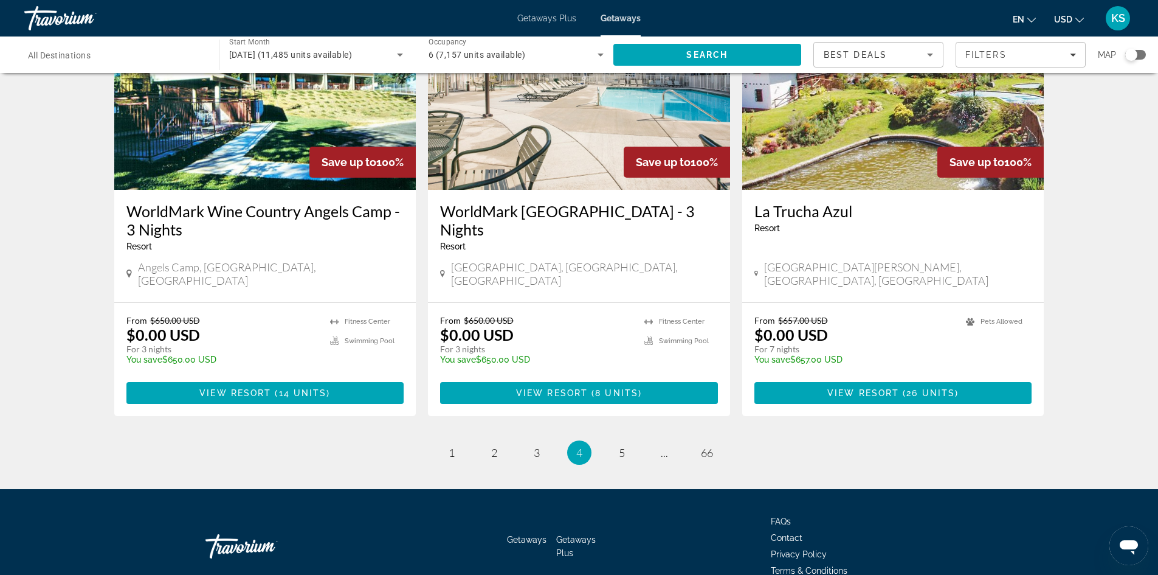
scroll to position [1447, 0]
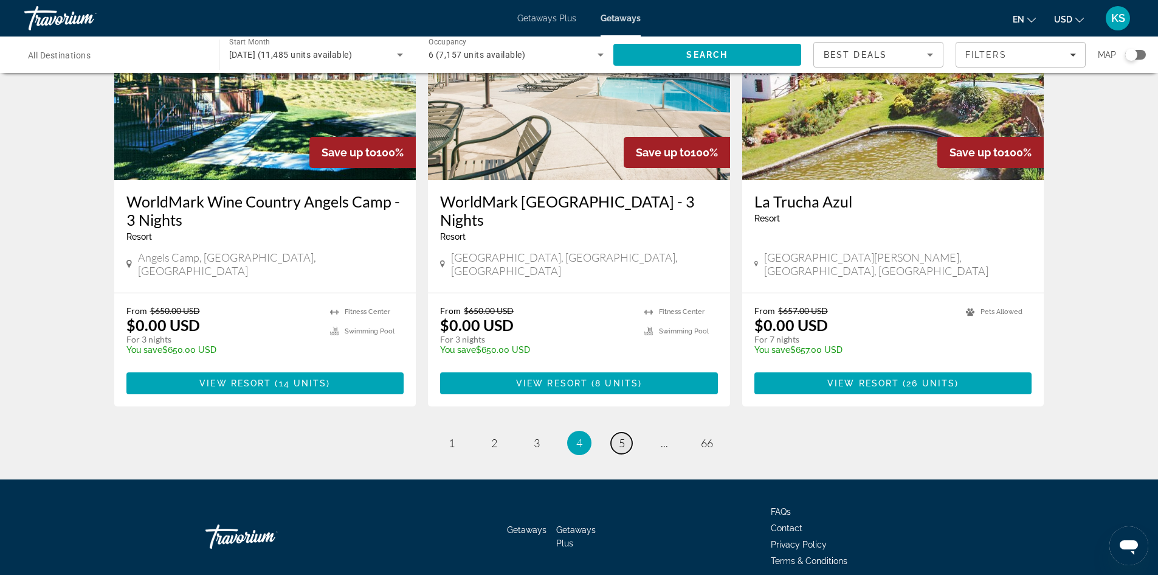
click at [617, 432] on link "page 5" at bounding box center [621, 442] width 21 height 21
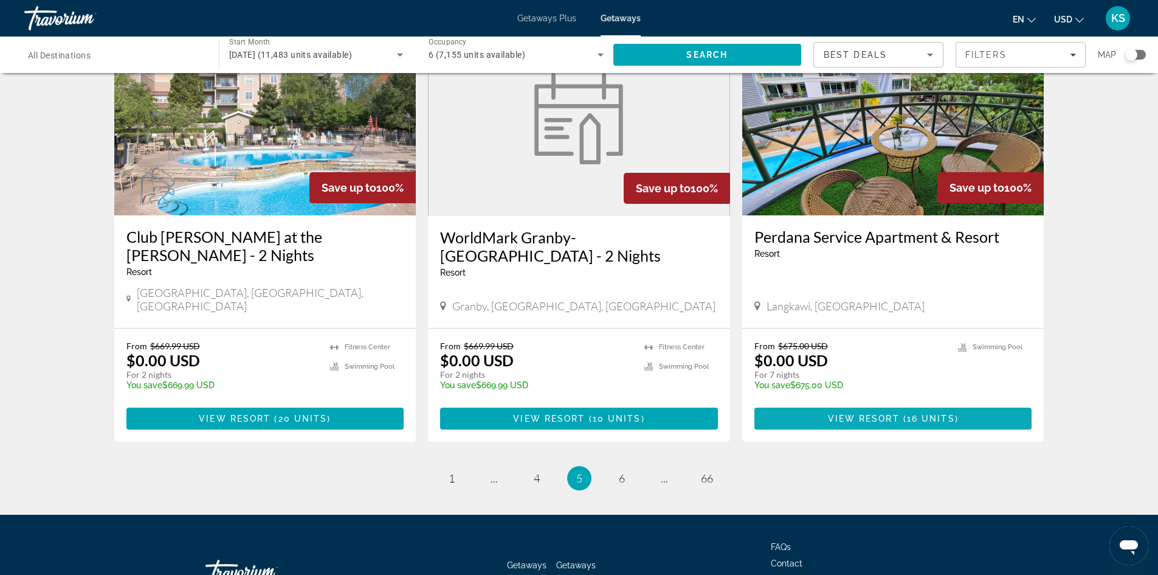
scroll to position [1448, 0]
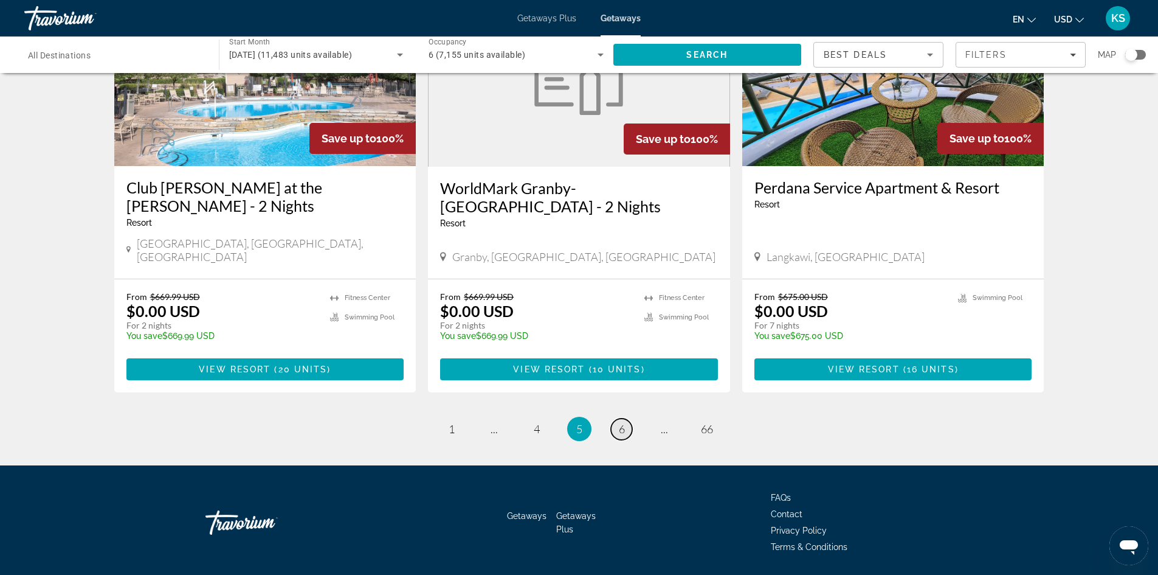
click at [621, 422] on span "6" at bounding box center [622, 428] width 6 height 13
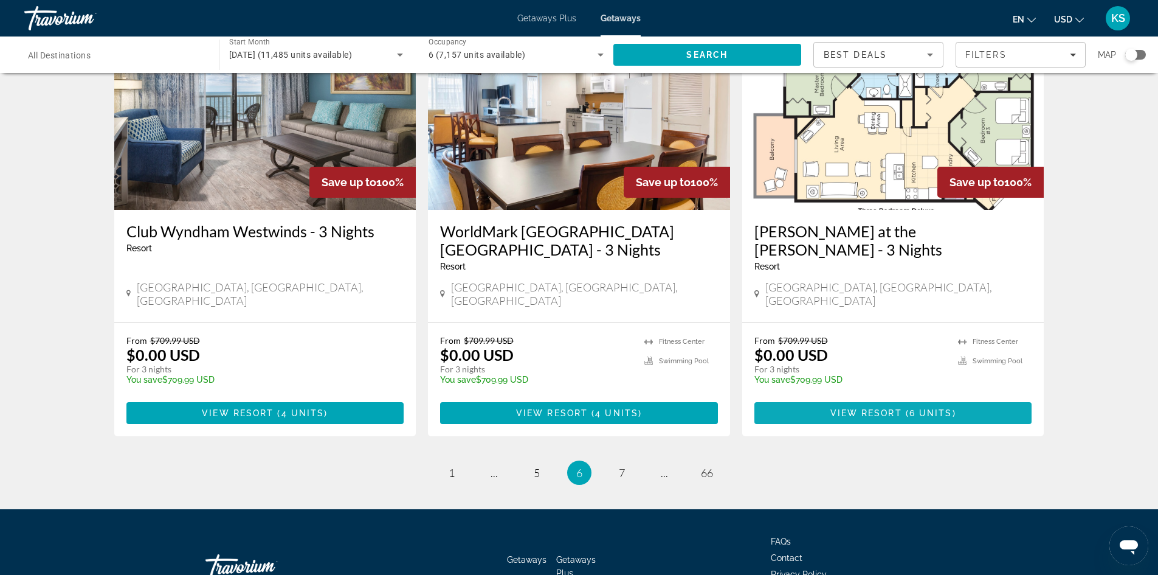
scroll to position [1448, 0]
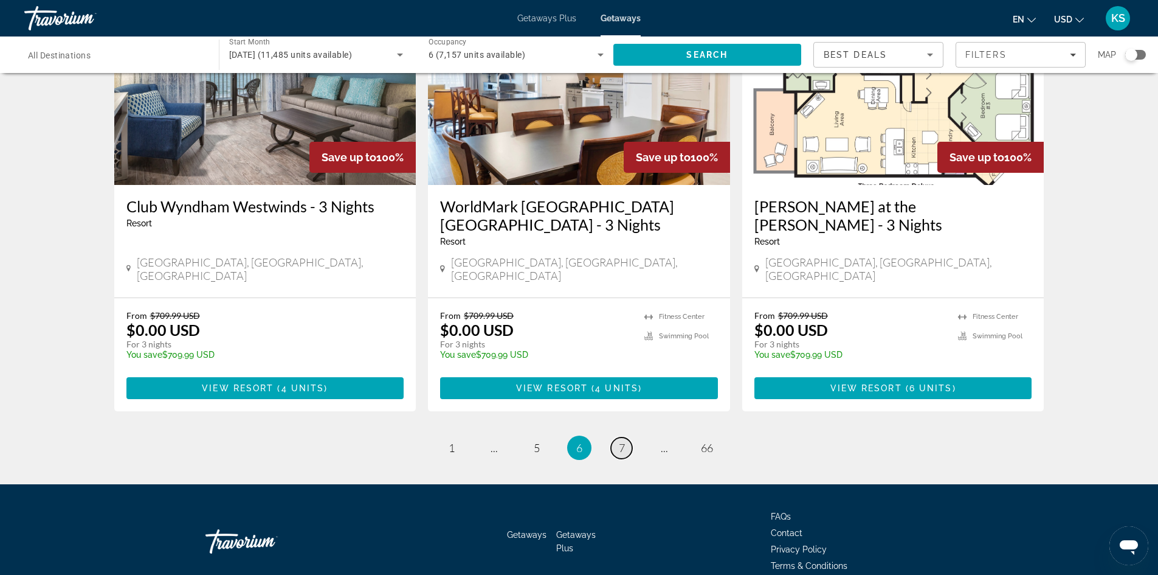
click at [614, 437] on link "page 7" at bounding box center [621, 447] width 21 height 21
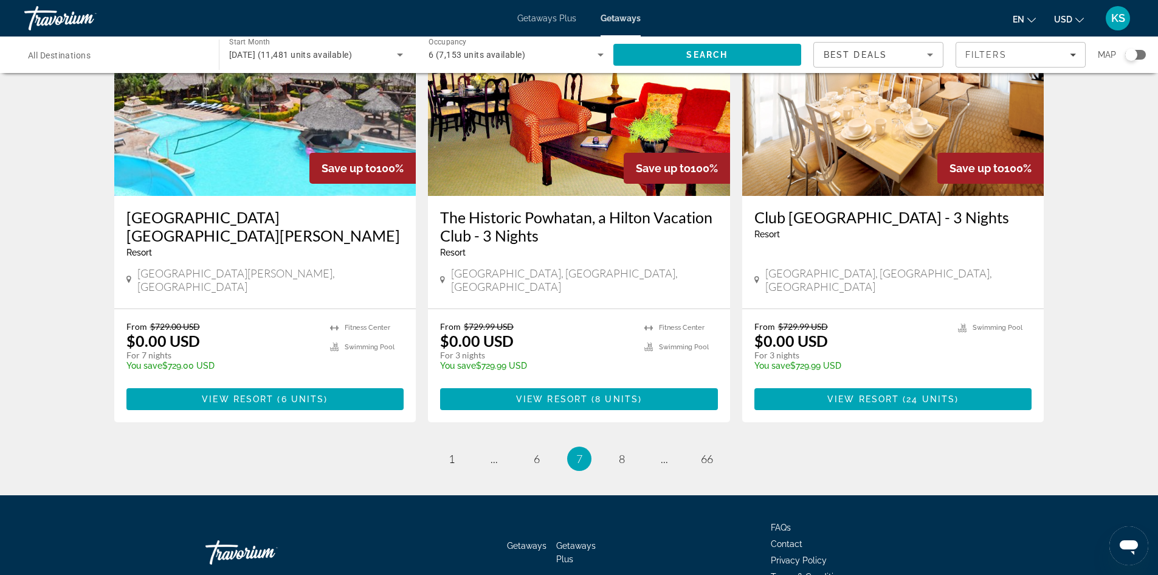
scroll to position [1448, 0]
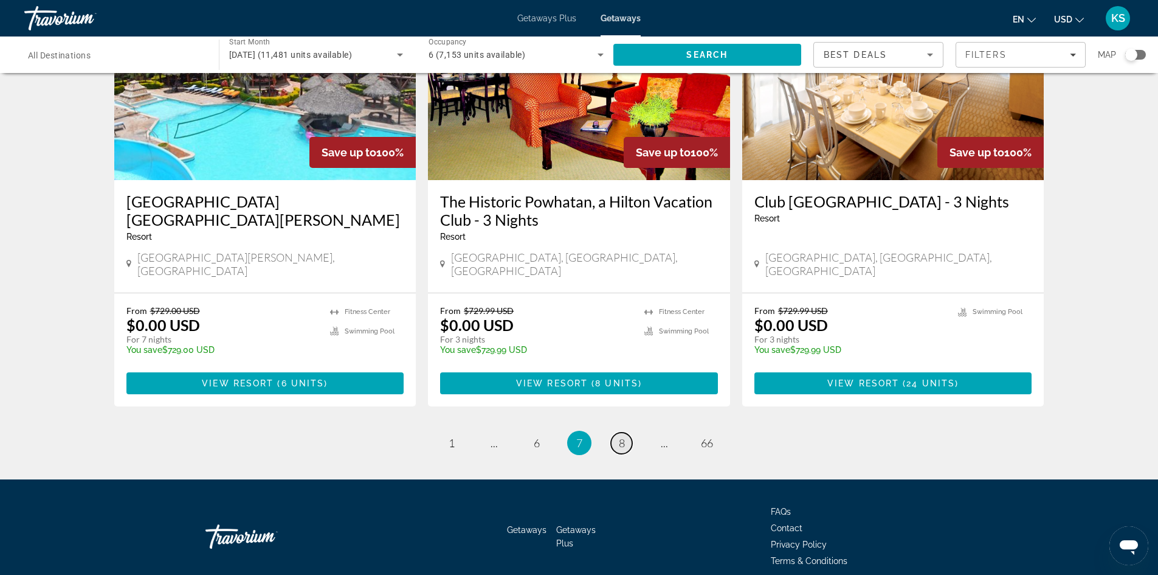
click at [620, 436] on span "8" at bounding box center [622, 442] width 6 height 13
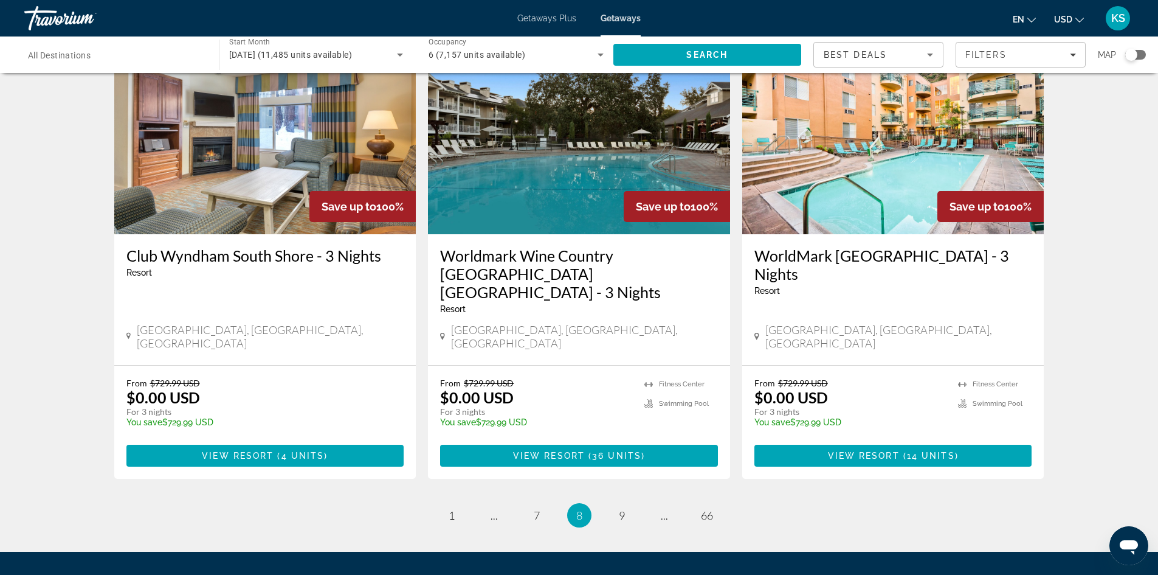
scroll to position [1338, 0]
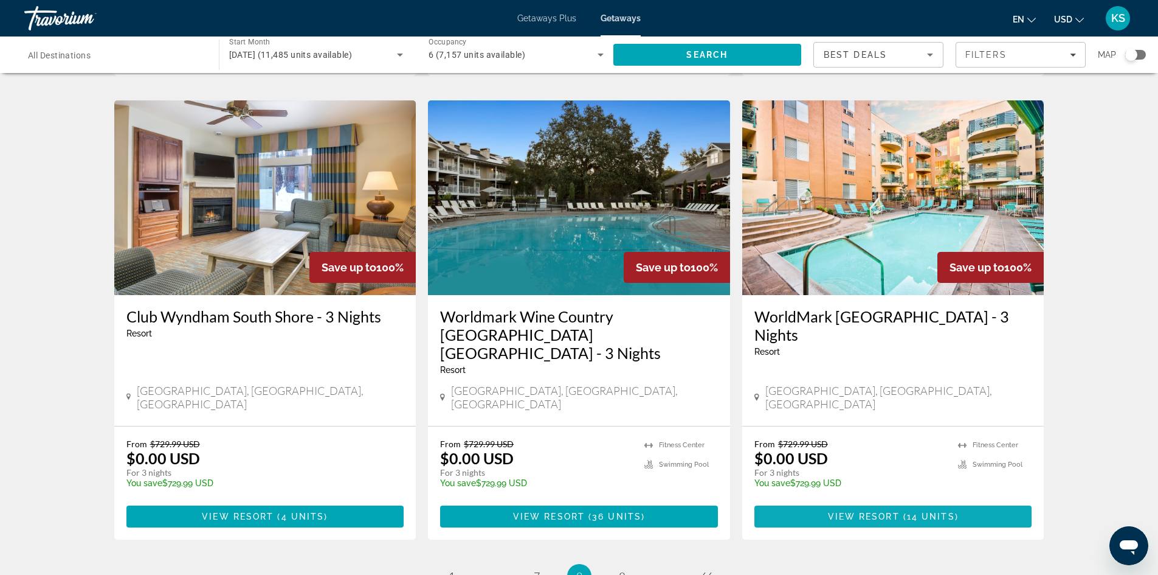
click at [866, 511] on span "View Resort" at bounding box center [864, 516] width 72 height 10
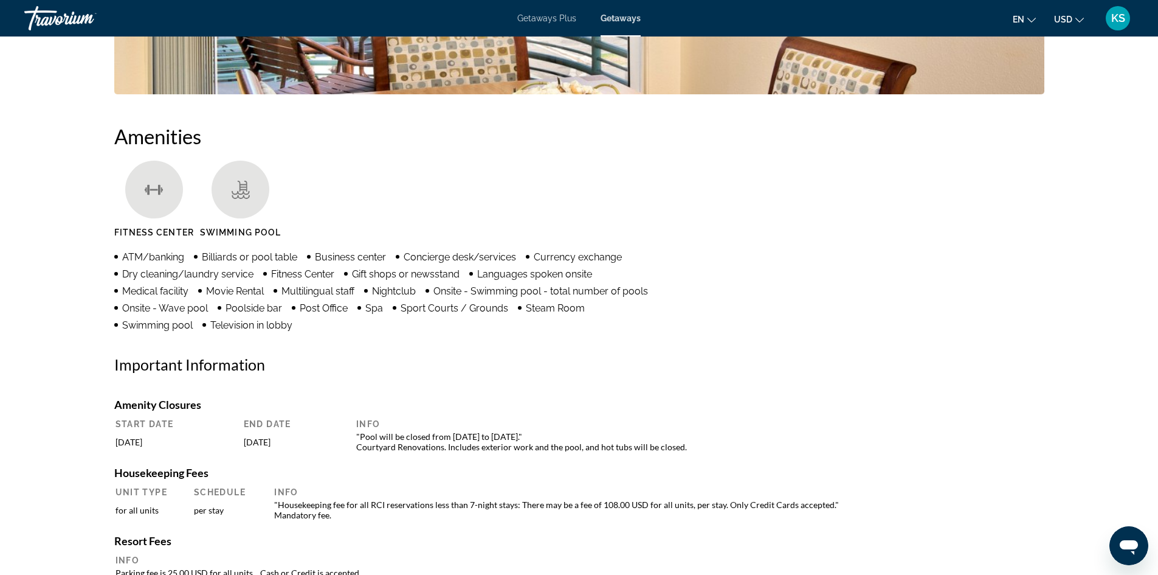
scroll to position [669, 0]
